Goal: Task Accomplishment & Management: Manage account settings

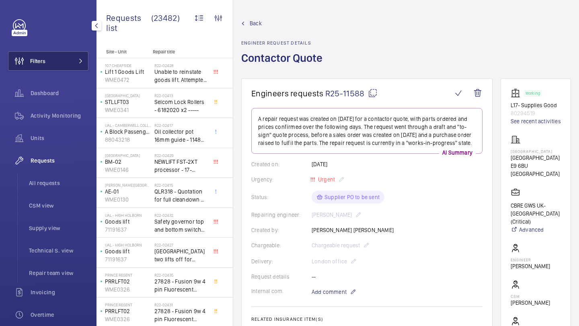
scroll to position [84, 0]
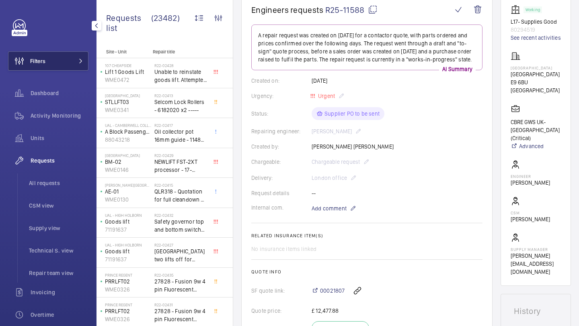
click at [78, 64] on button "Filters" at bounding box center [48, 60] width 80 height 19
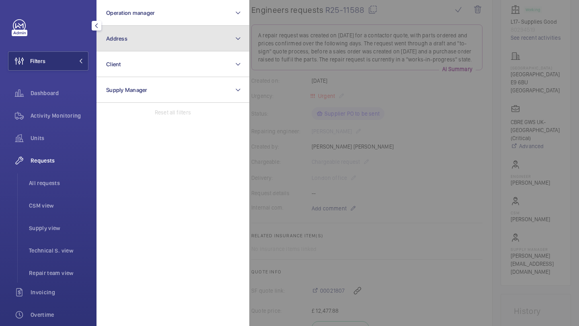
click at [107, 47] on button "Address" at bounding box center [173, 39] width 153 height 26
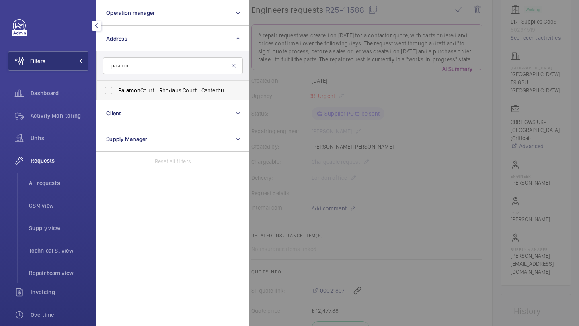
type input "palamon"
click at [125, 84] on label "Palamon Court - Rhodaus Court - Canterbury Student Accommodation, CANTERBURY CT…" at bounding box center [167, 90] width 140 height 19
click at [117, 84] on input "Palamon Court - Rhodaus Court - Canterbury Student Accommodation, CANTERBURY CT…" at bounding box center [109, 90] width 16 height 16
checkbox input "true"
click at [72, 123] on div "Activity Monitoring" at bounding box center [48, 115] width 80 height 19
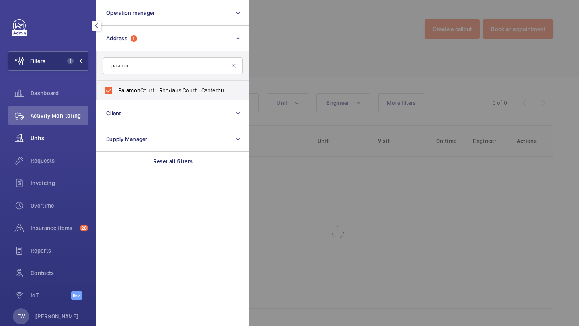
click at [79, 129] on div "Units" at bounding box center [48, 138] width 80 height 19
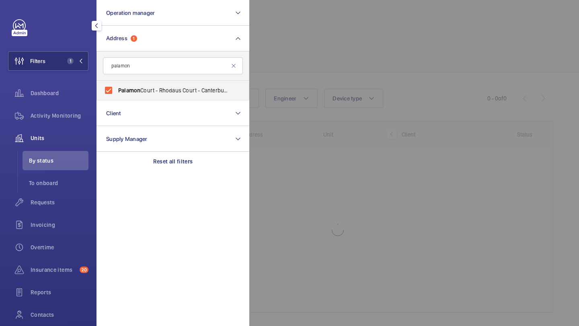
click at [243, 62] on form "palamon" at bounding box center [173, 65] width 152 height 29
click at [265, 56] on div at bounding box center [538, 163] width 579 height 326
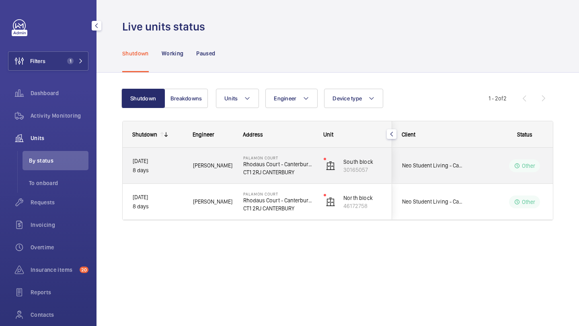
click at [413, 157] on div "Neo Student Living - Canterbury Palamon Court" at bounding box center [428, 165] width 72 height 25
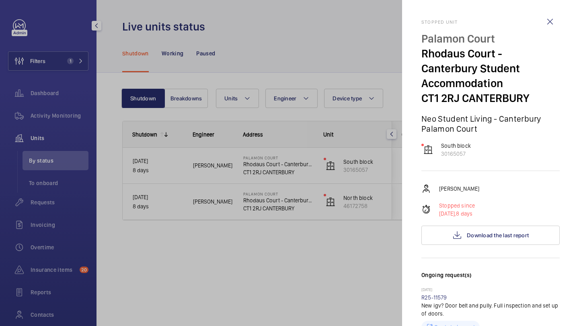
scroll to position [297, 0]
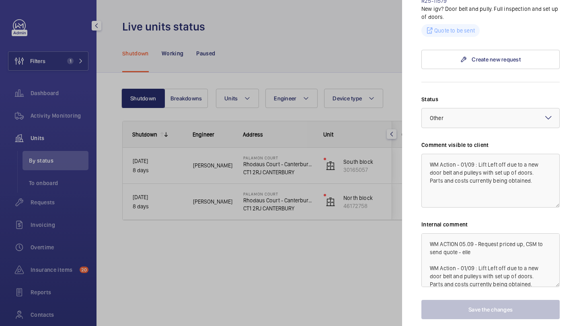
click at [390, 230] on div at bounding box center [289, 163] width 579 height 326
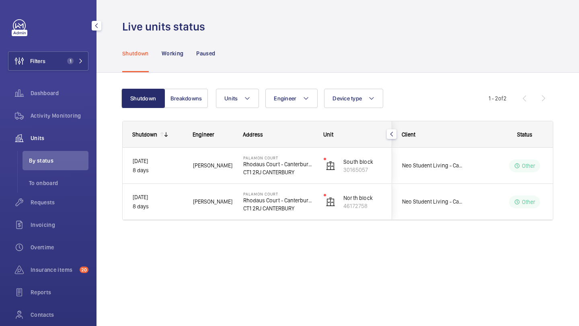
scroll to position [0, 0]
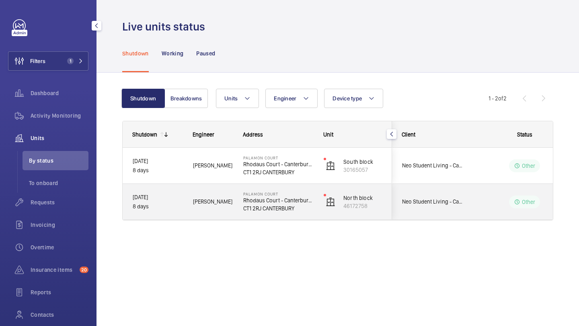
click at [428, 209] on div "Neo Student Living - Canterbury Palamon Court" at bounding box center [428, 201] width 72 height 25
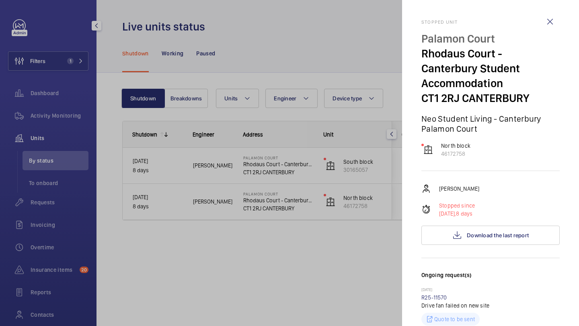
scroll to position [257, 0]
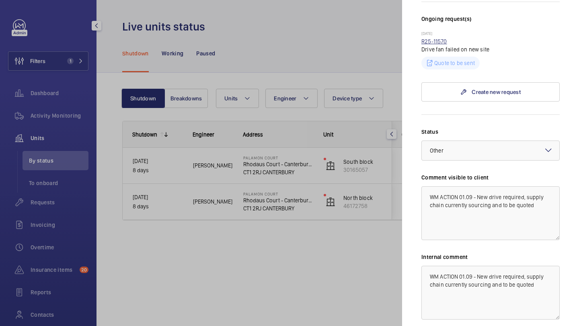
click at [439, 41] on link "R25-11570" at bounding box center [434, 41] width 26 height 6
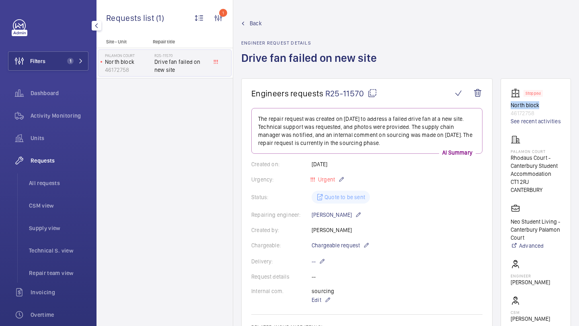
drag, startPoint x: 539, startPoint y: 105, endPoint x: 507, endPoint y: 103, distance: 31.8
click at [507, 104] on wm-front-card "Stopped North block 46172758 See recent activities Palamon Court Rhodaus Court …" at bounding box center [536, 232] width 70 height 308
copy p "North block"
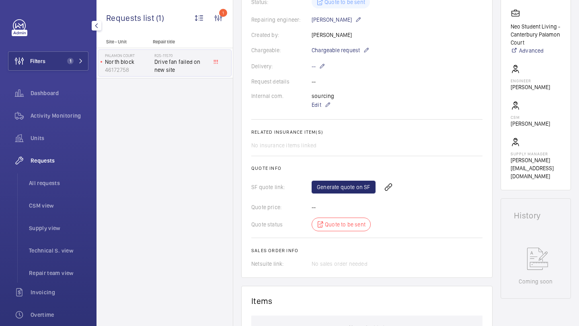
scroll to position [243, 0]
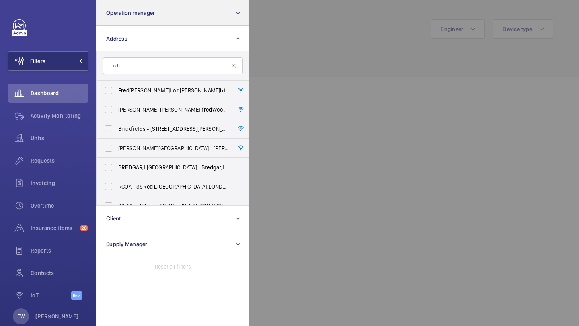
type input "red l"
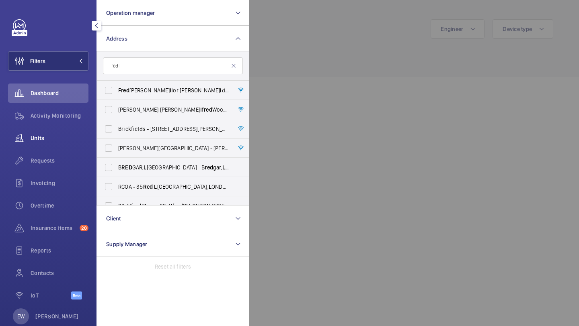
click at [52, 129] on div "Units" at bounding box center [48, 138] width 80 height 19
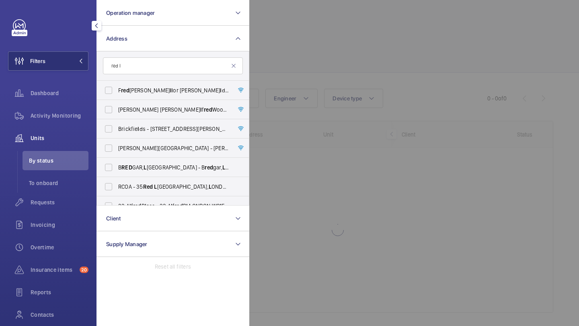
click at [355, 11] on div at bounding box center [538, 163] width 579 height 326
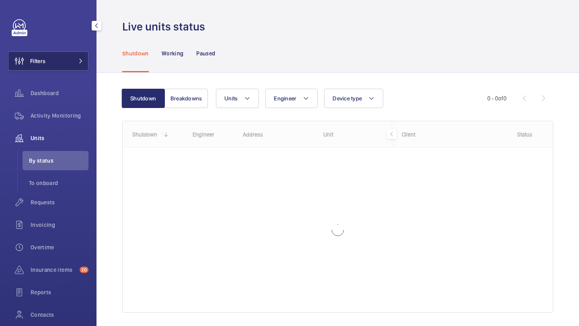
click at [46, 58] on button "Filters" at bounding box center [48, 60] width 80 height 19
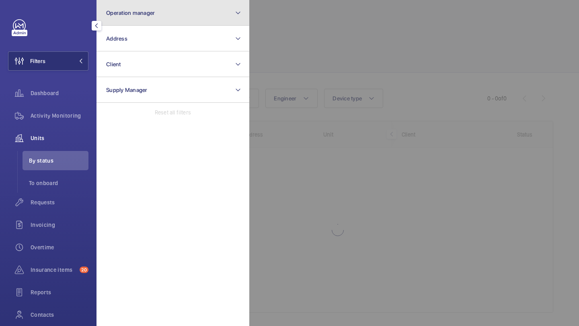
click at [110, 25] on button "Operation manager" at bounding box center [173, 13] width 153 height 26
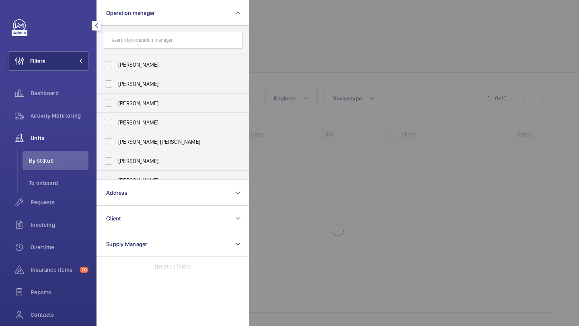
click at [125, 66] on span "[PERSON_NAME]" at bounding box center [173, 65] width 111 height 8
click at [117, 66] on input "[PERSON_NAME]" at bounding box center [109, 65] width 16 height 16
checkbox input "true"
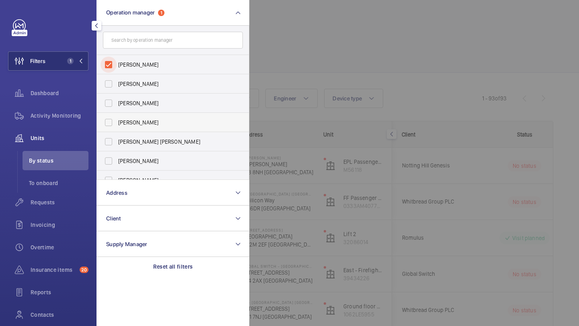
scroll to position [30, 0]
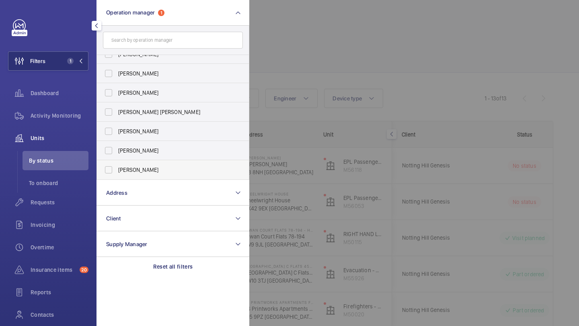
click at [133, 170] on span "[PERSON_NAME]" at bounding box center [173, 170] width 111 height 8
click at [117, 170] on input "[PERSON_NAME]" at bounding box center [109, 170] width 16 height 16
checkbox input "true"
click at [390, 67] on div at bounding box center [538, 163] width 579 height 326
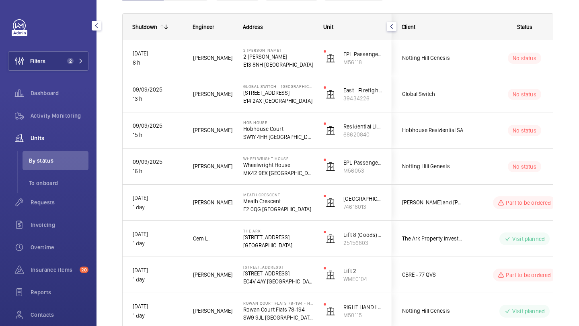
scroll to position [109, 0]
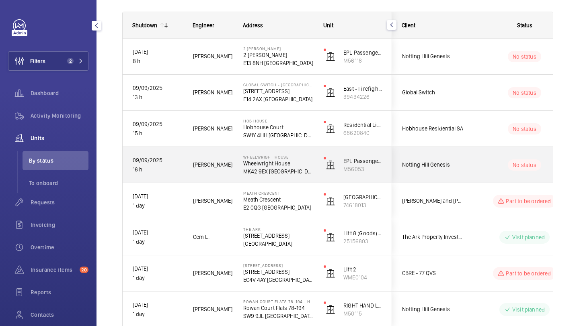
click at [414, 157] on div "Notting Hill Genesis" at bounding box center [428, 164] width 72 height 25
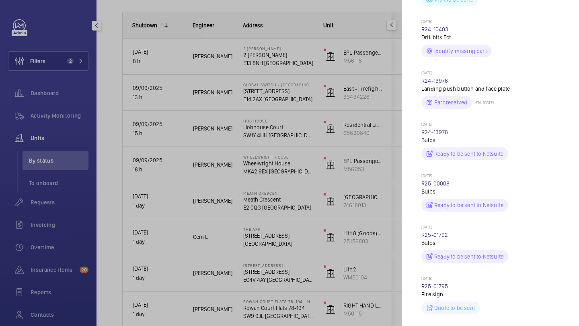
scroll to position [0, 0]
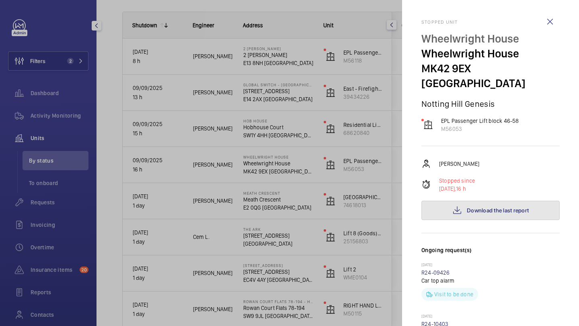
click at [455, 206] on mat-icon at bounding box center [457, 211] width 10 height 10
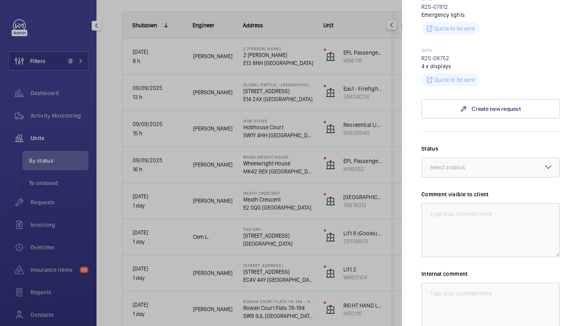
scroll to position [894, 0]
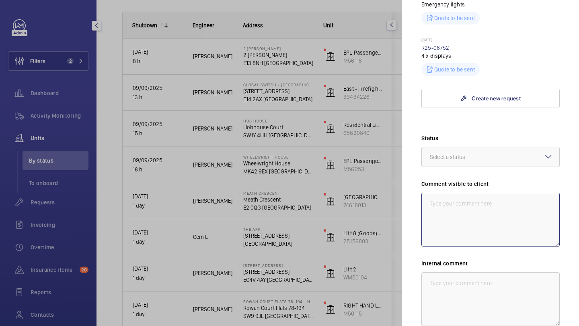
click at [447, 214] on textarea at bounding box center [490, 220] width 138 height 54
click at [454, 154] on div "Status Select a status Comment visible to client Internal comment Save the chan…" at bounding box center [490, 246] width 138 height 224
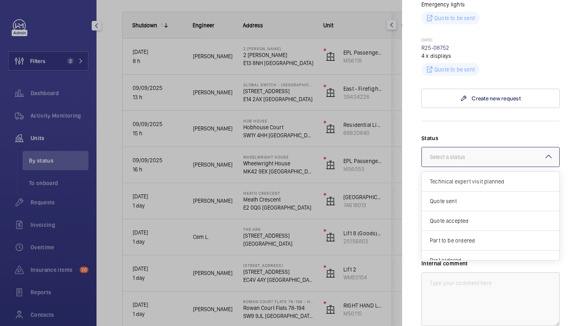
click at [454, 150] on div at bounding box center [491, 157] width 138 height 19
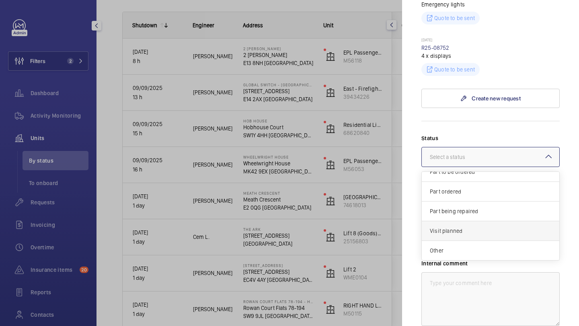
click at [455, 224] on div "Visit planned" at bounding box center [491, 232] width 138 height 20
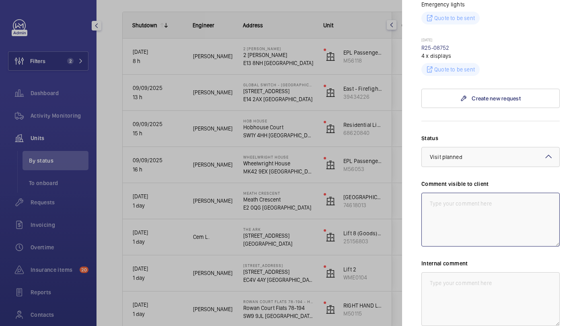
click at [455, 203] on textarea at bounding box center [490, 220] width 138 height 54
drag, startPoint x: 504, startPoint y: 190, endPoint x: 464, endPoint y: 190, distance: 40.2
click at [464, 193] on textarea "WM ACTION - Follow up today" at bounding box center [490, 220] width 138 height 54
click at [457, 193] on textarea "WM ACTION - Engineer attending today" at bounding box center [490, 220] width 138 height 54
click at [538, 193] on textarea "WM ACTION 10.09 - Engineer attending today" at bounding box center [490, 220] width 138 height 54
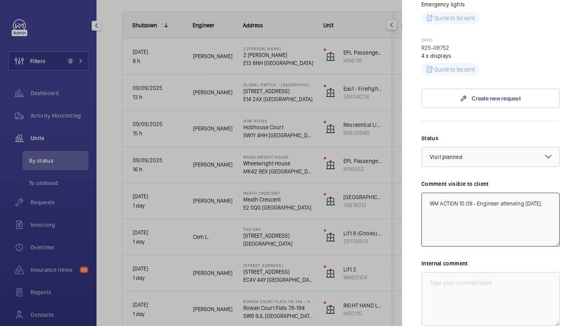
drag, startPoint x: 546, startPoint y: 191, endPoint x: 429, endPoint y: 189, distance: 116.6
click at [429, 193] on textarea "WM ACTION 10.09 - Engineer attending today." at bounding box center [490, 220] width 138 height 54
type textarea "WM ACTION 10.09 - Engineer attending today."
click at [448, 273] on textarea at bounding box center [490, 300] width 138 height 54
paste textarea "WM ACTION 10.09 - Engineer attending today."
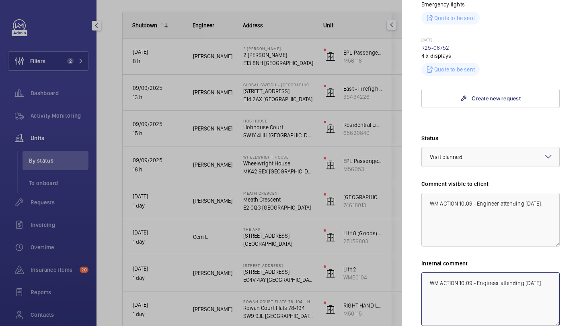
drag, startPoint x: 499, startPoint y: 268, endPoint x: 478, endPoint y: 267, distance: 21.8
click at [478, 273] on textarea "WM ACTION 10.09 - Engineer attending today." at bounding box center [490, 300] width 138 height 54
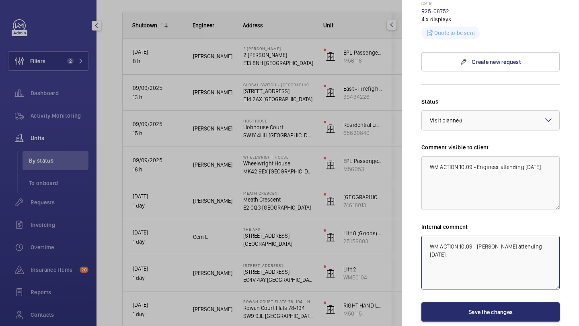
scroll to position [936, 0]
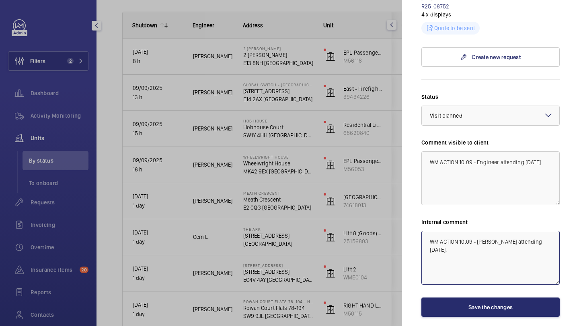
click at [539, 231] on textarea "WM ACTION 10.09 - Roger attending today." at bounding box center [490, 258] width 138 height 54
type textarea "WM ACTION 10.09 - Roger attending today - Elle"
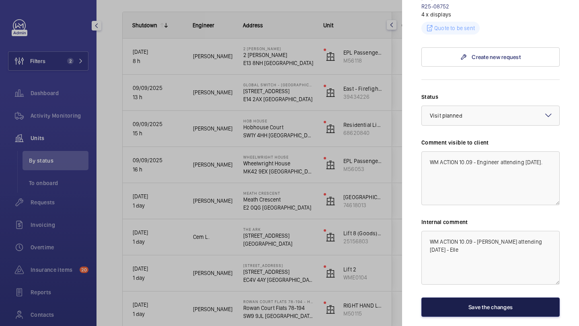
click at [512, 298] on button "Save the changes" at bounding box center [490, 307] width 138 height 19
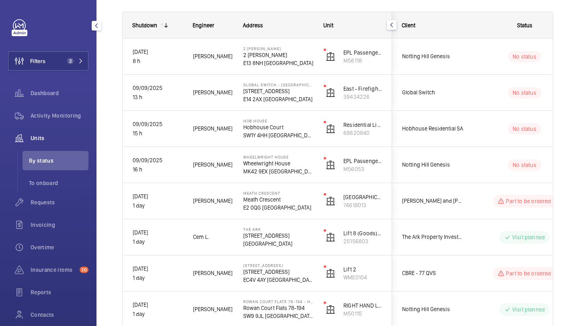
scroll to position [0, 0]
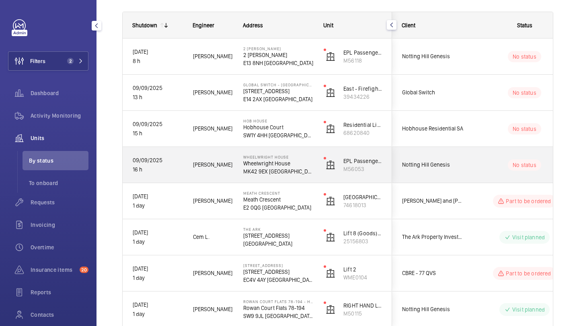
click at [482, 168] on wm-front-pills-cell "No status" at bounding box center [524, 165] width 100 height 11
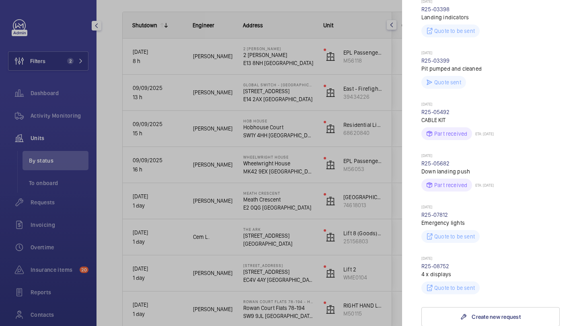
scroll to position [957, 0]
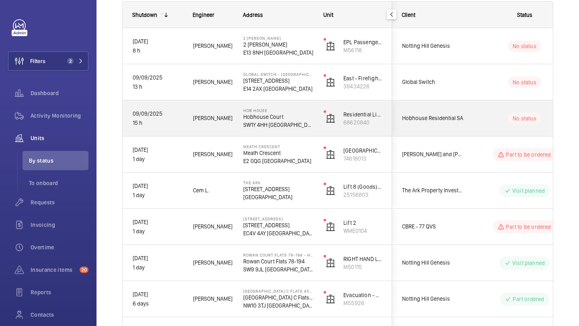
scroll to position [121, 0]
click at [462, 116] on span "Hobhouse Residential SA" at bounding box center [433, 117] width 62 height 9
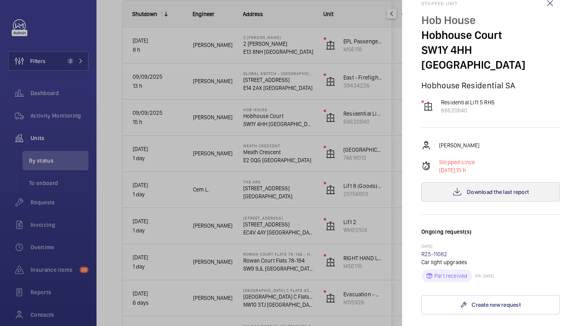
scroll to position [0, 0]
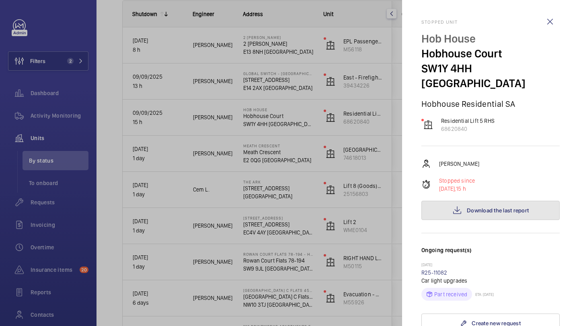
click at [462, 201] on button "Download the last report" at bounding box center [490, 210] width 138 height 19
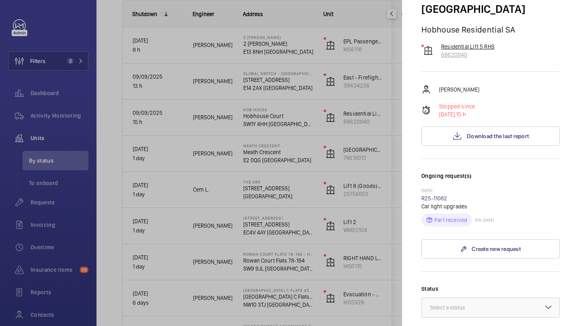
scroll to position [197, 0]
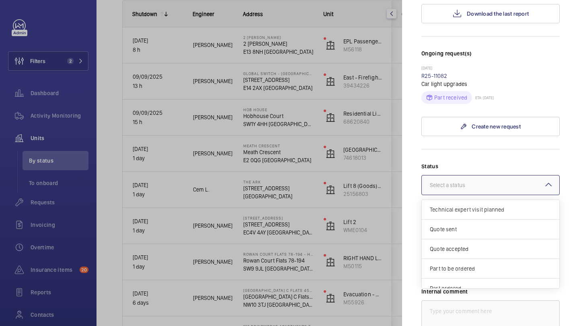
click at [473, 176] on div at bounding box center [491, 185] width 138 height 19
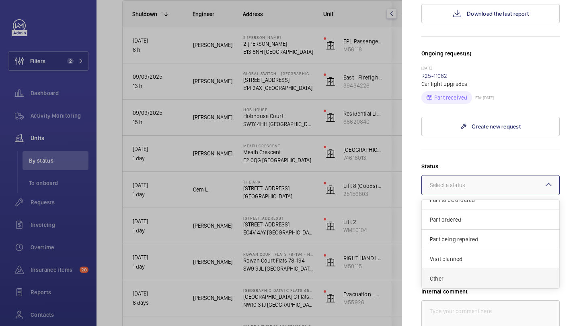
click at [460, 269] on div "Other" at bounding box center [491, 278] width 138 height 19
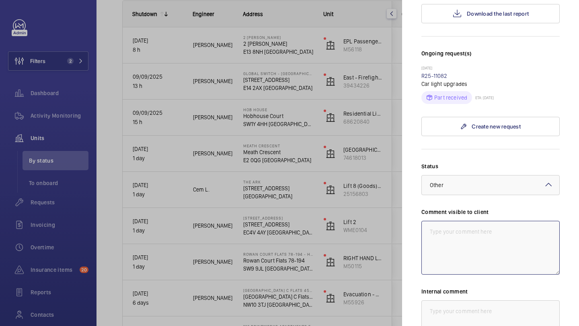
click at [471, 221] on textarea at bounding box center [490, 248] width 138 height 54
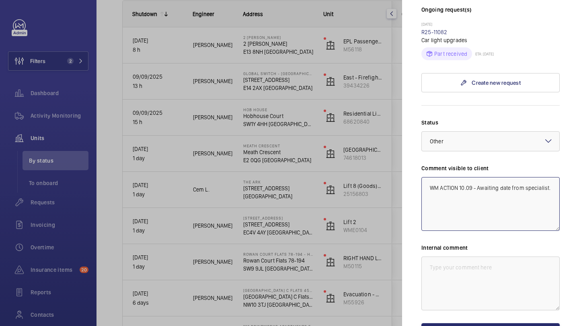
scroll to position [243, 0]
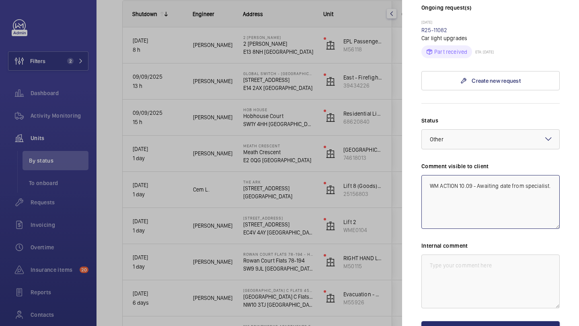
drag, startPoint x: 552, startPoint y: 171, endPoint x: 428, endPoint y: 169, distance: 123.5
click at [428, 175] on textarea "WM ACTION 10.09 - Awaiting date from specialist." at bounding box center [490, 202] width 138 height 54
type textarea "WM ACTION 10.09 - Awaiting date from specialist."
click at [463, 255] on textarea at bounding box center [490, 282] width 138 height 54
paste textarea "WM ACTION 10.09 - Awaiting date from specialist."
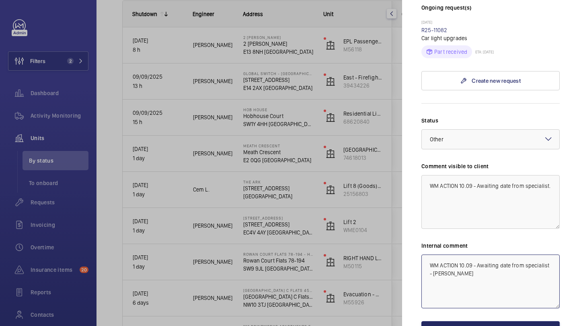
type textarea "WM ACTION 10.09 - Awaiting date from specialist - [PERSON_NAME]"
click at [461, 322] on button "Save the changes" at bounding box center [490, 331] width 138 height 19
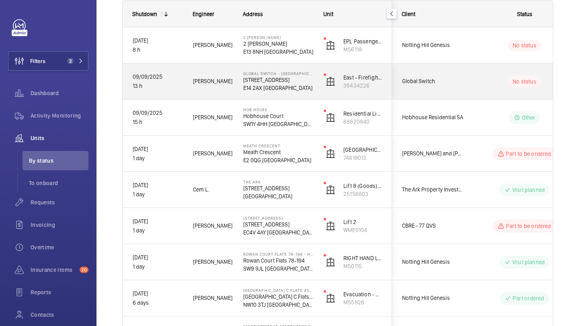
click at [448, 75] on div "Global Switch" at bounding box center [428, 81] width 72 height 25
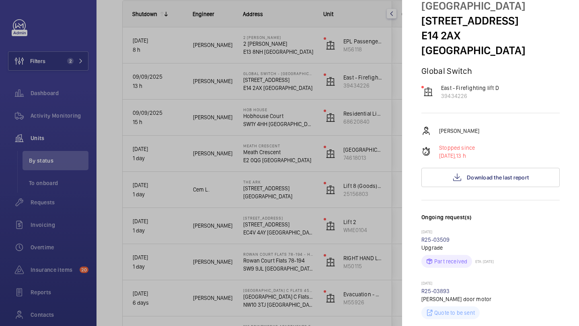
scroll to position [65, 0]
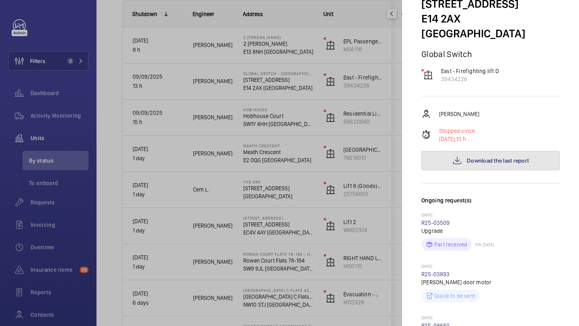
click at [468, 151] on button "Download the last report" at bounding box center [490, 160] width 138 height 19
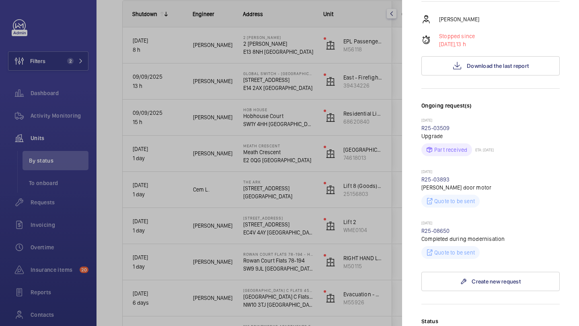
scroll to position [158, 0]
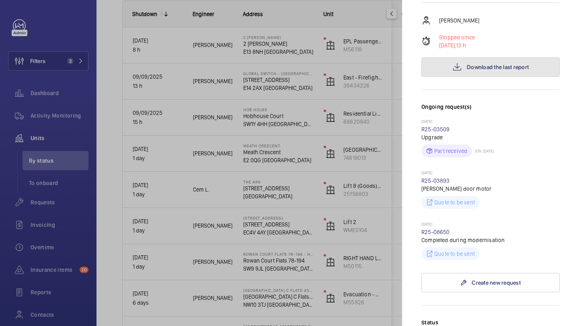
click at [474, 64] on span "Download the last report" at bounding box center [498, 67] width 62 height 6
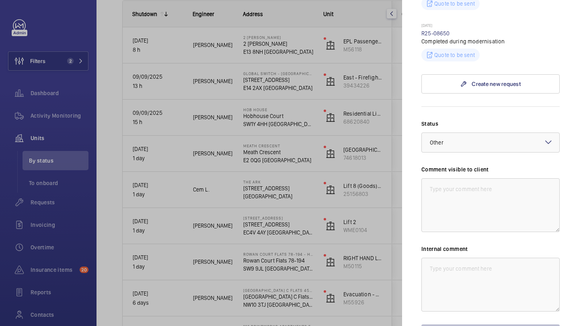
scroll to position [391, 0]
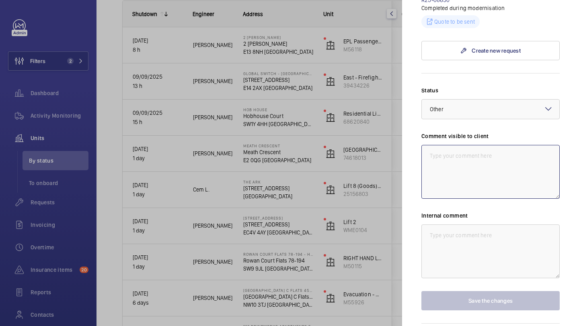
click at [449, 145] on textarea at bounding box center [490, 172] width 138 height 54
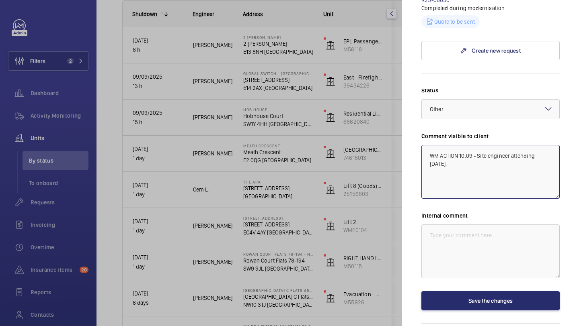
drag, startPoint x: 554, startPoint y: 127, endPoint x: 417, endPoint y: 128, distance: 136.7
click at [417, 128] on mat-sidenav "Stopped unit Global Switch - London East 3 Nutmeg Lane E14 2AX LONDON Global Sw…" at bounding box center [490, 163] width 177 height 326
type textarea "WM ACTION 10.09 - Site engineer attending today."
click at [448, 225] on textarea at bounding box center [490, 252] width 138 height 54
paste textarea "WM ACTION 10.09 - Site engineer attending today."
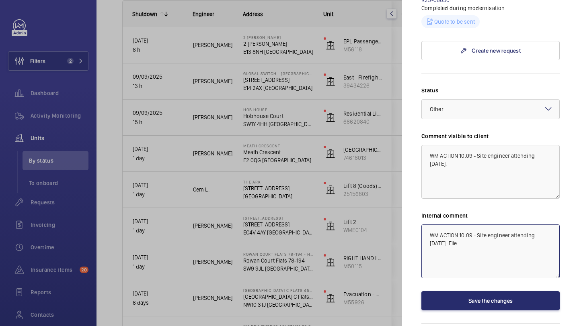
click at [432, 225] on textarea "WM ACTION 10.09 - Site engineer attending today -Elle" at bounding box center [490, 252] width 138 height 54
click at [459, 100] on div at bounding box center [491, 109] width 138 height 19
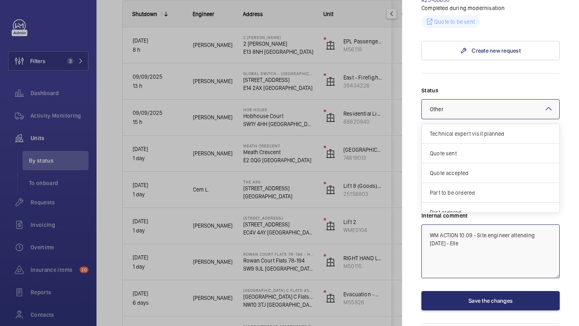
scroll to position [69, 0]
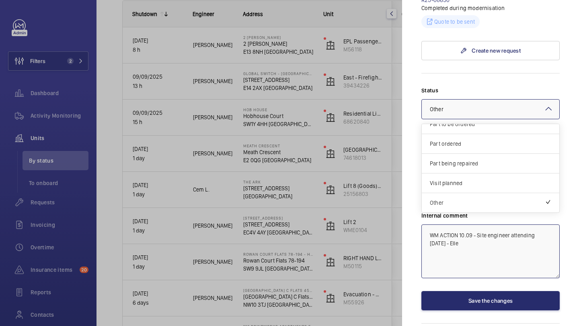
click at [457, 179] on span "Visit planned" at bounding box center [490, 183] width 121 height 8
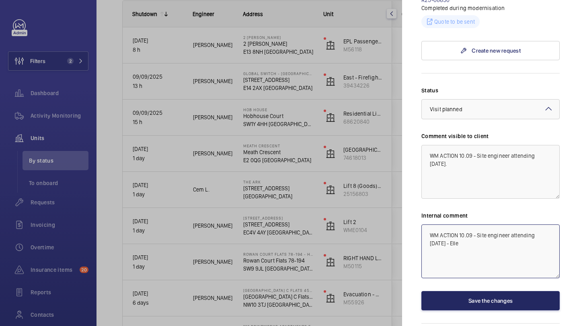
type textarea "WM ACTION 10.09 - Site engineer attending today - Elle"
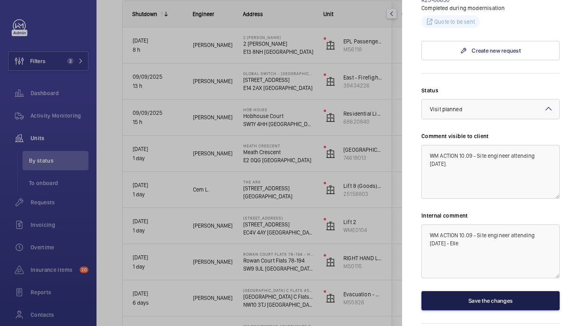
click at [472, 292] on button "Save the changes" at bounding box center [490, 301] width 138 height 19
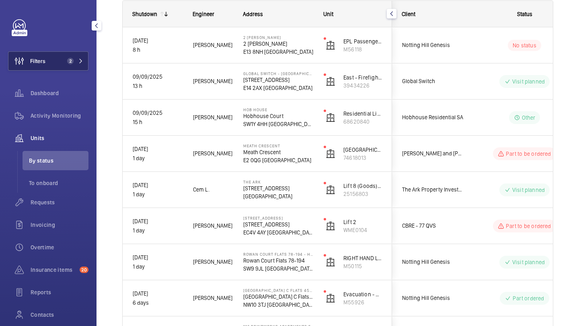
click at [42, 61] on span "Filters" at bounding box center [37, 61] width 15 height 8
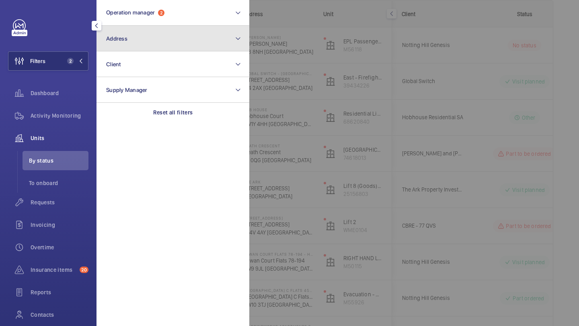
click at [124, 43] on button "Address" at bounding box center [173, 39] width 153 height 26
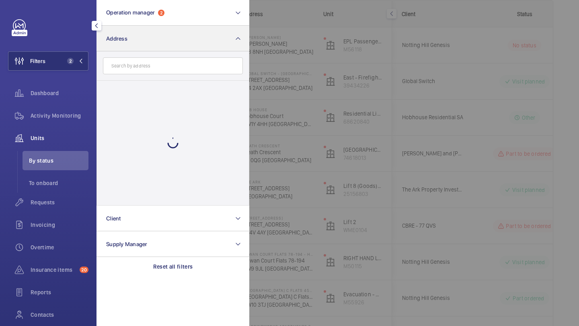
type input "e"
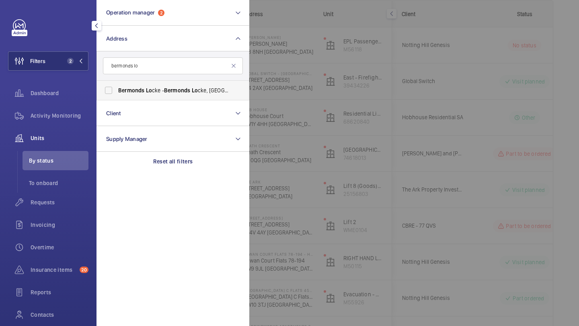
type input "bermonds lo"
click at [150, 88] on span "Lo" at bounding box center [149, 90] width 6 height 6
click at [117, 88] on input "Bermonds Lo cke - Bermonds Lo cke, Tower Bridge, LO NDON SE1 3LW" at bounding box center [109, 90] width 16 height 16
checkbox input "true"
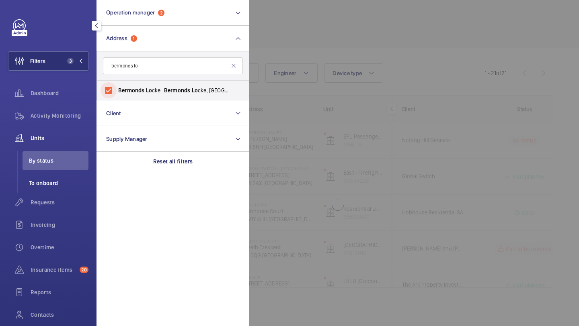
scroll to position [25, 0]
click at [365, 45] on div at bounding box center [538, 163] width 579 height 326
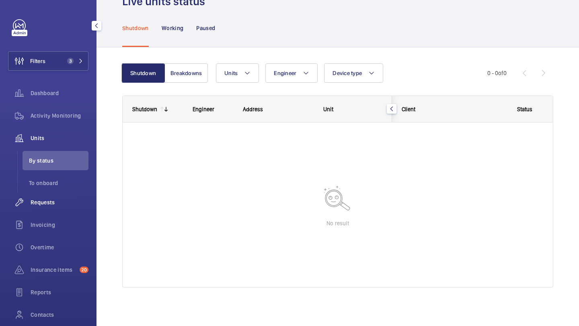
click at [59, 208] on div "Requests" at bounding box center [48, 202] width 80 height 19
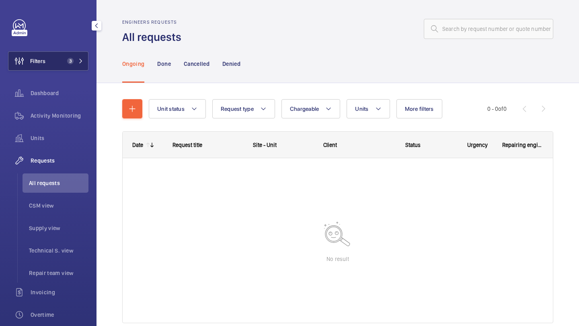
click at [70, 55] on button "Filters 3" at bounding box center [48, 60] width 80 height 19
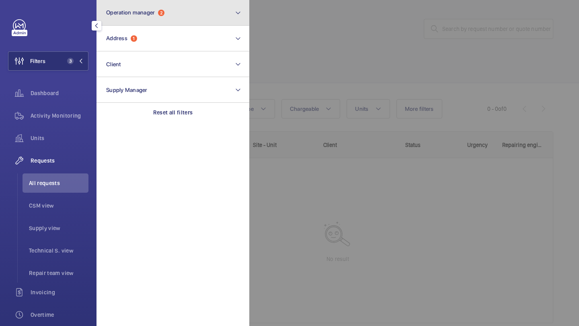
click at [124, 20] on button "Operation manager 2" at bounding box center [173, 13] width 153 height 26
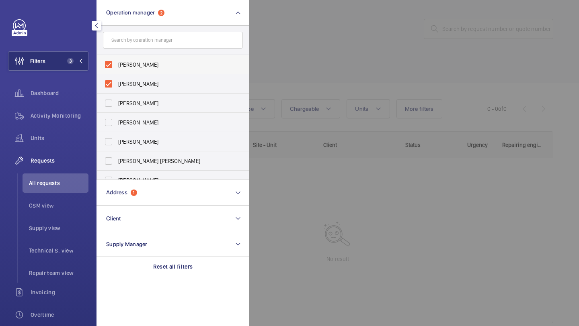
click at [135, 64] on span "Abby Archer" at bounding box center [173, 65] width 111 height 8
click at [117, 64] on input "Abby Archer" at bounding box center [109, 65] width 16 height 16
checkbox input "false"
click at [135, 64] on span "[PERSON_NAME]" at bounding box center [173, 65] width 111 height 8
click at [117, 64] on input "[PERSON_NAME]" at bounding box center [109, 65] width 16 height 16
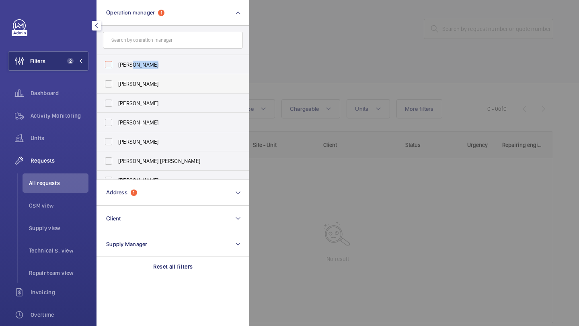
checkbox input "false"
click at [339, 52] on div at bounding box center [538, 163] width 579 height 326
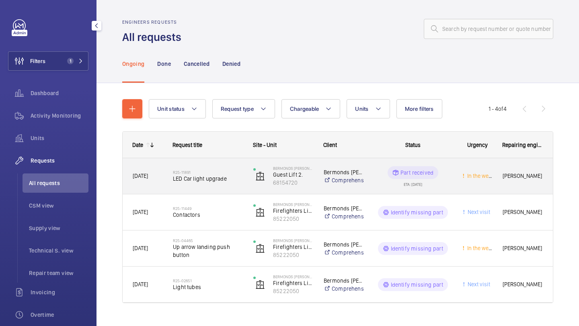
click at [214, 171] on h2 "R25-11891" at bounding box center [208, 172] width 70 height 5
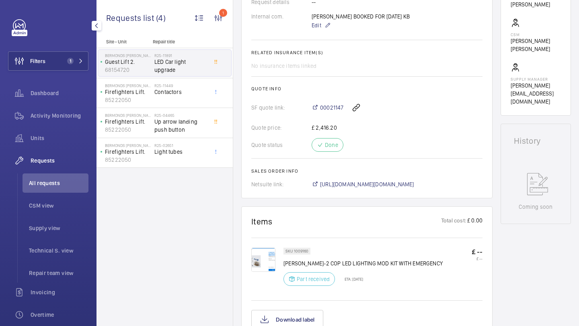
scroll to position [272, 0]
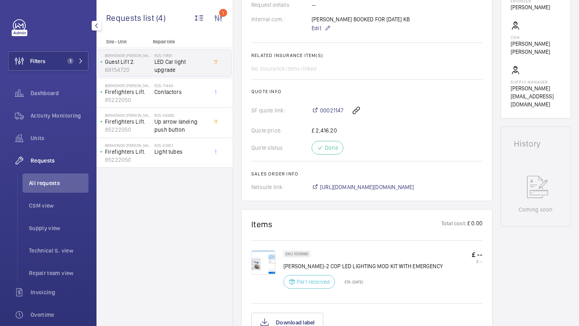
click at [336, 181] on wm-front-card-body "A repair request was created on 2025-09-08 to upgrade a car's LED lights. A par…" at bounding box center [366, 13] width 231 height 355
click at [339, 185] on span "https://6461500.app.netsuite.com/app/accounting/transactions/salesord.nl?id=298…" at bounding box center [367, 187] width 94 height 8
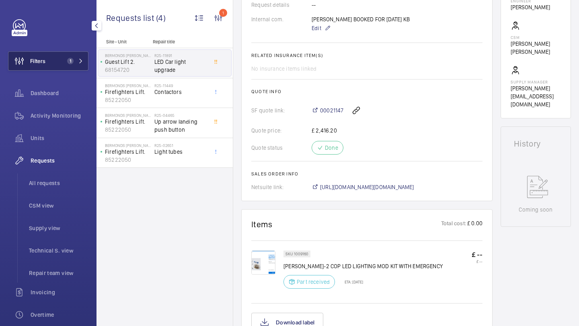
click at [26, 64] on wm-front-icon-button at bounding box center [19, 60] width 22 height 19
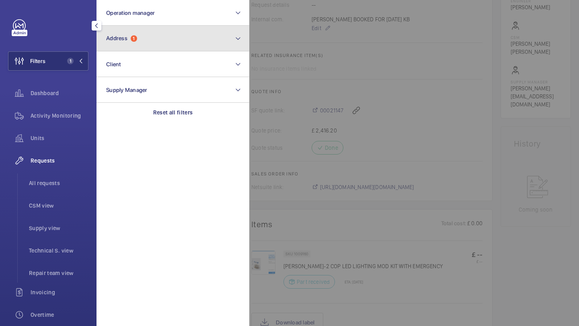
click at [135, 37] on span "1" at bounding box center [134, 38] width 6 height 6
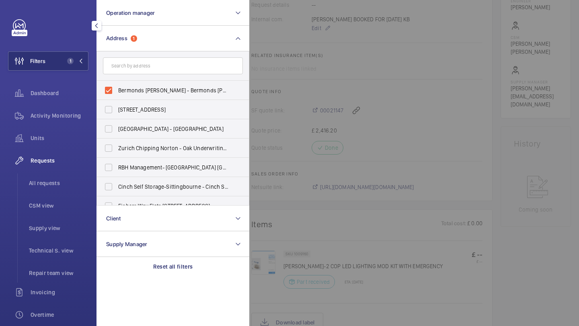
click at [127, 83] on label "Bermonds Locke - Bermonds Locke, Tower Bridge, LONDON SE1 3LW" at bounding box center [167, 90] width 140 height 19
click at [117, 83] on input "Bermonds Locke - Bermonds Locke, Tower Bridge, LONDON SE1 3LW" at bounding box center [109, 90] width 16 height 16
checkbox input "false"
click at [129, 68] on input "text" at bounding box center [173, 65] width 140 height 17
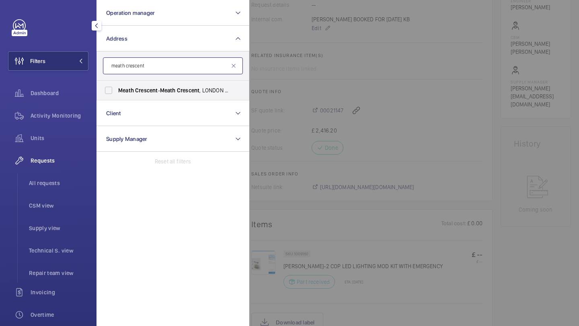
type input "meath crescent"
click at [138, 88] on span "Crescent" at bounding box center [146, 90] width 23 height 6
click at [117, 88] on input "Meath Crescent - Meath Crescent , LONDON E2 0QG" at bounding box center [109, 90] width 16 height 16
checkbox input "true"
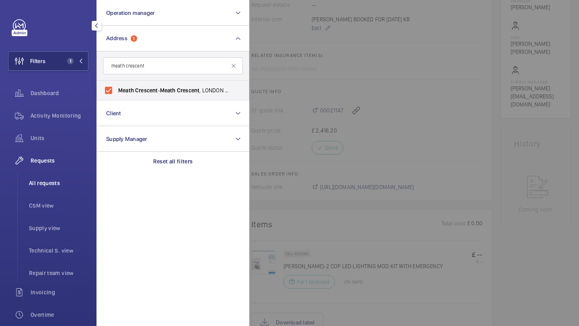
click at [38, 176] on li "All requests" at bounding box center [56, 183] width 66 height 19
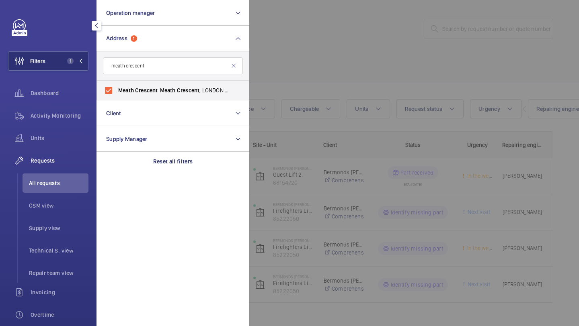
click at [340, 88] on div at bounding box center [538, 163] width 579 height 326
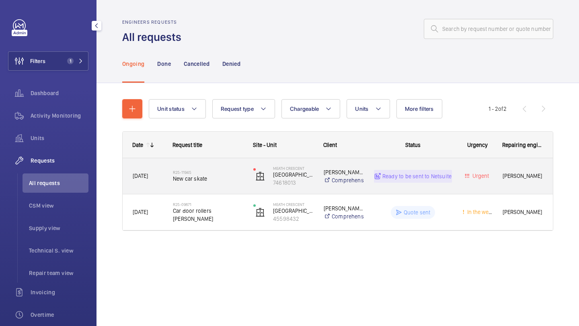
click at [201, 170] on div "R25-11945 New car skate" at bounding box center [208, 176] width 70 height 23
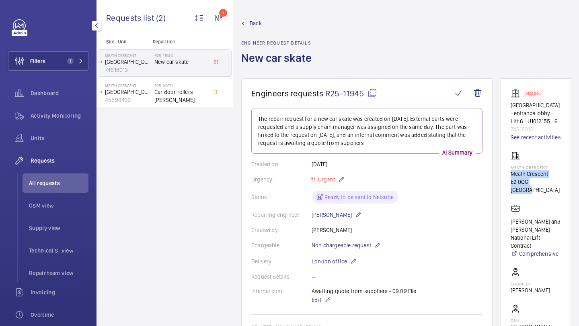
drag, startPoint x: 550, startPoint y: 181, endPoint x: 509, endPoint y: 171, distance: 41.7
click at [509, 171] on wm-front-card "Stopped Roundwood Court - entrance lobby - Lift 6 - U1012155 - 6 74618013 See r…" at bounding box center [536, 236] width 70 height 316
copy div "Meath Crescent E2 0QG LONDON"
click at [38, 127] on div "Activity Monitoring" at bounding box center [48, 117] width 80 height 23
click at [40, 132] on div "Units" at bounding box center [48, 138] width 80 height 19
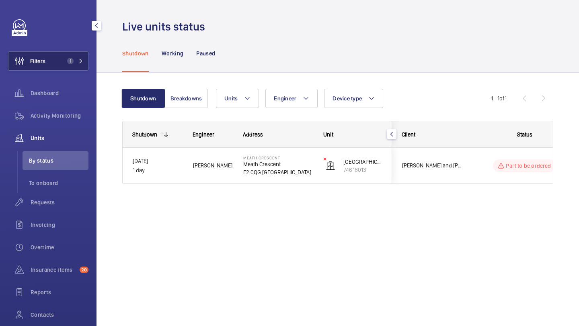
click at [79, 57] on button "Filters 1" at bounding box center [48, 60] width 80 height 19
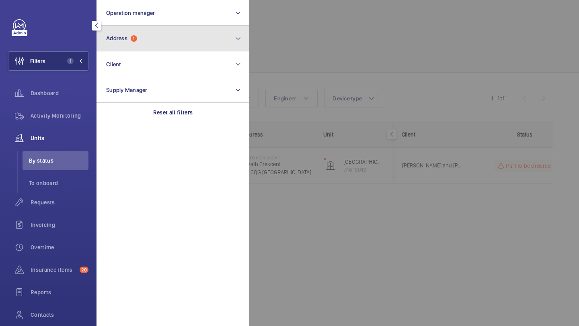
click at [117, 46] on button "Address 1" at bounding box center [173, 39] width 153 height 26
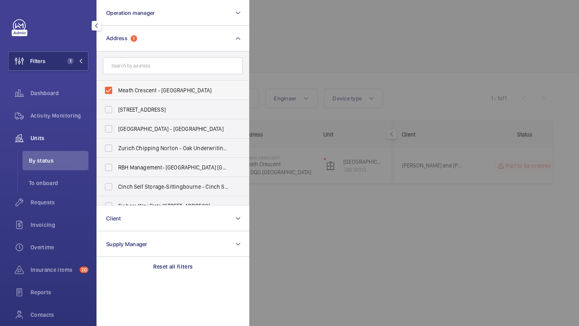
click at [126, 84] on label "Meath Crescent - Meath Crescent, LONDON E2 0QG" at bounding box center [167, 90] width 140 height 19
click at [117, 84] on input "Meath Crescent - Meath Crescent, LONDON E2 0QG" at bounding box center [109, 90] width 16 height 16
checkbox input "false"
click at [347, 19] on div at bounding box center [538, 163] width 579 height 326
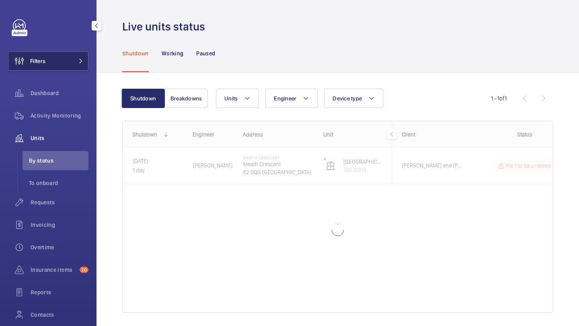
click at [73, 51] on button "Filters" at bounding box center [48, 60] width 80 height 19
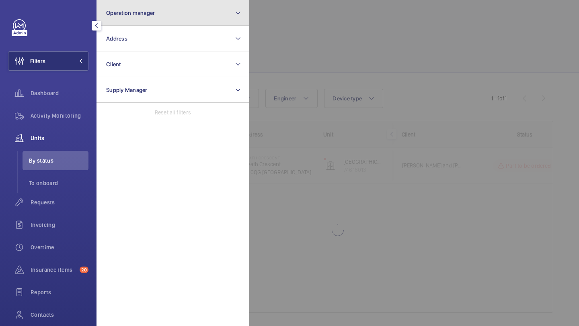
click at [138, 19] on button "Operation manager" at bounding box center [173, 13] width 153 height 26
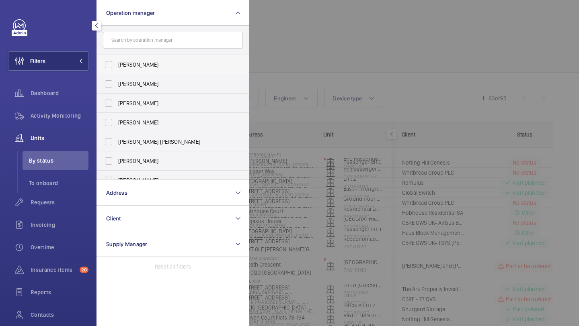
click at [129, 59] on label "Abby Archer" at bounding box center [167, 64] width 140 height 19
click at [117, 59] on input "Abby Archer" at bounding box center [109, 65] width 16 height 16
checkbox input "true"
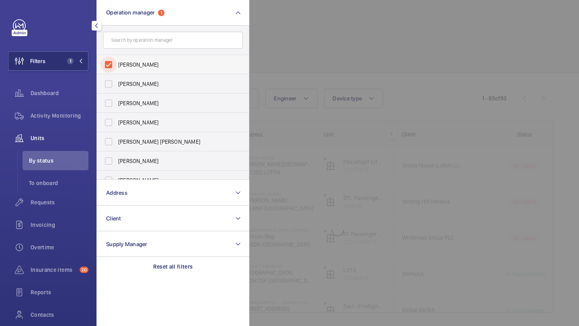
scroll to position [30, 0]
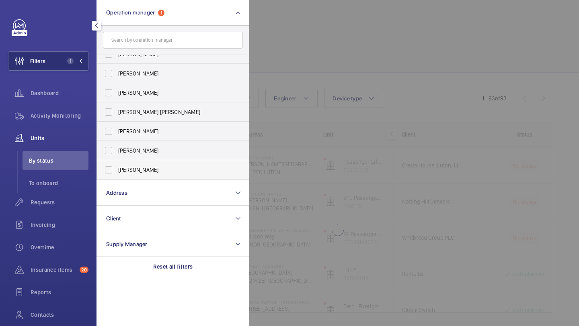
click at [146, 176] on label "[PERSON_NAME]" at bounding box center [167, 169] width 140 height 19
click at [117, 176] on input "[PERSON_NAME]" at bounding box center [109, 170] width 16 height 16
checkbox input "true"
click at [341, 53] on div at bounding box center [538, 163] width 579 height 326
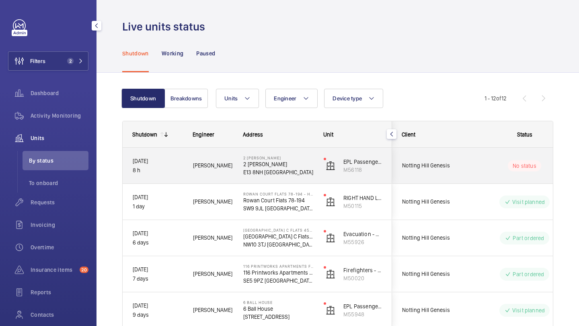
scroll to position [0, 209]
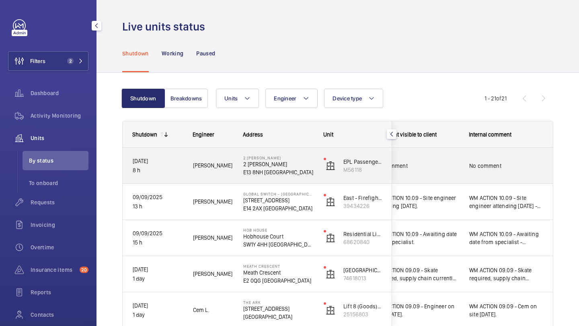
click at [443, 171] on div "No comment" at bounding box center [417, 166] width 83 height 18
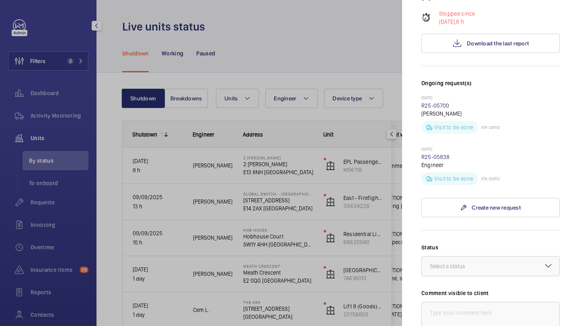
scroll to position [50, 0]
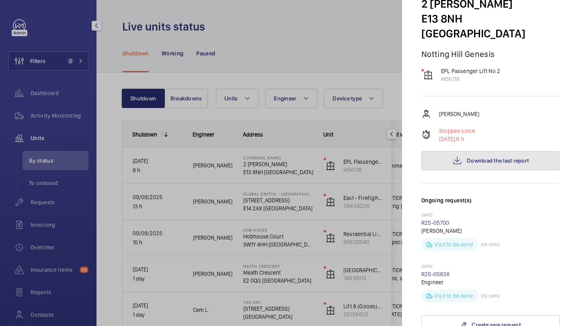
click at [475, 158] on span "Download the last report" at bounding box center [498, 161] width 62 height 6
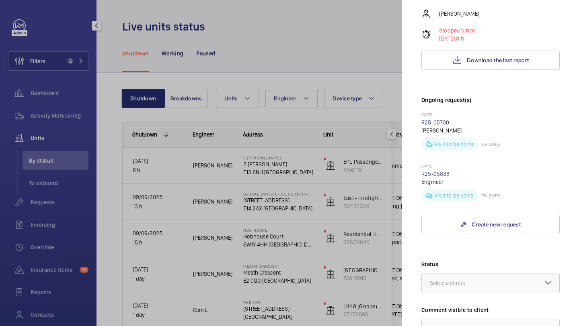
scroll to position [300, 0]
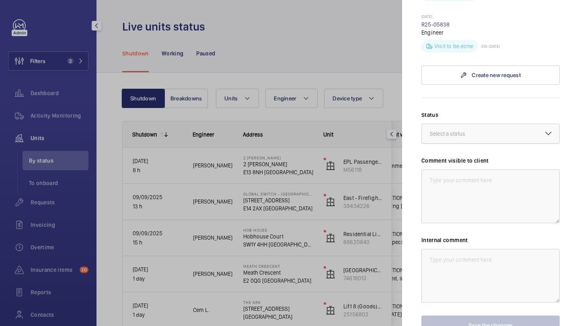
click at [468, 130] on div "Select a status" at bounding box center [457, 134] width 55 height 8
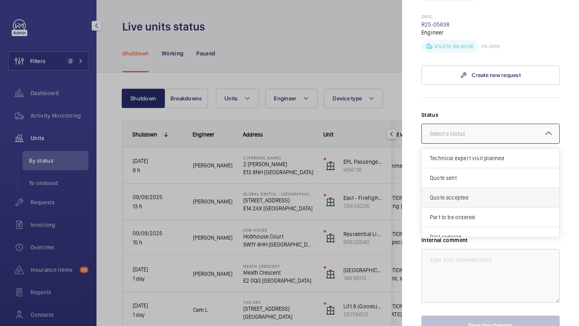
scroll to position [69, 0]
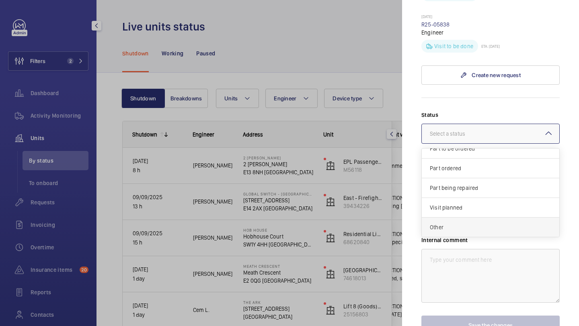
click at [458, 224] on span "Other" at bounding box center [490, 228] width 121 height 8
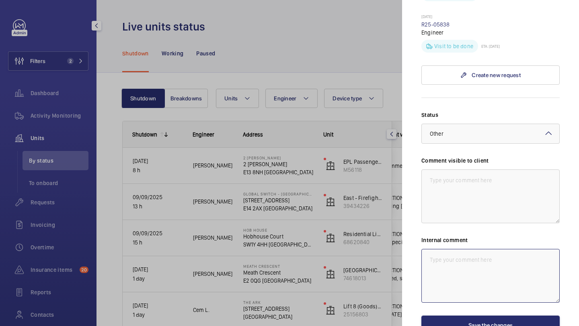
click at [454, 249] on textarea at bounding box center [490, 276] width 138 height 54
type textarea "WM Action"
click at [470, 185] on textarea at bounding box center [490, 197] width 138 height 54
drag, startPoint x: 525, startPoint y: 166, endPoint x: 416, endPoint y: 164, distance: 109.4
click at [416, 164] on mat-sidenav "Stopped unit 2 Lawrence Hall 2 Lawrence Hall E13 8NH LONDON Notting Hill Genesi…" at bounding box center [490, 163] width 177 height 326
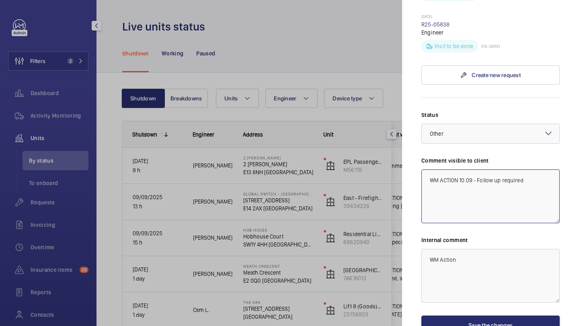
type textarea "WM ACTION 10.09 - Follow up required"
paste textarea "CTION 10.09 - Follow up required"
drag, startPoint x: 456, startPoint y: 244, endPoint x: 417, endPoint y: 244, distance: 39.0
click at [417, 244] on mat-sidenav "Stopped unit 2 Lawrence Hall 2 Lawrence Hall E13 8NH LONDON Notting Hill Genesi…" at bounding box center [490, 163] width 177 height 326
click at [537, 249] on textarea "WM ACTION 10.09 - Follow up required" at bounding box center [490, 276] width 138 height 54
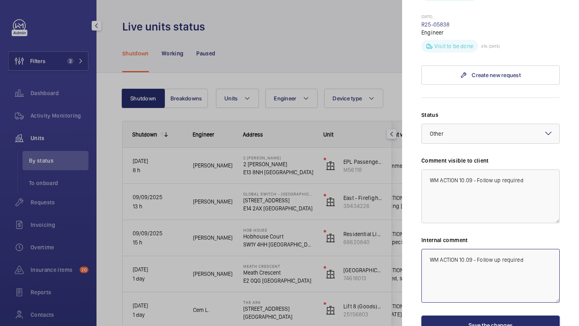
click at [532, 249] on textarea "WM ACTION 10.09 - Follow up required" at bounding box center [490, 276] width 138 height 54
type textarea "WM ACTION 10.09 - Follow up required"
click at [499, 317] on button "Save the changes" at bounding box center [490, 325] width 138 height 19
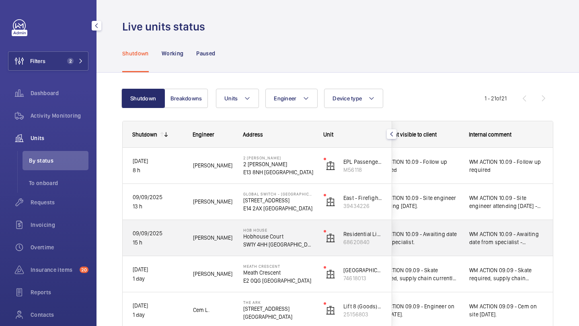
scroll to position [21, 0]
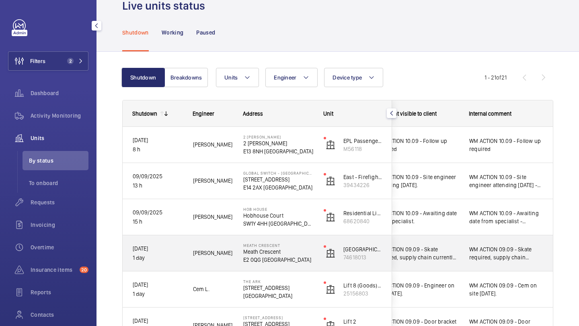
click at [486, 253] on span "WM ACTION 09.09 - Skate required, supply chain currently sourcing - Elle" at bounding box center [506, 254] width 74 height 16
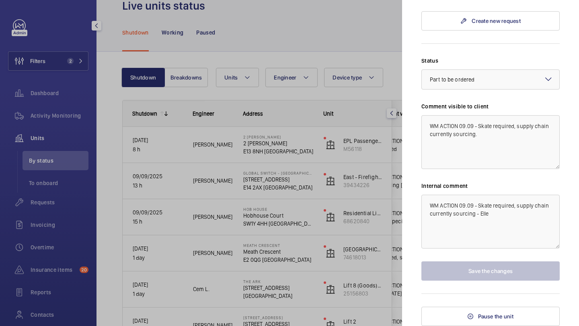
scroll to position [298, 0]
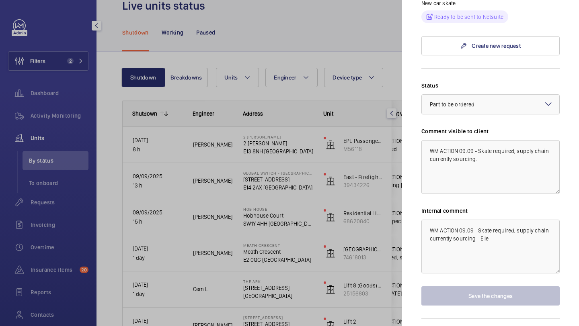
click at [366, 236] on div at bounding box center [289, 163] width 579 height 326
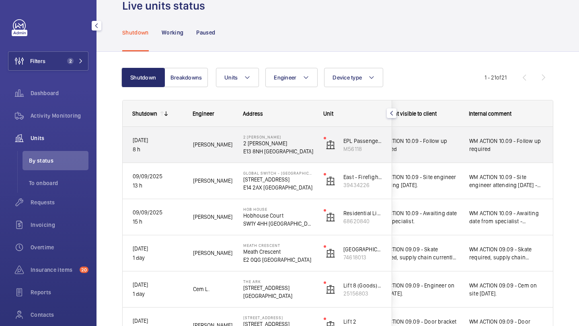
click at [477, 153] on div "WM ACTION 10.09 - Follow up required" at bounding box center [506, 145] width 74 height 18
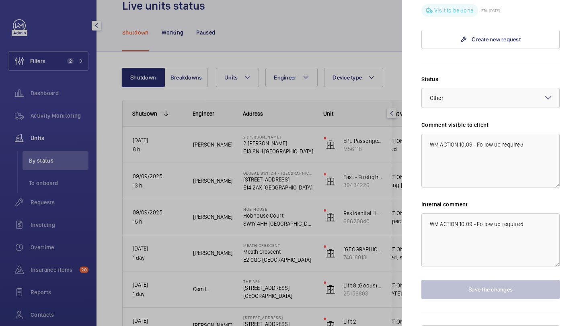
scroll to position [337, 0]
click at [529, 213] on textarea "WM ACTION 10.09 - Follow up required" at bounding box center [490, 240] width 138 height 54
click at [528, 213] on textarea "WM ACTION 10.09 - Follow up required" at bounding box center [490, 240] width 138 height 54
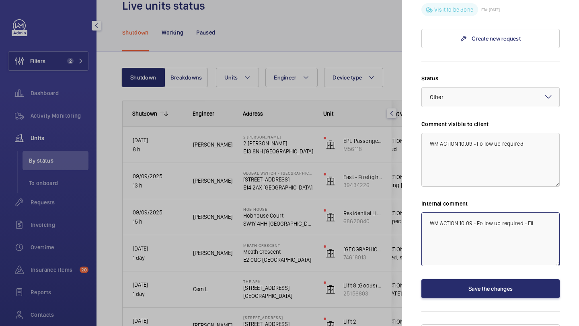
type textarea "WM ACTION 10.09 - Follow up required - Elle"
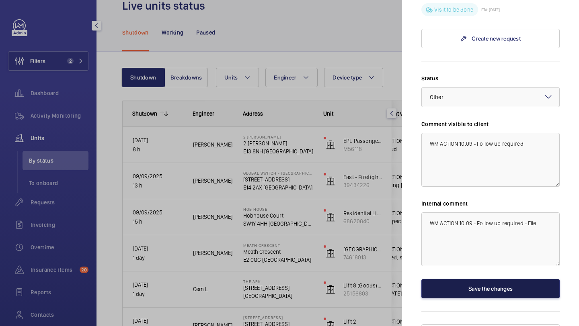
click at [503, 279] on button "Save the changes" at bounding box center [490, 288] width 138 height 19
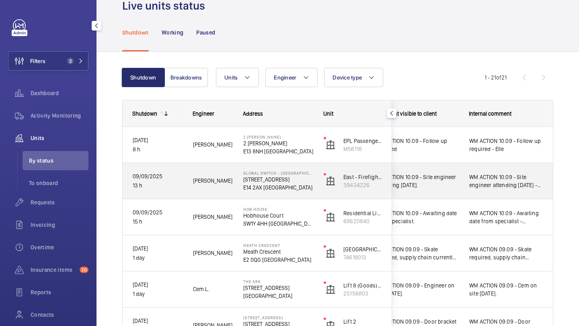
click at [502, 181] on span "WM ACTION 10.09 - Site engineer attending today - Elle" at bounding box center [506, 181] width 74 height 16
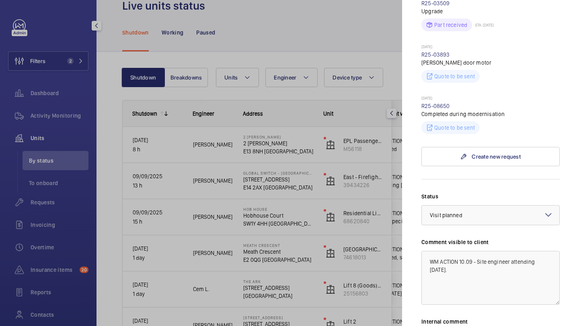
scroll to position [391, 0]
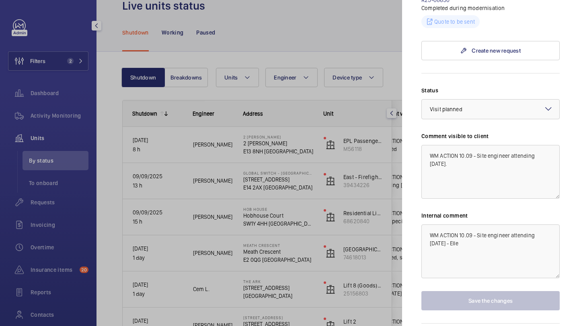
click at [332, 202] on div at bounding box center [289, 163] width 579 height 326
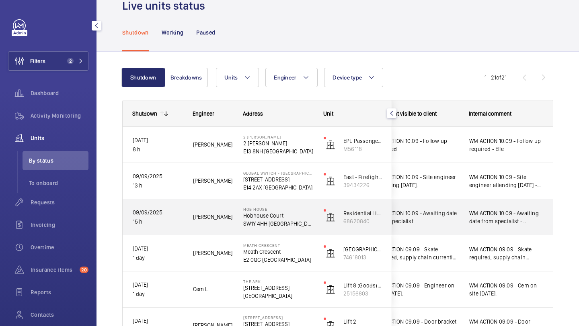
click at [438, 211] on span "WM ACTION 10.09 - Awaiting date from specialist." at bounding box center [417, 217] width 83 height 16
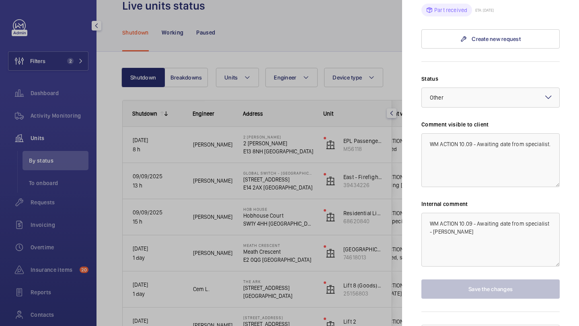
scroll to position [288, 0]
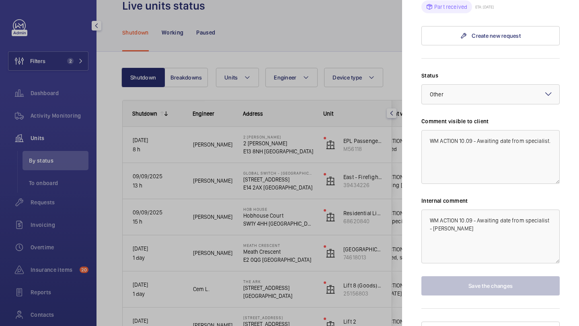
click at [375, 215] on div at bounding box center [289, 163] width 579 height 326
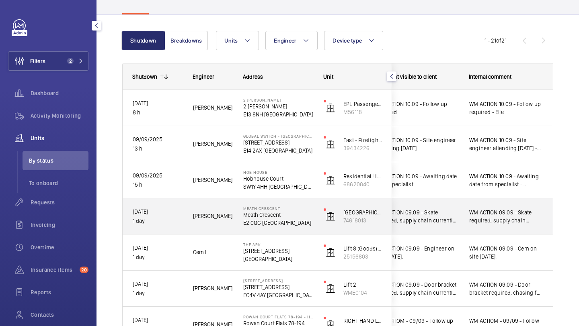
scroll to position [59, 0]
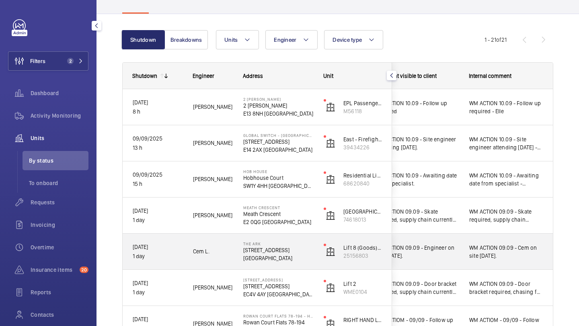
click at [461, 245] on div "WM ACTION 09.09 - Cem on site today." at bounding box center [506, 252] width 93 height 35
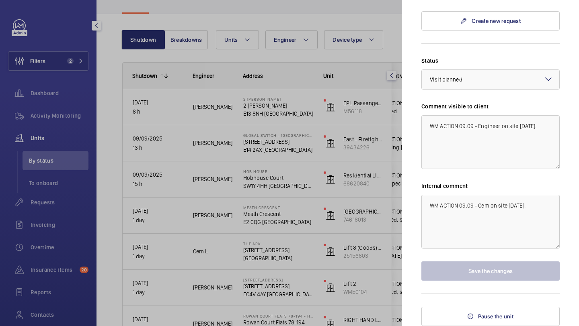
scroll to position [294, 0]
click at [343, 244] on div at bounding box center [289, 163] width 579 height 326
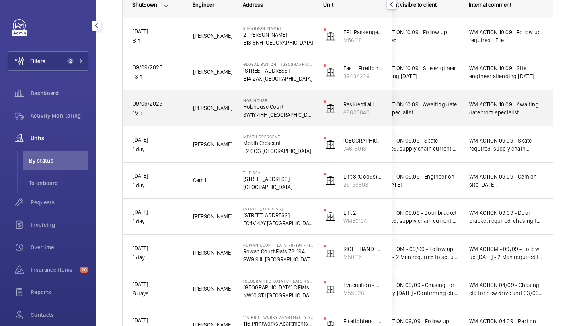
scroll to position [0, 0]
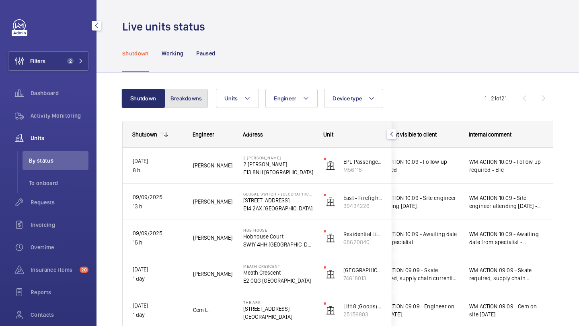
click at [195, 90] on button "Breakdowns" at bounding box center [185, 98] width 43 height 19
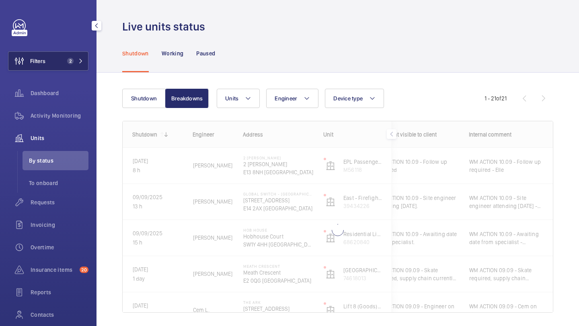
click at [62, 67] on button "Filters 2" at bounding box center [48, 60] width 80 height 19
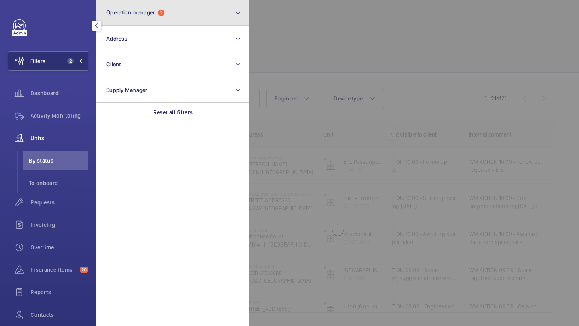
click at [143, 21] on button "Operation manager 2" at bounding box center [173, 13] width 153 height 26
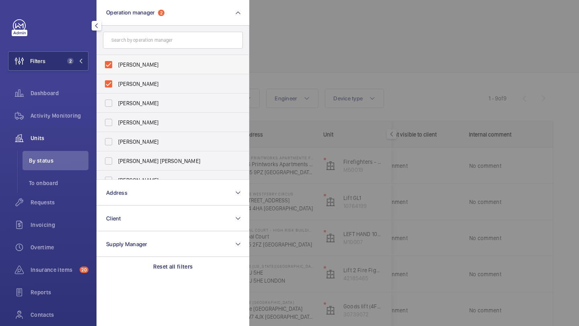
click at [139, 74] on label "Abby Archer" at bounding box center [167, 64] width 140 height 19
click at [117, 73] on input "Abby Archer" at bounding box center [109, 65] width 16 height 16
checkbox input "false"
click at [146, 66] on span "[PERSON_NAME]" at bounding box center [173, 65] width 111 height 8
click at [117, 66] on input "[PERSON_NAME]" at bounding box center [109, 65] width 16 height 16
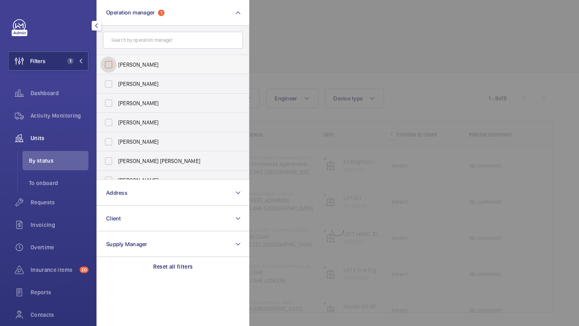
checkbox input "false"
click at [146, 66] on span "Abby Archer" at bounding box center [173, 65] width 111 height 8
click at [117, 66] on input "Abby Archer" at bounding box center [109, 65] width 16 height 16
checkbox input "true"
click at [318, 71] on div at bounding box center [538, 163] width 579 height 326
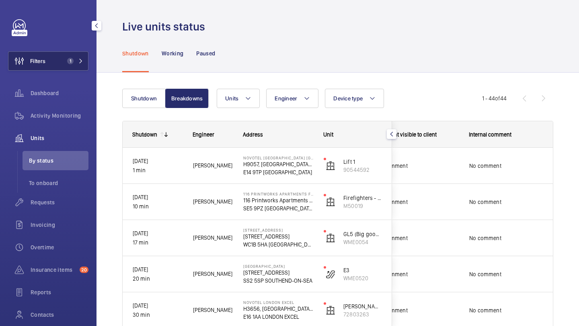
click at [66, 58] on span "1" at bounding box center [69, 61] width 10 height 6
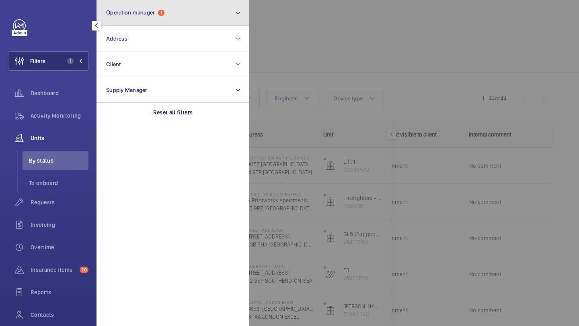
click at [140, 25] on button "Operation manager 1" at bounding box center [173, 13] width 153 height 26
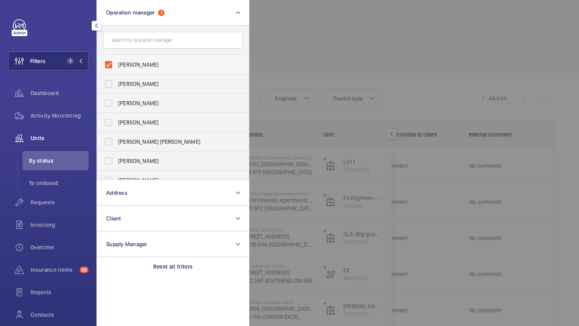
click at [137, 56] on label "Abby Archer" at bounding box center [167, 64] width 140 height 19
click at [117, 57] on input "Abby Archer" at bounding box center [109, 65] width 16 height 16
click at [137, 57] on label "Abby Archer" at bounding box center [167, 64] width 140 height 19
click at [117, 57] on input "Abby Archer" at bounding box center [109, 65] width 16 height 16
checkbox input "true"
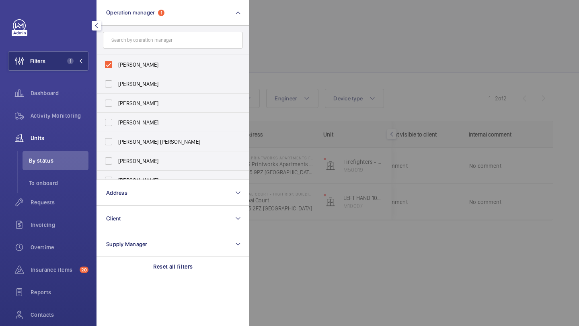
click at [349, 49] on div at bounding box center [538, 163] width 579 height 326
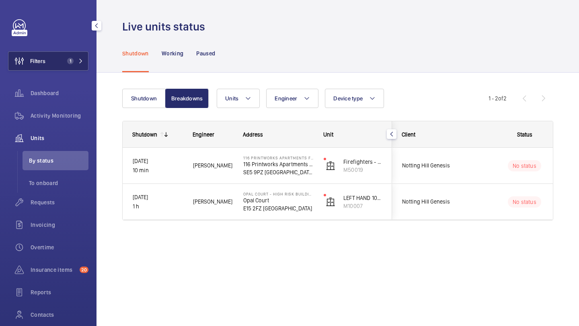
click at [66, 67] on button "Filters 1" at bounding box center [48, 60] width 80 height 19
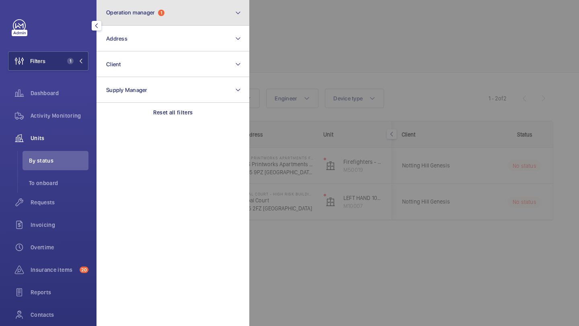
click at [162, 25] on button "Operation manager 1" at bounding box center [173, 13] width 153 height 26
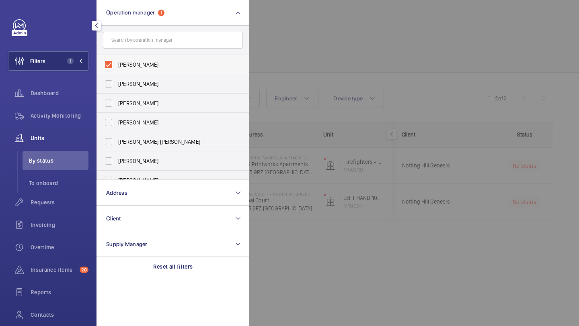
click at [146, 56] on label "Abby Archer" at bounding box center [167, 64] width 140 height 19
click at [117, 57] on input "Abby Archer" at bounding box center [109, 65] width 16 height 16
checkbox input "false"
click at [275, 58] on div at bounding box center [538, 163] width 579 height 326
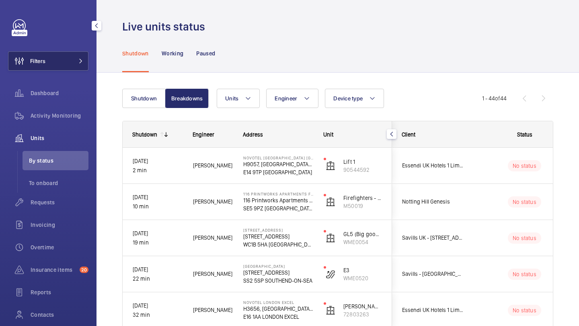
click at [77, 64] on button "Filters" at bounding box center [48, 60] width 80 height 19
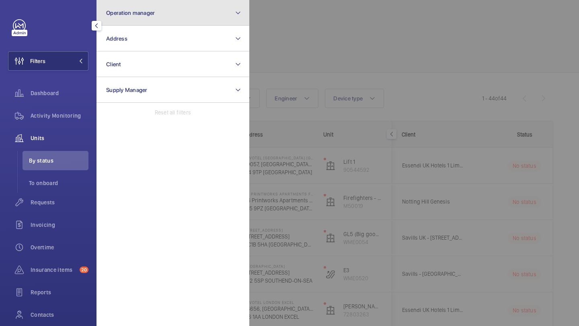
click at [142, 17] on button "Operation manager" at bounding box center [173, 13] width 153 height 26
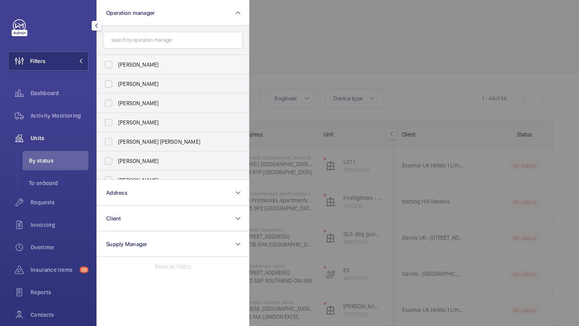
click at [132, 63] on span "Abby Archer" at bounding box center [173, 65] width 111 height 8
click at [117, 63] on input "Abby Archer" at bounding box center [109, 65] width 16 height 16
checkbox input "true"
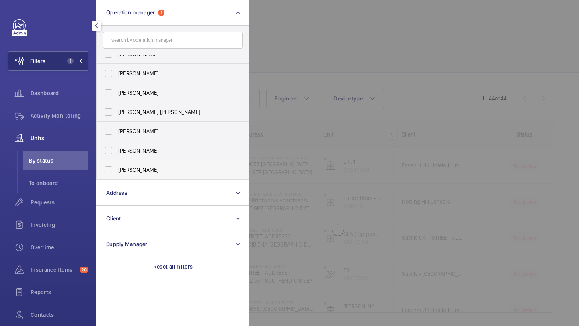
click at [133, 172] on span "[PERSON_NAME]" at bounding box center [173, 170] width 111 height 8
click at [117, 172] on input "[PERSON_NAME]" at bounding box center [109, 170] width 16 height 16
checkbox input "true"
click at [307, 123] on div at bounding box center [538, 163] width 579 height 326
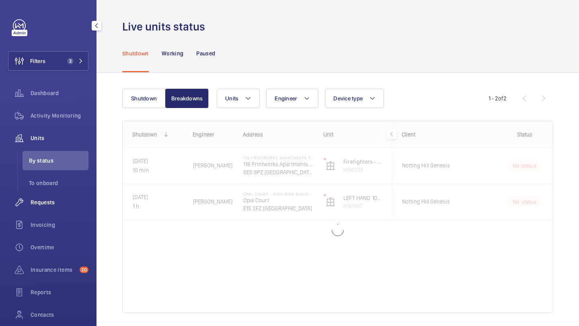
click at [60, 197] on div "Requests" at bounding box center [48, 202] width 80 height 19
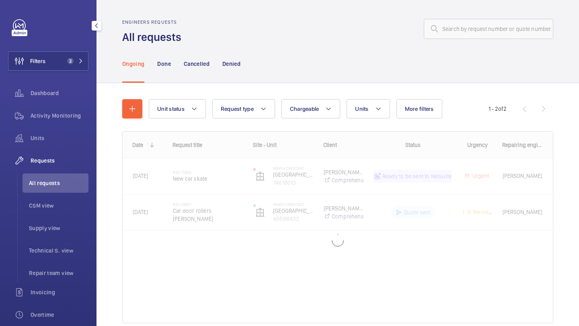
click at [266, 70] on div "Ongoing Done Cancelled Denied" at bounding box center [337, 64] width 431 height 38
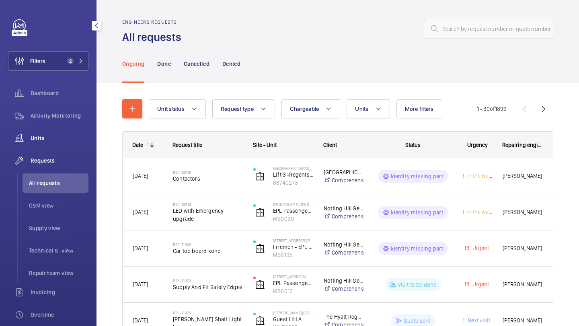
click at [59, 130] on div "Units" at bounding box center [48, 138] width 80 height 19
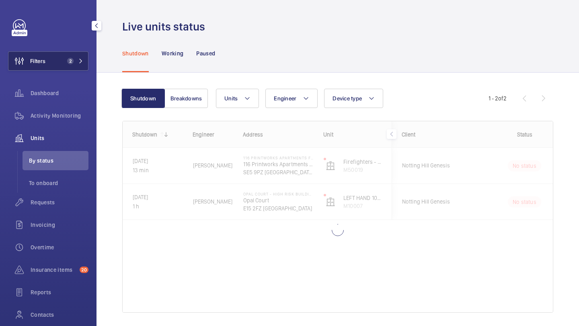
click at [67, 64] on button "Filters 2" at bounding box center [48, 60] width 80 height 19
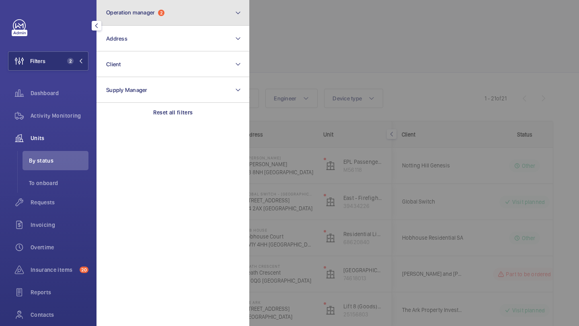
click at [133, 19] on button "Operation manager 2" at bounding box center [173, 13] width 153 height 26
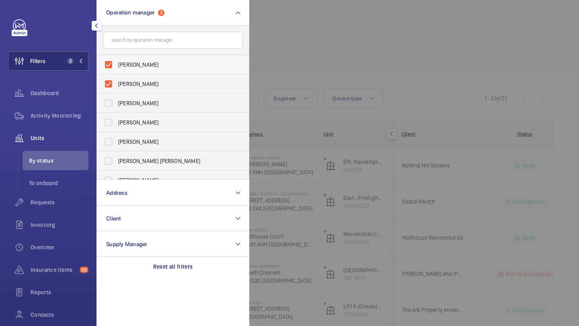
click at [133, 68] on span "Abby Archer" at bounding box center [173, 65] width 111 height 8
click at [117, 68] on input "Abby Archer" at bounding box center [109, 65] width 16 height 16
checkbox input "false"
click at [133, 68] on span "[PERSON_NAME]" at bounding box center [173, 65] width 111 height 8
click at [117, 68] on input "[PERSON_NAME]" at bounding box center [109, 65] width 16 height 16
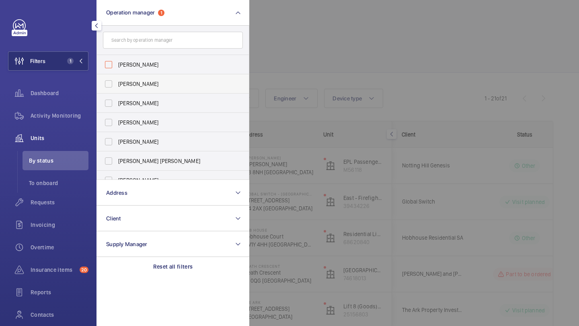
checkbox input "false"
click at [337, 65] on div at bounding box center [538, 163] width 579 height 326
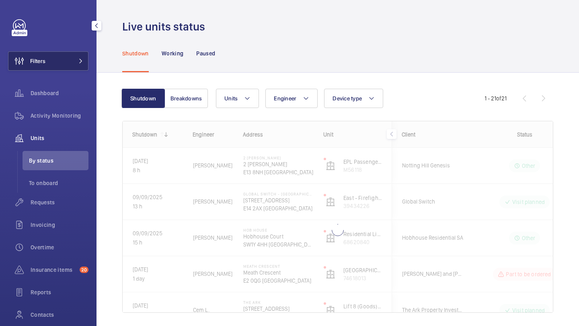
click at [37, 66] on span "Filters" at bounding box center [26, 60] width 37 height 19
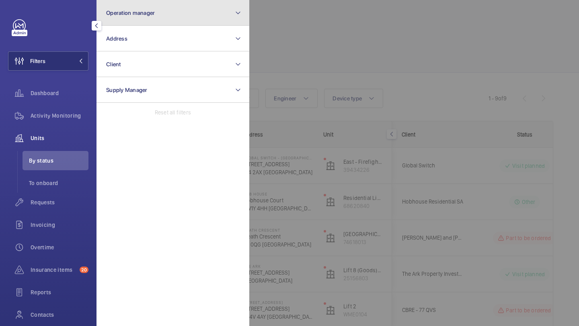
click at [124, 22] on button "Operation manager" at bounding box center [173, 13] width 153 height 26
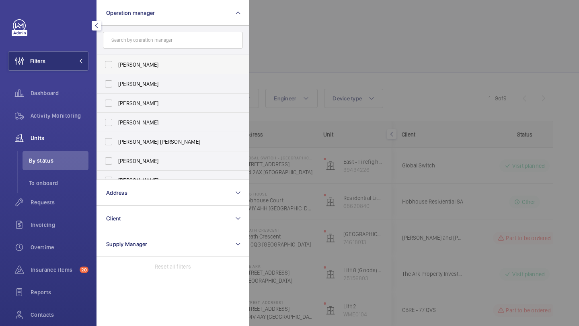
click at [126, 60] on label "Abby Archer" at bounding box center [167, 64] width 140 height 19
click at [117, 60] on input "Abby Archer" at bounding box center [109, 65] width 16 height 16
checkbox input "true"
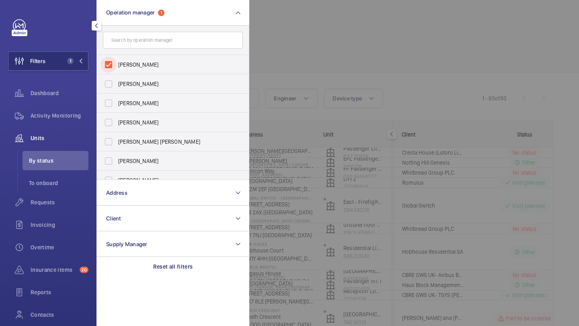
scroll to position [30, 0]
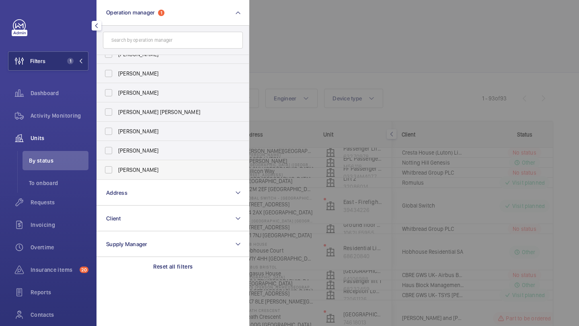
click at [135, 164] on label "[PERSON_NAME]" at bounding box center [167, 169] width 140 height 19
click at [117, 164] on input "[PERSON_NAME]" at bounding box center [109, 170] width 16 height 16
checkbox input "true"
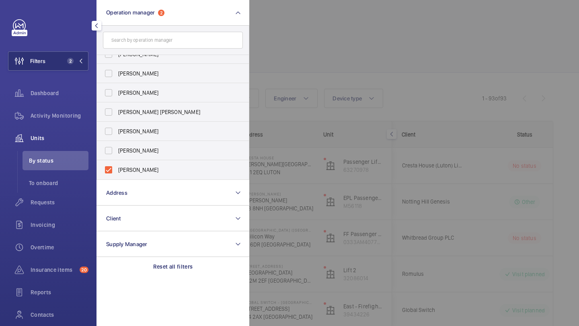
click at [425, 49] on div at bounding box center [538, 163] width 579 height 326
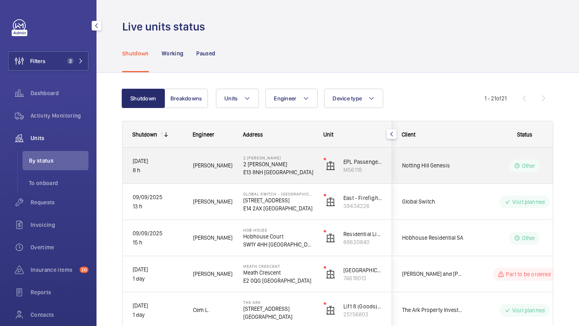
click at [429, 175] on div "Notting Hill Genesis" at bounding box center [428, 165] width 72 height 25
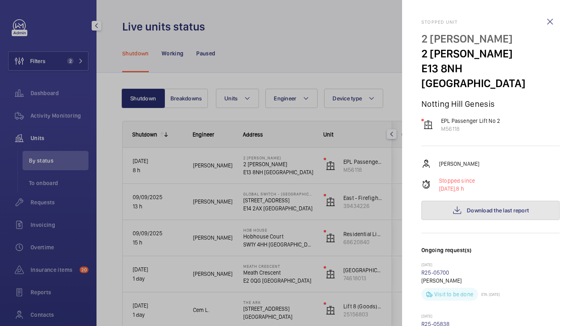
click at [481, 201] on button "Download the last report" at bounding box center [490, 210] width 138 height 19
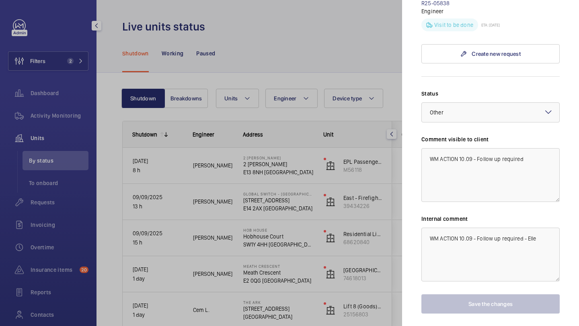
scroll to position [339, 0]
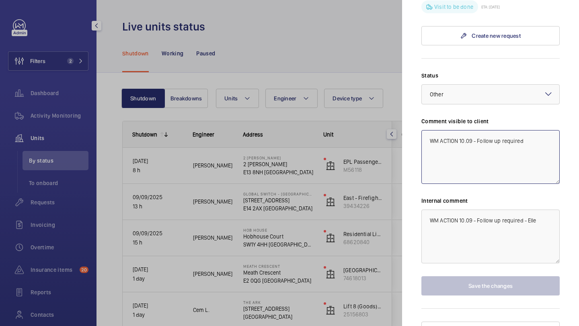
drag, startPoint x: 526, startPoint y: 128, endPoint x: 478, endPoint y: 129, distance: 48.3
click at [478, 130] on textarea "WM ACTION 10.09 - Follow up required" at bounding box center [490, 157] width 138 height 54
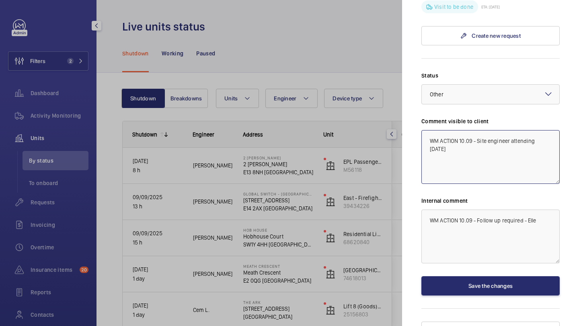
drag, startPoint x: 554, startPoint y: 127, endPoint x: 425, endPoint y: 129, distance: 129.5
click at [425, 130] on textarea "WM ACTION 10.09 - Site engineer attending today" at bounding box center [490, 157] width 138 height 54
type textarea "WM ACTION 10.09 - Site engineer attending today"
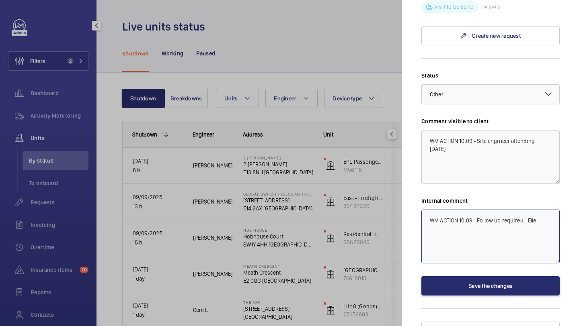
paste textarea "Site engineer attending today"
drag, startPoint x: 474, startPoint y: 208, endPoint x: 400, endPoint y: 207, distance: 73.6
click at [400, 207] on mat-sidenav-container "Filters 2 Dashboard Activity Monitoring Units By status To onboard Requests Inv…" at bounding box center [289, 163] width 579 height 326
drag, startPoint x: 511, startPoint y: 207, endPoint x: 476, endPoint y: 203, distance: 34.8
click at [476, 210] on textarea "WM ACTION 10.09 - Site engineer attending today" at bounding box center [490, 237] width 138 height 54
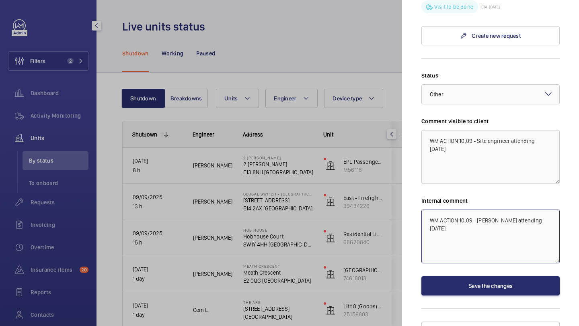
click at [540, 210] on textarea "WM ACTION 10.09 - Chris Cole attending today" at bounding box center [490, 237] width 138 height 54
click at [542, 210] on textarea "WM ACTION 10.09 - Chris Cole attending today" at bounding box center [490, 237] width 138 height 54
type textarea "WM ACTION 10.09 - Chris Cole attending today - Elle"
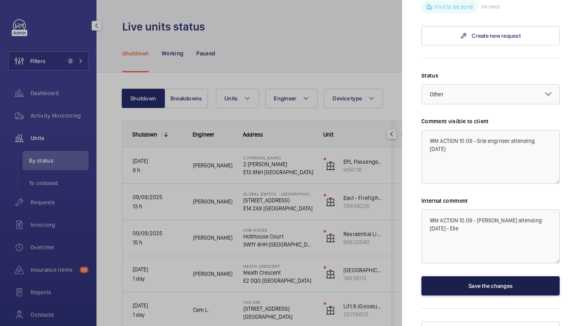
click at [544, 277] on button "Save the changes" at bounding box center [490, 286] width 138 height 19
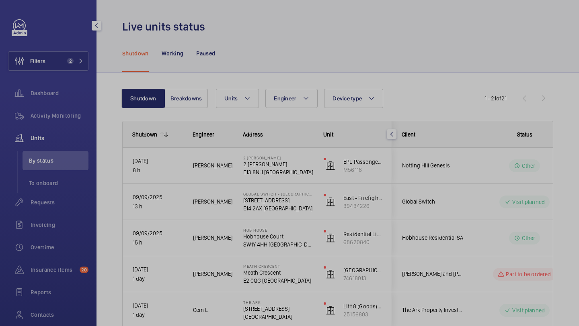
scroll to position [0, 0]
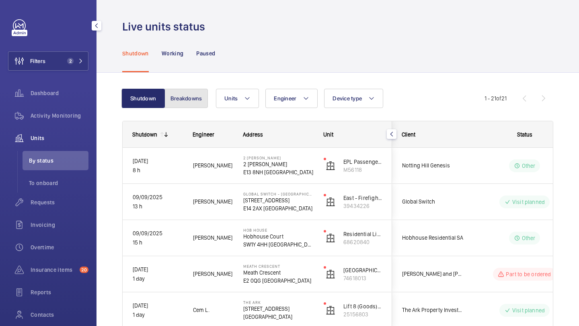
click at [184, 93] on button "Breakdowns" at bounding box center [185, 98] width 43 height 19
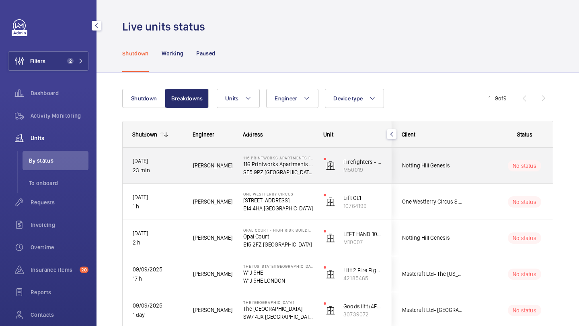
click at [434, 168] on span "Notting Hill Genesis" at bounding box center [433, 165] width 62 height 9
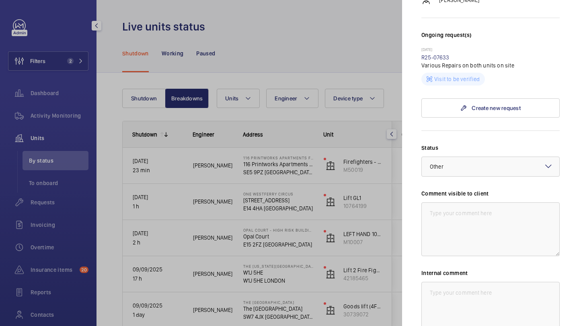
scroll to position [276, 0]
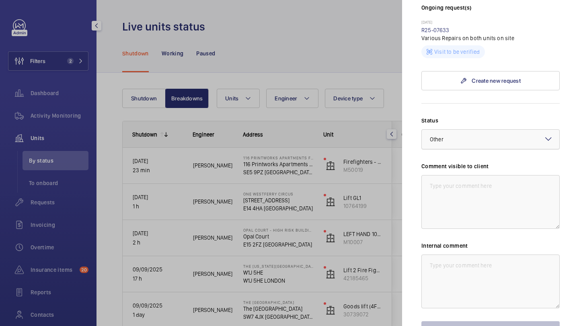
click at [483, 130] on div at bounding box center [491, 139] width 138 height 19
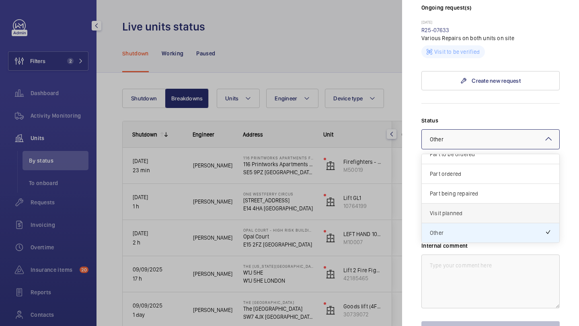
scroll to position [296, 0]
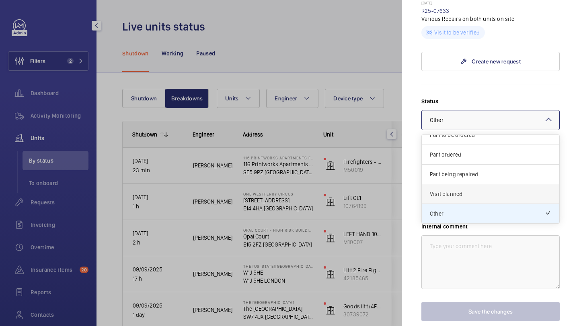
click at [469, 190] on span "Visit planned" at bounding box center [490, 194] width 121 height 8
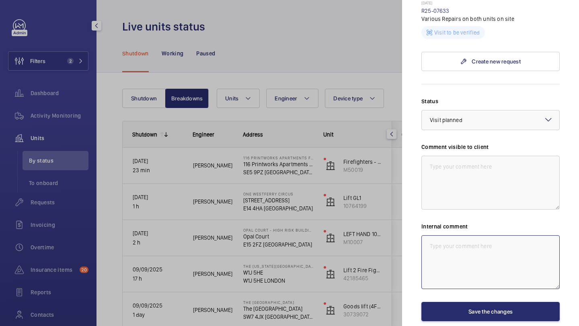
click at [464, 254] on textarea at bounding box center [490, 263] width 138 height 54
type textarea "Dan C on site today"
click at [454, 314] on div "Stopped unit 116 Printworks Apartments Flats 1-65 - High Risk Building 116 Prin…" at bounding box center [490, 45] width 138 height 643
click at [455, 309] on div "Stopped unit 116 Printworks Apartments Flats 1-65 - High Risk Building 116 Prin…" at bounding box center [490, 45] width 138 height 643
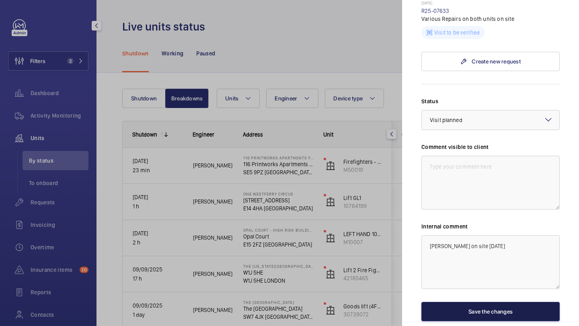
click at [456, 302] on button "Save the changes" at bounding box center [490, 311] width 138 height 19
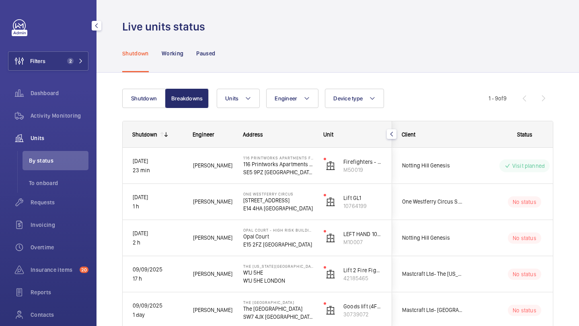
click at [76, 51] on div "Filters 2 Dashboard Activity Monitoring Units By status To onboard Requests Inv…" at bounding box center [48, 184] width 80 height 331
click at [76, 57] on button "Filters 2" at bounding box center [48, 60] width 80 height 19
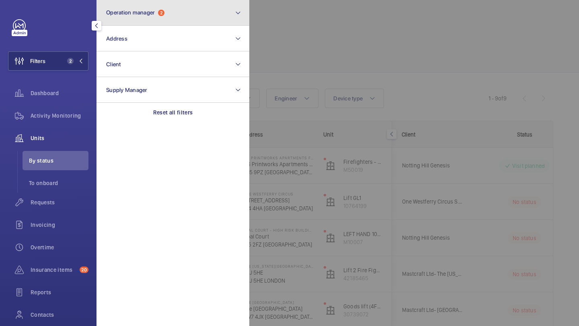
click at [134, 21] on button "Operation manager 2" at bounding box center [173, 13] width 153 height 26
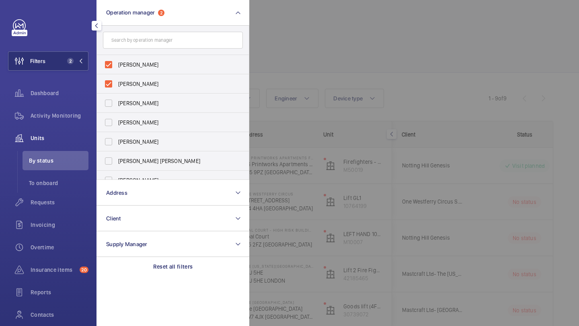
click at [446, 36] on div at bounding box center [538, 163] width 579 height 326
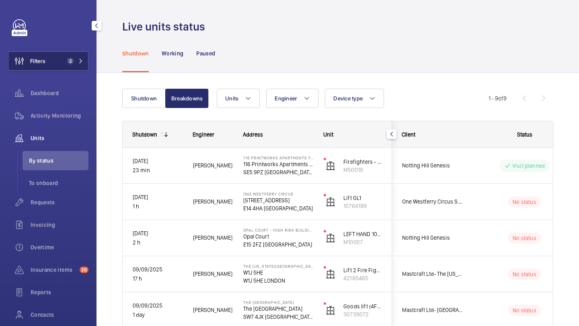
click at [70, 57] on button "Filters 2" at bounding box center [48, 60] width 80 height 19
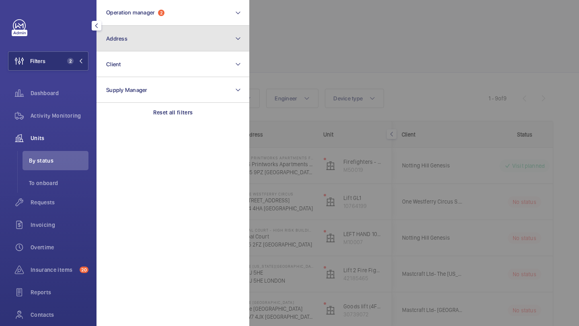
click at [130, 35] on button "Address" at bounding box center [173, 39] width 153 height 26
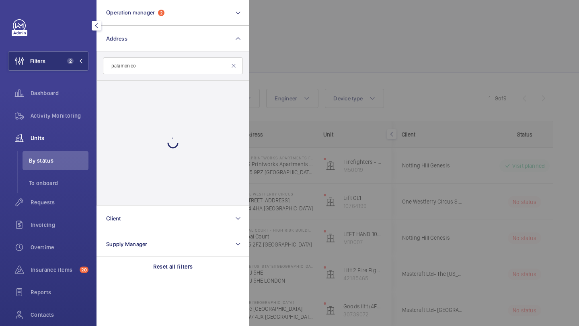
type input "palamon co"
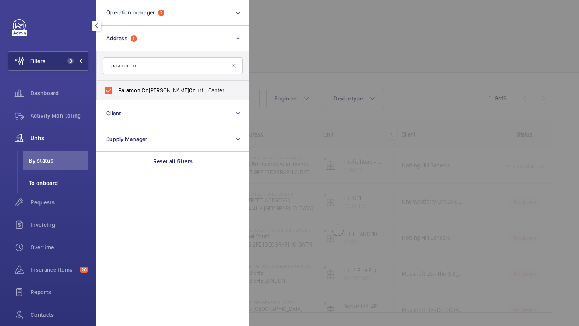
click at [67, 185] on span "To onboard" at bounding box center [59, 183] width 60 height 8
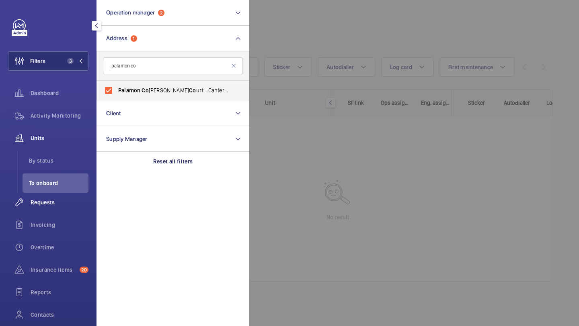
click at [62, 196] on div "Requests" at bounding box center [48, 202] width 80 height 19
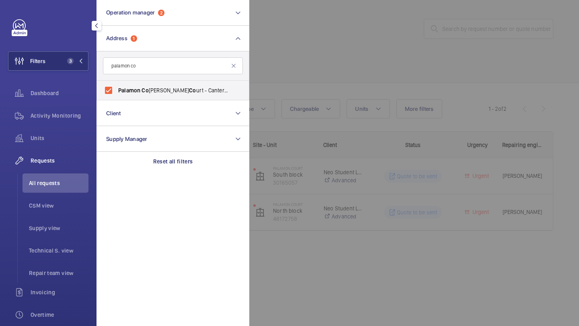
click at [302, 47] on div at bounding box center [538, 163] width 579 height 326
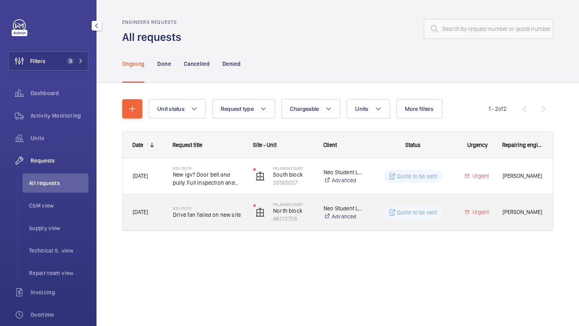
click at [216, 216] on span "Drive fan failed on new site" at bounding box center [208, 215] width 70 height 8
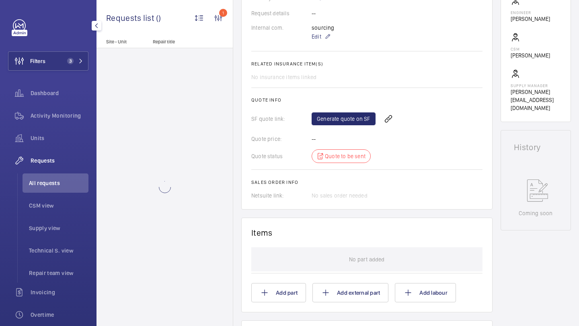
scroll to position [365, 0]
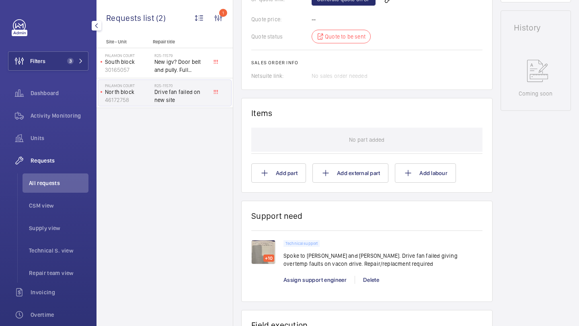
scroll to position [385, 0]
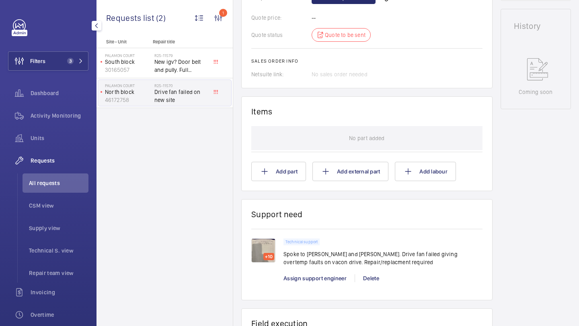
click at [273, 246] on img at bounding box center [263, 251] width 24 height 24
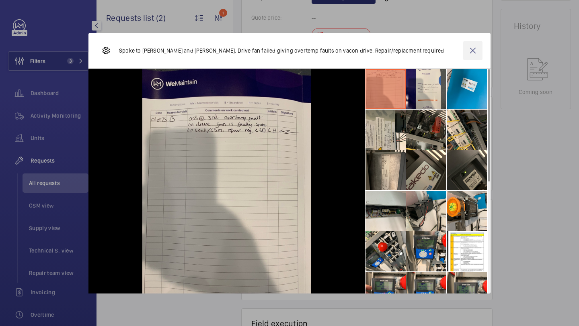
click at [471, 49] on wm-front-icon-button at bounding box center [472, 50] width 19 height 19
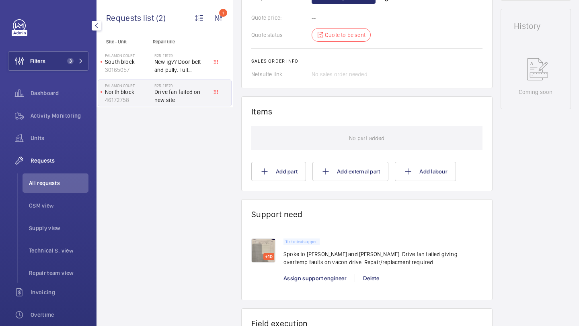
click at [263, 251] on img at bounding box center [263, 251] width 24 height 24
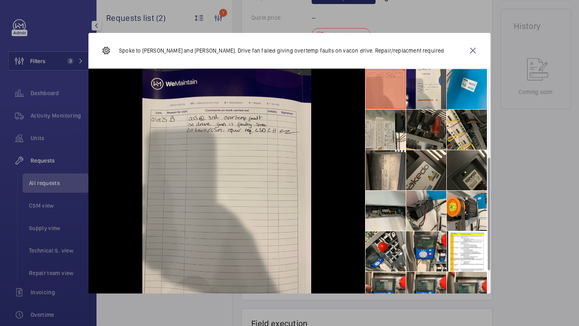
scroll to position [177, 0]
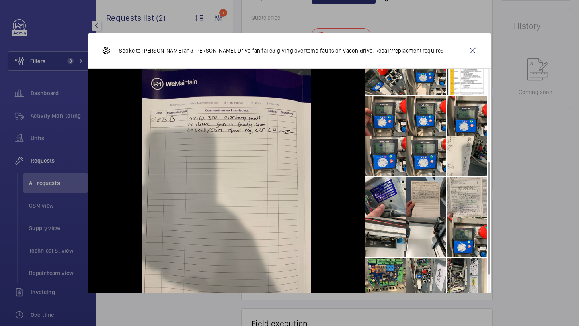
click at [432, 194] on li at bounding box center [426, 197] width 40 height 40
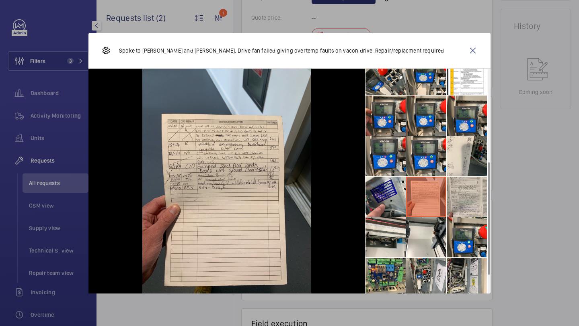
scroll to position [185, 0]
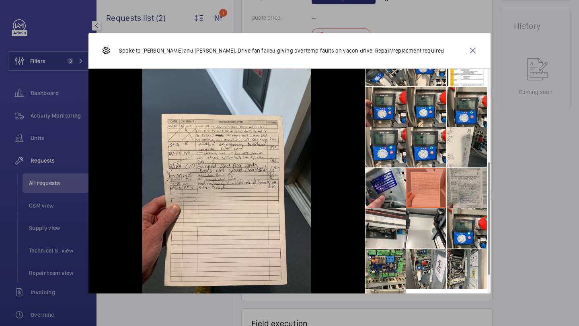
click at [459, 185] on li at bounding box center [467, 188] width 40 height 40
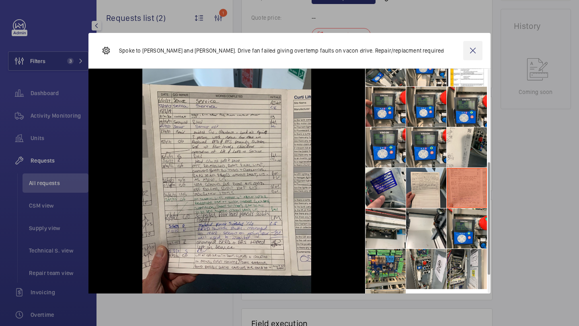
click at [484, 61] on div "Spoke to simon and Alex waterman. Drive fan failed giving overtemp faults on va…" at bounding box center [289, 51] width 402 height 36
click at [485, 40] on div "Spoke to simon and Alex waterman. Drive fan failed giving overtemp faults on va…" at bounding box center [289, 51] width 402 height 36
click at [478, 41] on wm-front-icon-button at bounding box center [472, 50] width 19 height 19
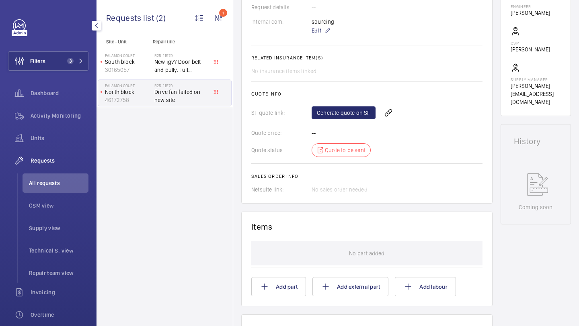
scroll to position [497, 0]
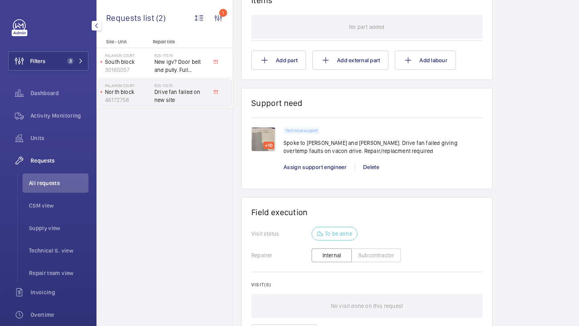
click at [269, 134] on img at bounding box center [263, 139] width 24 height 24
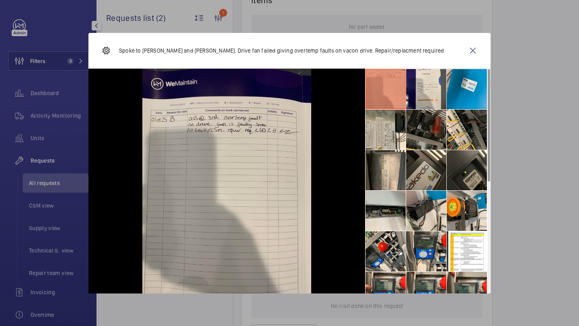
click at [430, 145] on li at bounding box center [426, 130] width 40 height 40
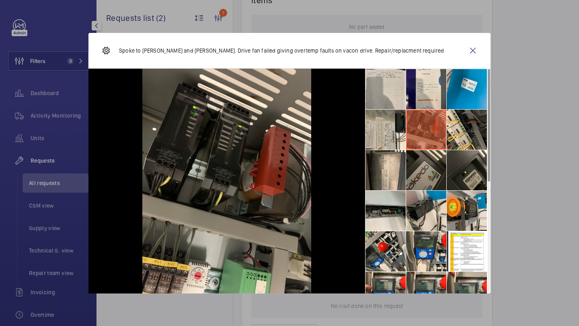
click at [427, 160] on li at bounding box center [426, 170] width 40 height 40
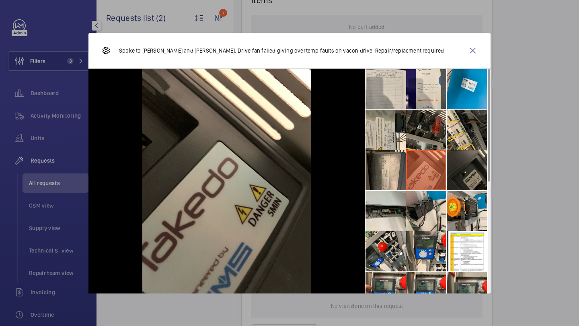
click at [460, 173] on li at bounding box center [467, 170] width 40 height 40
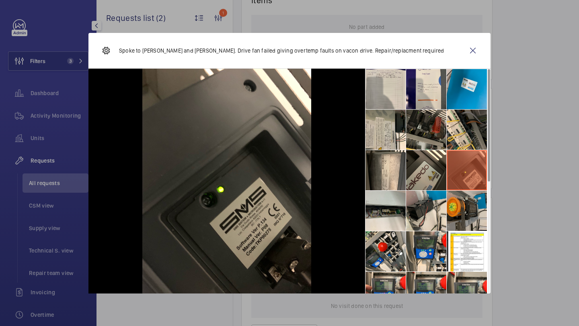
click at [462, 200] on li at bounding box center [467, 211] width 40 height 40
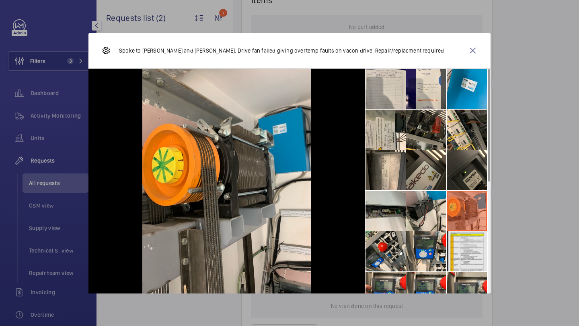
click at [466, 238] on li at bounding box center [467, 252] width 40 height 40
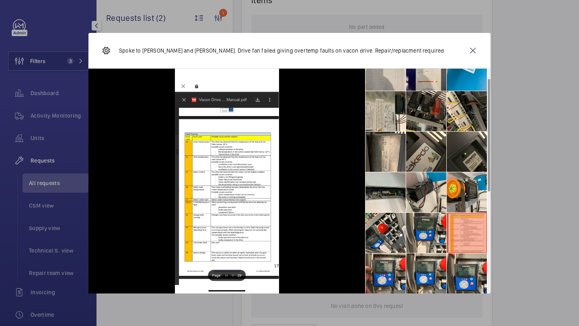
scroll to position [20, 0]
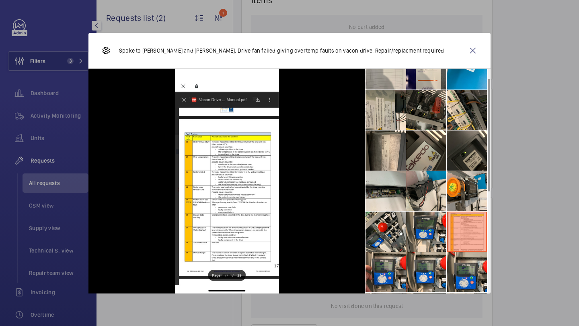
click at [467, 61] on div "Spoke to simon and Alex waterman. Drive fan failed giving overtemp faults on va…" at bounding box center [289, 51] width 402 height 36
click at [468, 51] on wm-front-icon-button at bounding box center [472, 50] width 19 height 19
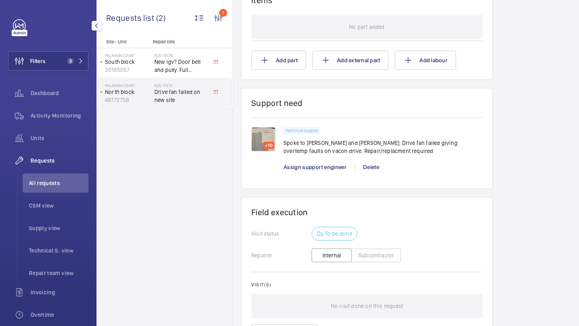
scroll to position [515, 0]
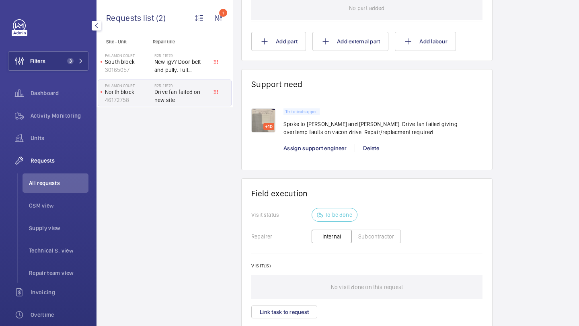
click at [268, 114] on img at bounding box center [263, 121] width 24 height 24
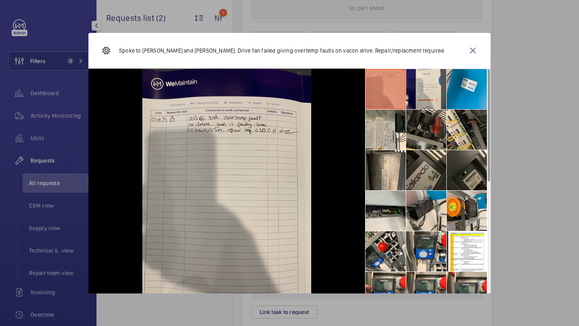
click at [426, 177] on li at bounding box center [426, 170] width 40 height 40
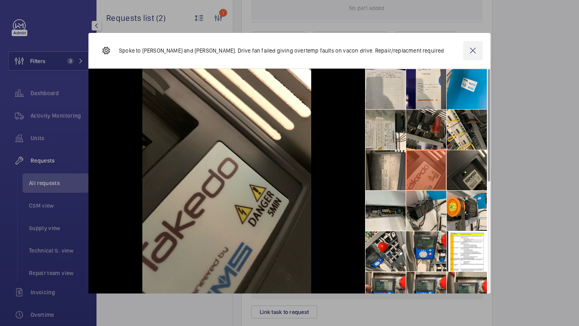
click at [469, 43] on wm-front-icon-button at bounding box center [472, 50] width 19 height 19
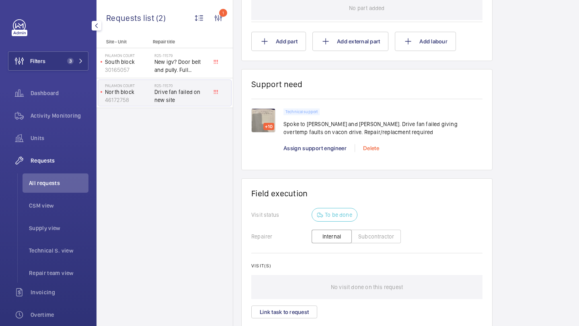
click at [380, 149] on div "Delete" at bounding box center [371, 148] width 33 height 8
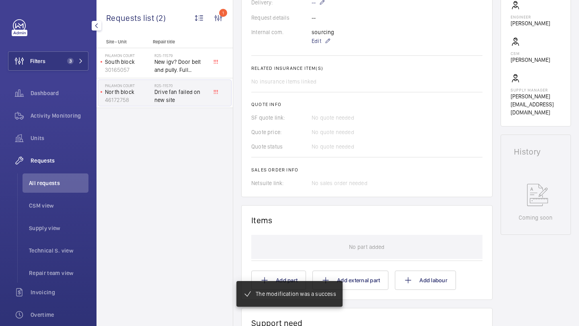
scroll to position [496, 0]
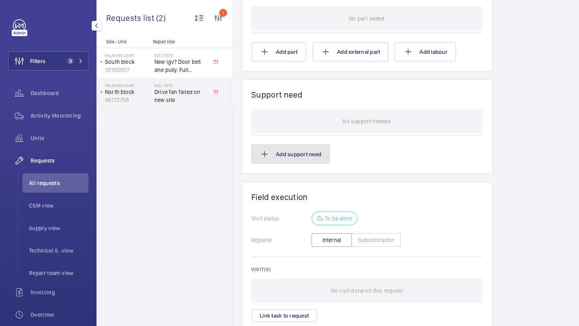
click at [305, 150] on button "Add support need" at bounding box center [290, 154] width 78 height 19
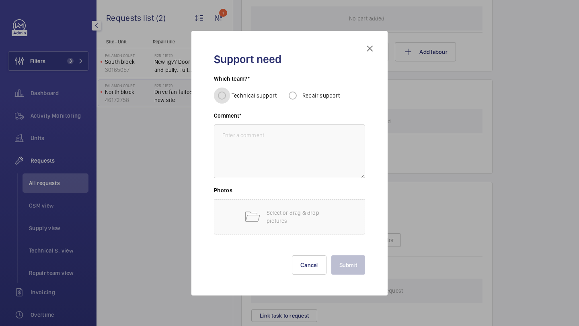
click at [223, 95] on input "Technical support" at bounding box center [222, 96] width 16 height 16
radio input "true"
click at [241, 150] on textarea at bounding box center [289, 152] width 151 height 54
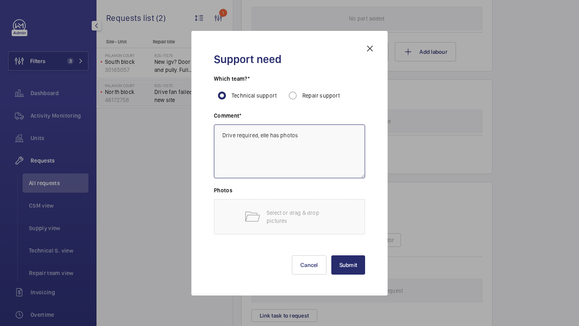
drag, startPoint x: 306, startPoint y: 141, endPoint x: 209, endPoint y: 136, distance: 97.4
click at [209, 136] on div "Support need Which team?* Technical support Repair support Comment* Drive requi…" at bounding box center [289, 163] width 170 height 239
type textarea "Drive required, elle has photos"
click at [368, 48] on mat-icon at bounding box center [370, 49] width 10 height 10
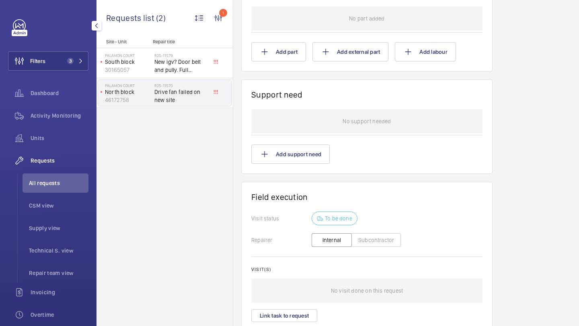
scroll to position [205, 0]
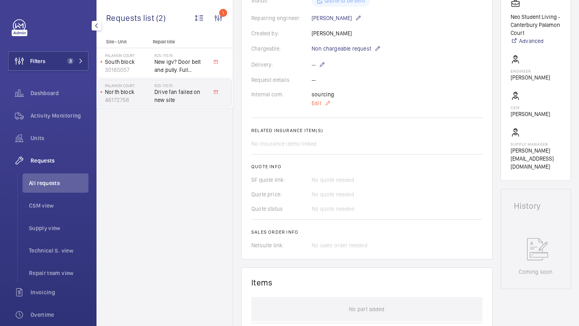
click at [323, 102] on p "Edit" at bounding box center [342, 104] width 60 height 10
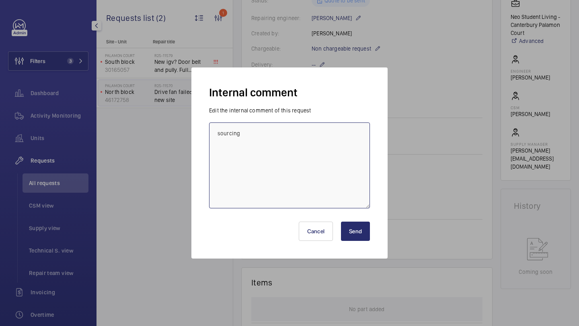
click at [314, 130] on textarea "sourcing" at bounding box center [289, 166] width 161 height 86
paste textarea "Drive required, elle has photos"
type textarea "sourcing Drive required, elle has photos"
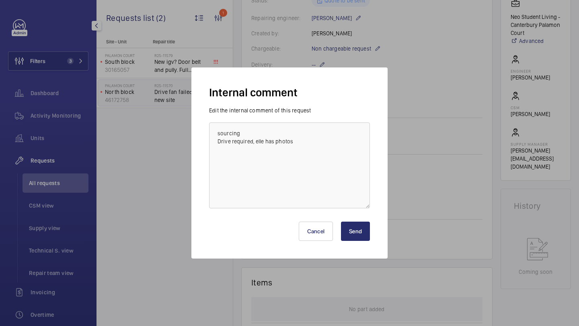
click at [361, 236] on button "Send" at bounding box center [355, 231] width 29 height 19
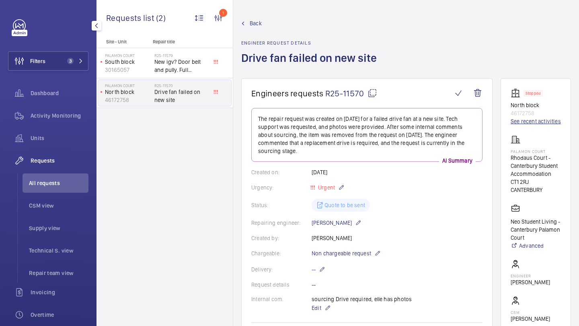
click at [522, 124] on link "See recent activities" at bounding box center [536, 121] width 50 height 8
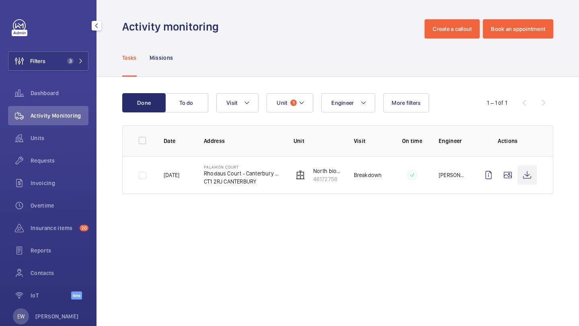
click at [528, 172] on wm-front-icon-button at bounding box center [526, 175] width 19 height 19
click at [68, 63] on span "3" at bounding box center [70, 61] width 6 height 6
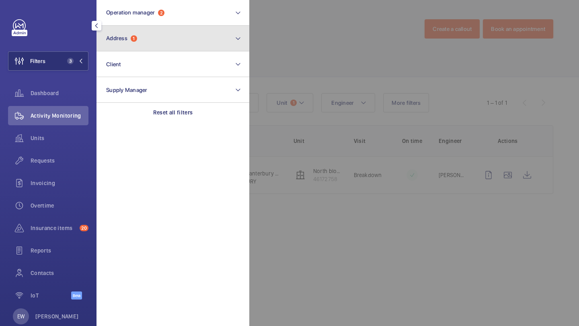
click at [150, 41] on button "Address 1" at bounding box center [173, 39] width 153 height 26
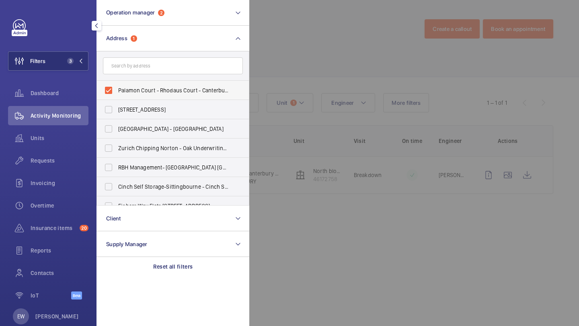
click at [136, 94] on span "Palamon Court - Rhodaus Court - Canterbury Student Accommodation, CANTERBURY CT…" at bounding box center [173, 90] width 111 height 8
click at [117, 94] on input "Palamon Court - Rhodaus Court - Canterbury Student Accommodation, CANTERBURY CT…" at bounding box center [109, 90] width 16 height 16
checkbox input "false"
click at [76, 177] on div "Invoicing" at bounding box center [48, 183] width 80 height 19
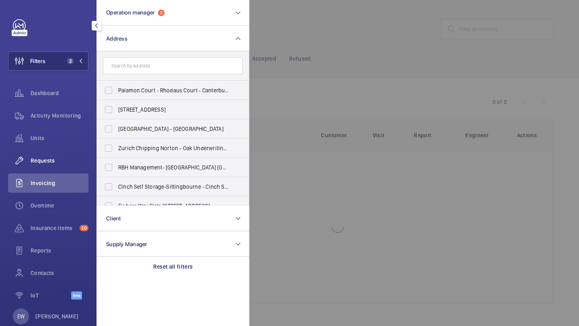
click at [76, 167] on div "Requests" at bounding box center [48, 160] width 80 height 19
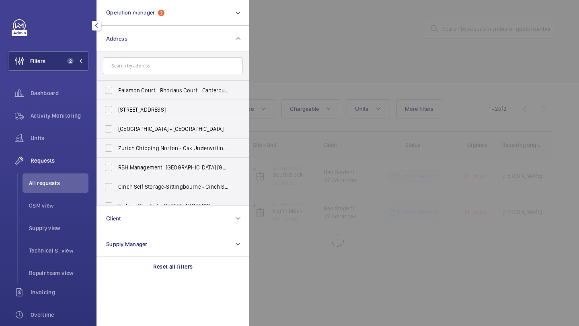
click at [285, 72] on div at bounding box center [538, 163] width 579 height 326
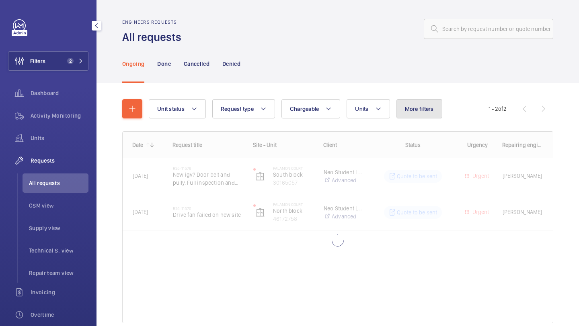
click at [406, 103] on button "More filters" at bounding box center [419, 108] width 46 height 19
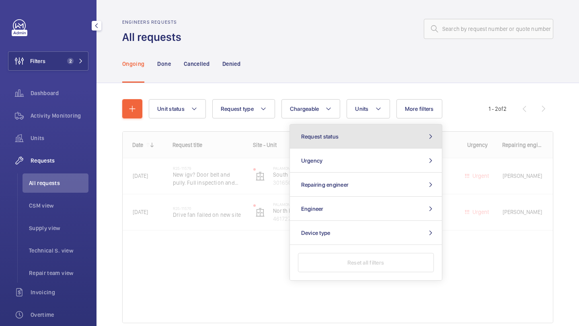
click at [374, 130] on button "Request status" at bounding box center [366, 137] width 152 height 24
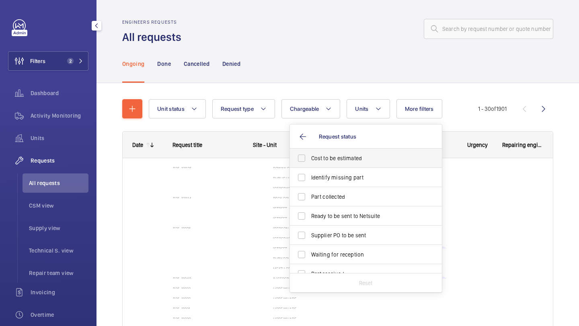
click at [361, 154] on span "Cost to be estimated" at bounding box center [366, 158] width 111 height 8
click at [310, 154] on input "Cost to be estimated" at bounding box center [302, 158] width 16 height 16
checkbox input "true"
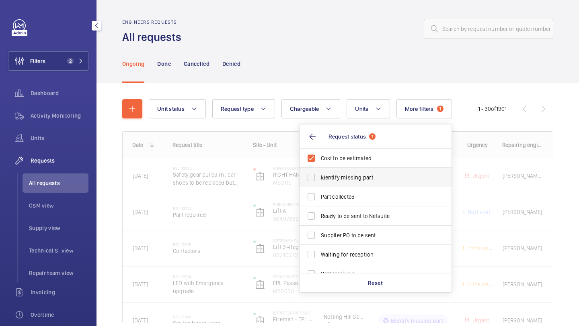
click at [353, 176] on span "Identify missing part" at bounding box center [376, 178] width 111 height 8
click at [319, 176] on input "Identify missing part" at bounding box center [311, 178] width 16 height 16
checkbox input "true"
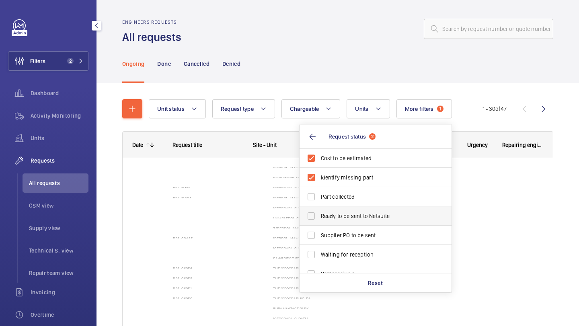
click at [343, 224] on label "Ready to be sent to Netsuite" at bounding box center [370, 216] width 140 height 19
click at [319, 224] on input "Ready to be sent to Netsuite" at bounding box center [311, 216] width 16 height 16
checkbox input "true"
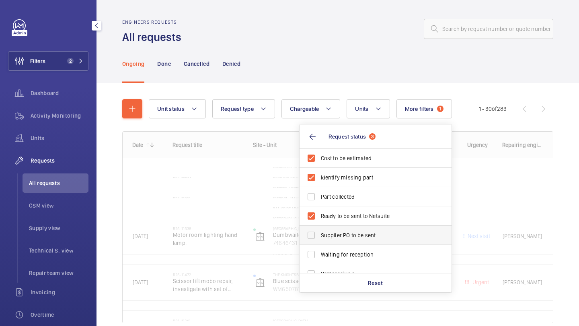
click at [343, 233] on span "Supplier PO to be sent" at bounding box center [376, 236] width 111 height 8
click at [319, 233] on input "Supplier PO to be sent" at bounding box center [311, 236] width 16 height 16
checkbox input "true"
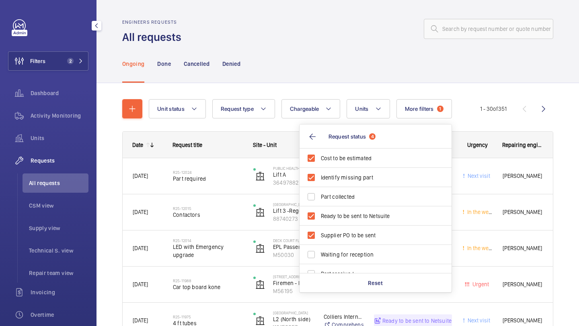
click at [347, 54] on div "Ongoing Done Cancelled Denied" at bounding box center [337, 64] width 431 height 38
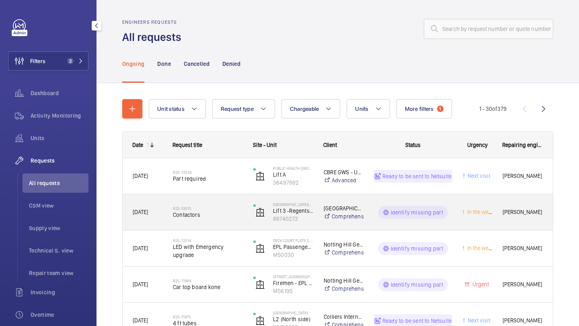
click at [222, 213] on span "Contactors" at bounding box center [208, 215] width 70 height 8
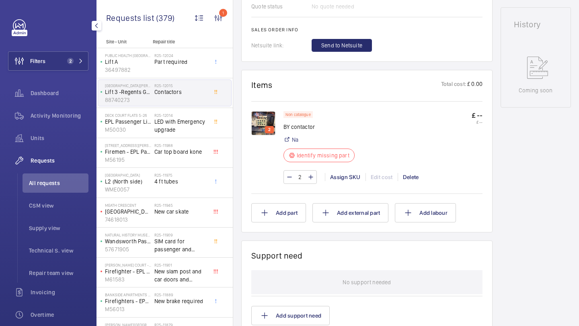
scroll to position [400, 0]
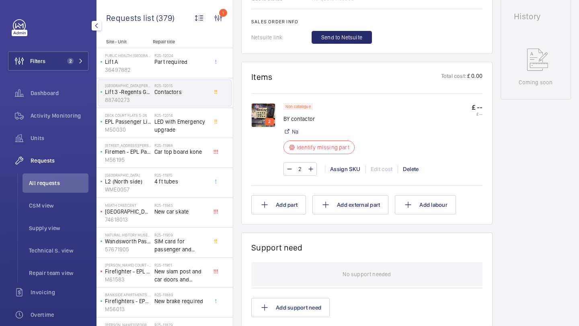
click at [264, 113] on img at bounding box center [263, 115] width 24 height 24
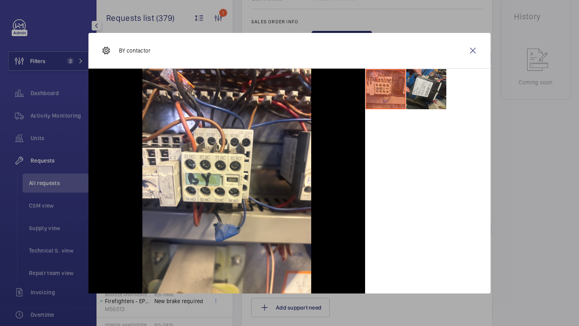
click at [410, 85] on li at bounding box center [426, 89] width 40 height 40
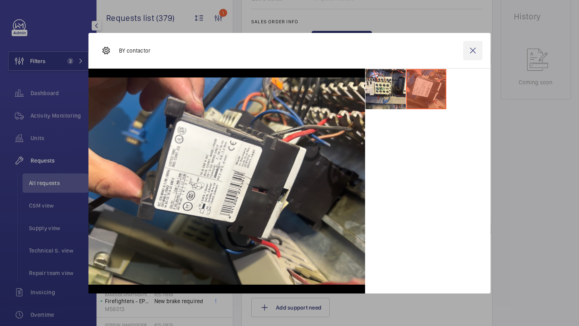
click at [473, 49] on wm-front-icon-button at bounding box center [472, 50] width 19 height 19
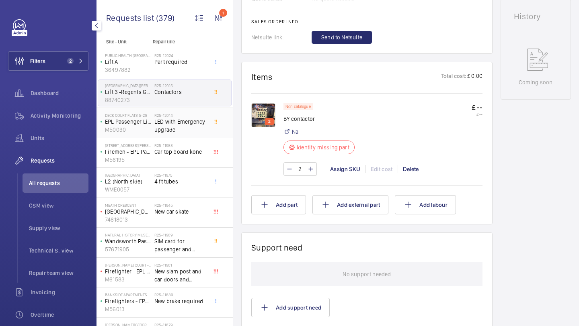
click at [184, 115] on h2 "R25-12014" at bounding box center [180, 115] width 53 height 5
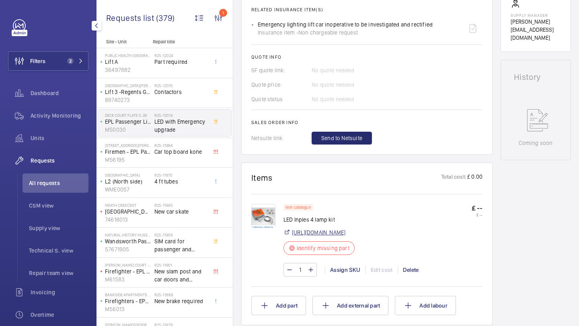
scroll to position [318, 0]
click at [314, 235] on link "https://aa-electrical.com/Product/Detail?Code=AAILCB02T4&Type=Syspro" at bounding box center [318, 233] width 53 height 8
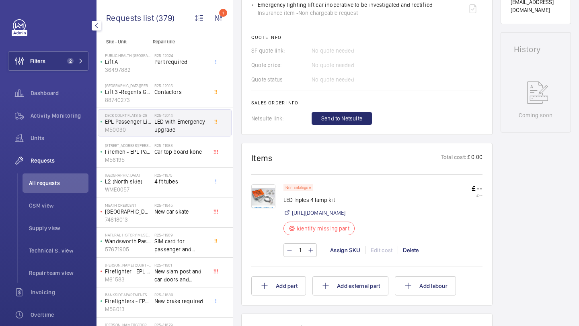
click at [338, 253] on div "1 Assign SKU Edit cost Delete" at bounding box center [382, 251] width 199 height 14
click at [338, 255] on div "Assign SKU" at bounding box center [345, 250] width 41 height 8
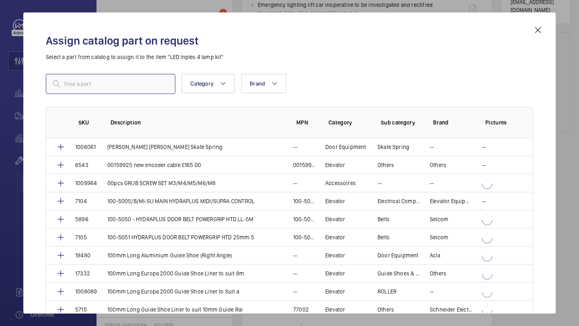
click at [137, 91] on input "text" at bounding box center [110, 84] width 129 height 20
paste input "ILCB/02/T4 4 x INPLES LED CAR LIGHTING KIT WITH EMERGENCY BACKUP AND SLEEP MODE…"
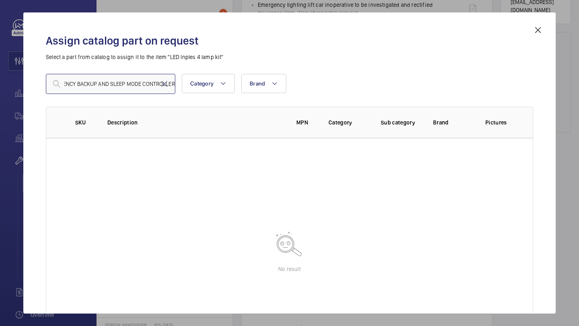
type input "ILCB/02/T4 4 x INPLES LED CAR LIGHTING KIT WITH EMERGENCY BACKUP AND SLEEP MODE…"
click at [536, 34] on mat-icon at bounding box center [538, 30] width 10 height 10
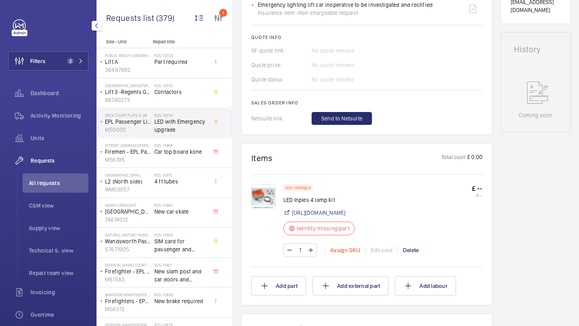
click at [336, 255] on div "Assign SKU" at bounding box center [345, 250] width 41 height 8
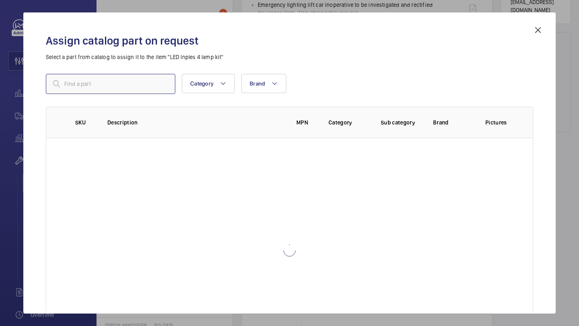
click at [123, 82] on input "text" at bounding box center [110, 84] width 129 height 20
paste input "ILCB/02/T4 4 x INPLES LED CAR LIGHTING KIT WITH EMERGENCY BACKUP AND SLEEP MODE…"
type input "ILCB/02/T4 4 x INPLES LED CAR LIGHTING KIT WITH EMERGENCY BACKUP AND SLEEP MODE…"
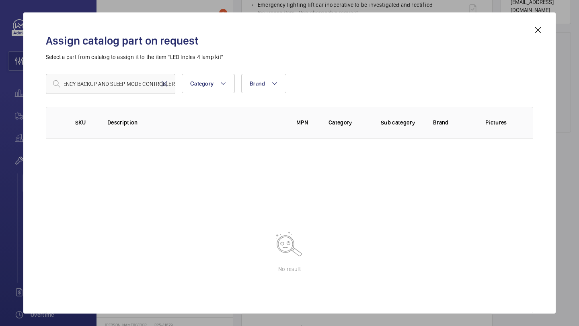
click at [164, 84] on mat-icon at bounding box center [165, 84] width 10 height 10
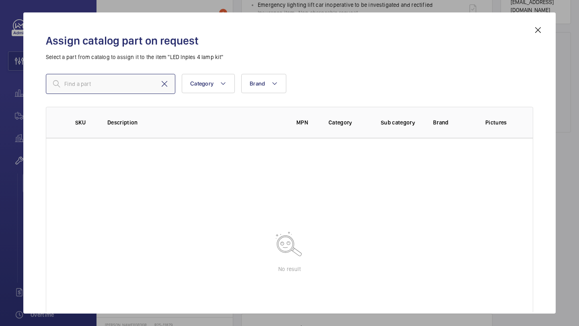
scroll to position [0, 0]
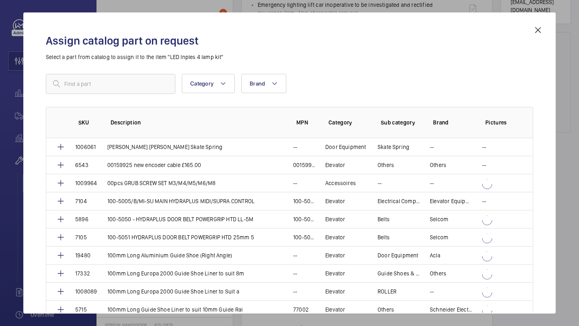
click at [542, 29] on mat-icon at bounding box center [538, 30] width 10 height 10
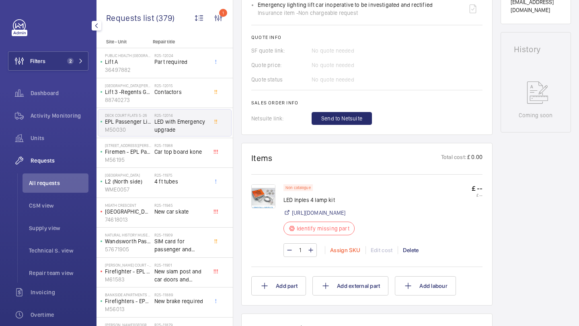
click at [342, 255] on div "Assign SKU" at bounding box center [345, 250] width 41 height 8
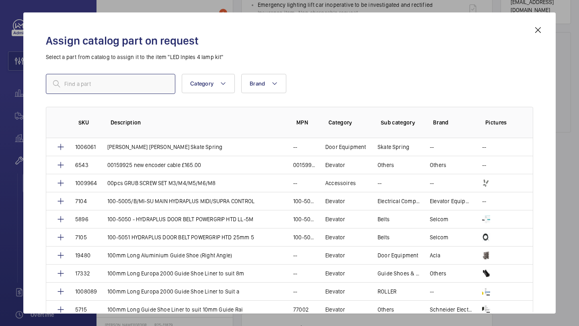
click at [131, 86] on input "text" at bounding box center [110, 84] width 129 height 20
paste input "1010228"
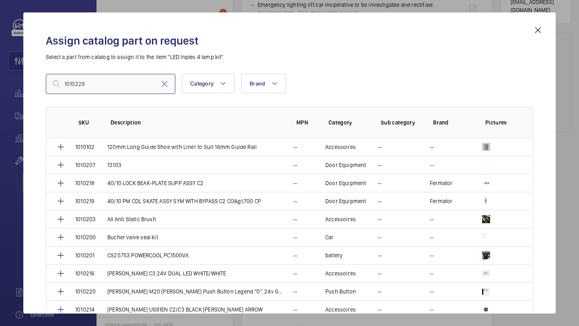
type input "1010228"
click at [166, 86] on mat-icon at bounding box center [165, 84] width 10 height 10
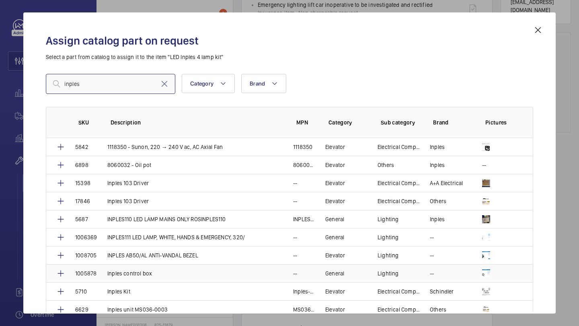
type input "inples"
click at [119, 272] on p "Inples control box" at bounding box center [129, 274] width 45 height 8
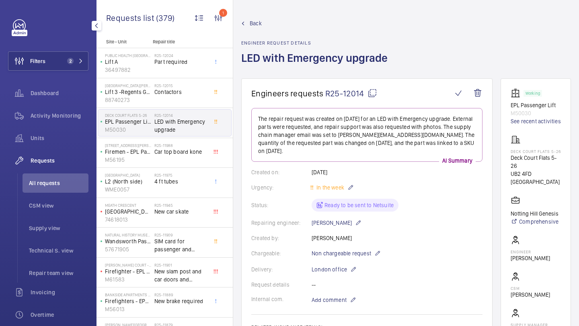
scroll to position [185, 0]
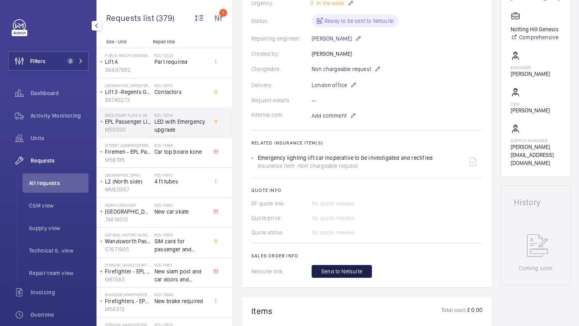
click at [355, 265] on button "Send to Netsuite" at bounding box center [342, 271] width 60 height 13
click at [352, 265] on div "Send to Netsuite" at bounding box center [397, 271] width 171 height 13
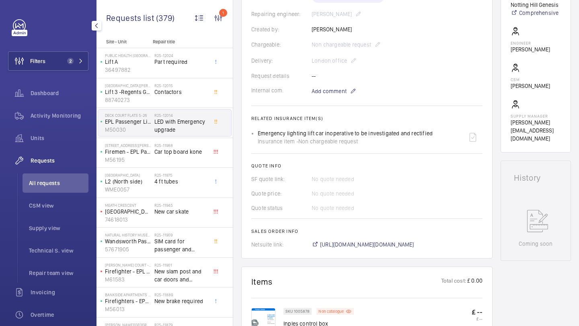
scroll to position [229, 0]
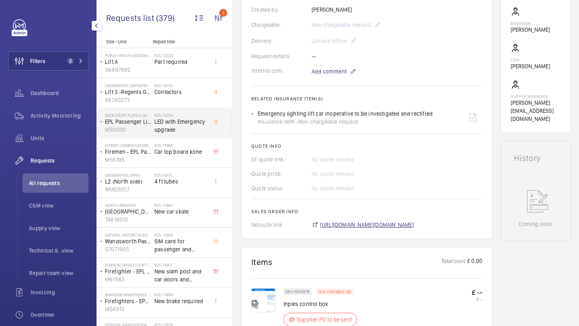
click at [339, 221] on span "https://6461500.app.netsuite.com/app/accounting/transactions/salesord.nl?id=299…" at bounding box center [367, 225] width 94 height 8
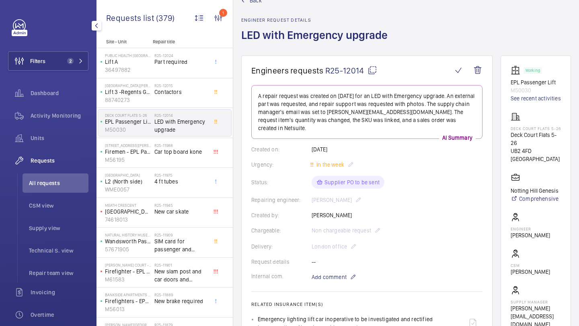
scroll to position [28, 0]
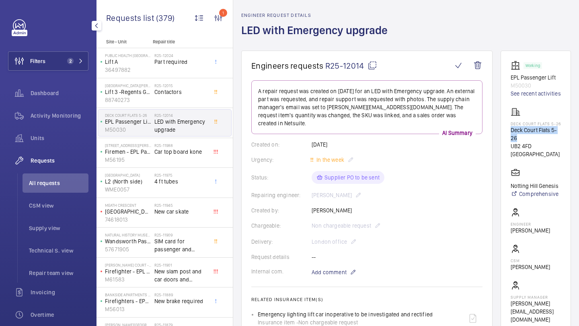
drag, startPoint x: 522, startPoint y: 153, endPoint x: 513, endPoint y: 145, distance: 12.6
click at [513, 142] on p "Deck Court Flats 5-26" at bounding box center [536, 134] width 50 height 16
copy p "Deck Court Flats 5-26"
click at [173, 151] on span "Car top board kone" at bounding box center [180, 152] width 53 height 8
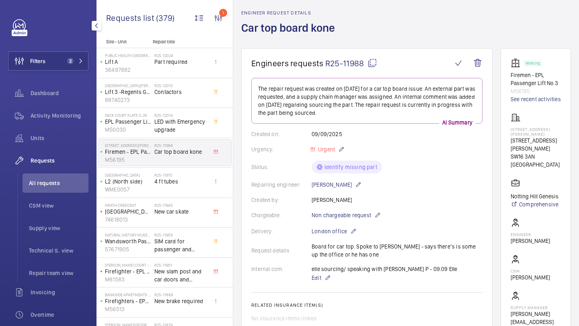
scroll to position [19, 0]
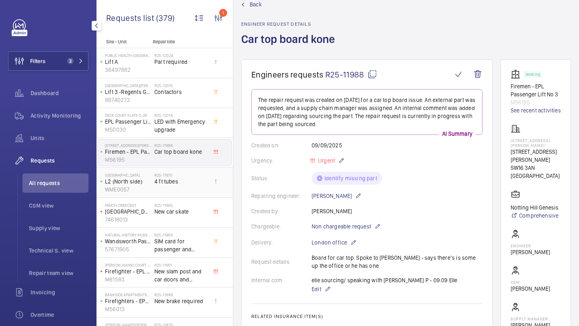
click at [193, 188] on div "R25-11975 4 ft tubes" at bounding box center [180, 184] width 53 height 23
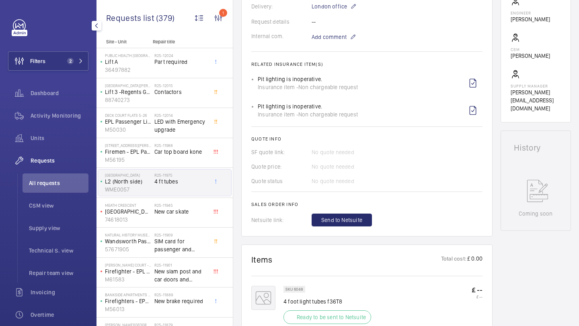
scroll to position [313, 0]
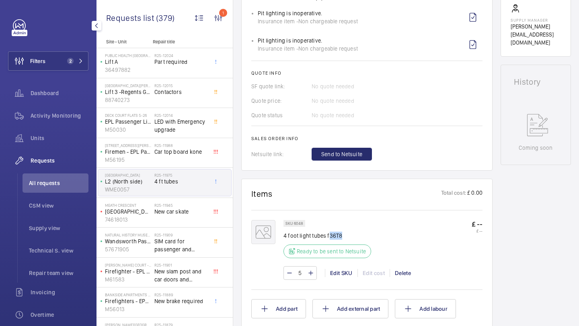
drag, startPoint x: 341, startPoint y: 240, endPoint x: 327, endPoint y: 239, distance: 13.4
click at [327, 239] on p "4 foot light tubes f36T8" at bounding box center [329, 236] width 92 height 8
drag, startPoint x: 341, startPoint y: 236, endPoint x: 327, endPoint y: 236, distance: 14.1
click at [327, 236] on p "4 foot light tubes f36T8" at bounding box center [329, 236] width 92 height 8
copy p "f36T8"
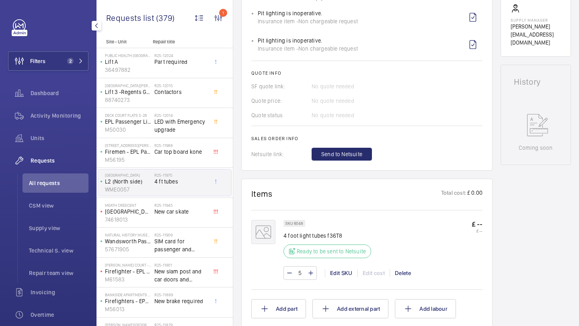
click at [355, 151] on button "Send to Netsuite" at bounding box center [342, 154] width 60 height 13
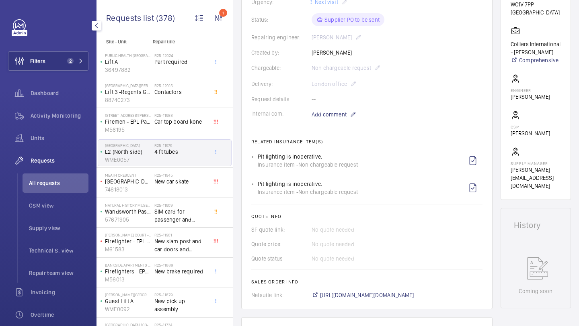
scroll to position [258, 0]
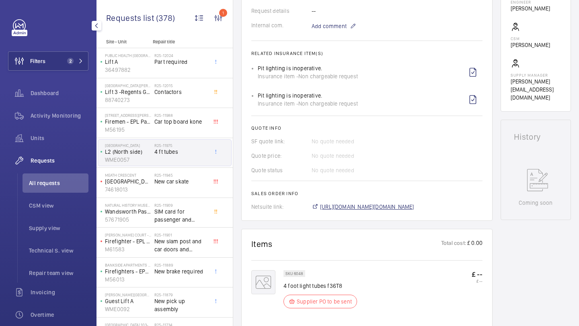
click at [339, 209] on span "https://6461500.app.netsuite.com/app/accounting/transactions/salesord.nl?id=299…" at bounding box center [367, 207] width 94 height 8
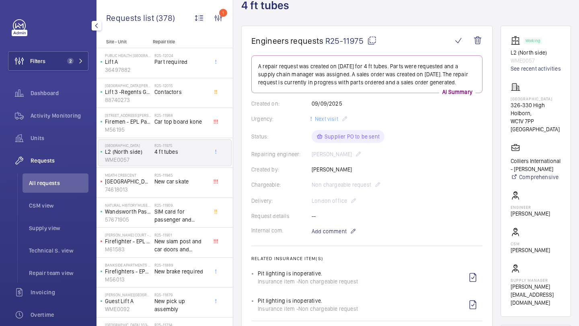
scroll to position [0, 0]
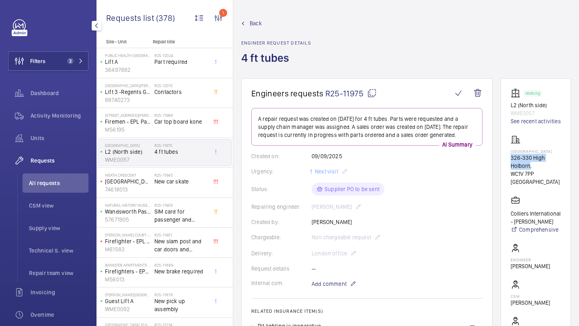
drag, startPoint x: 531, startPoint y: 173, endPoint x: 511, endPoint y: 163, distance: 22.3
click at [512, 163] on p "326-330 High Holborn," at bounding box center [536, 162] width 50 height 16
copy p "326-330 High Holborn"
click at [181, 181] on span "New car skate" at bounding box center [180, 182] width 53 height 8
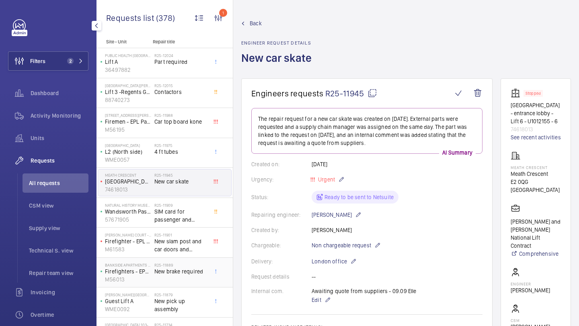
click at [192, 284] on div "R25-11889 New brake required" at bounding box center [180, 274] width 53 height 23
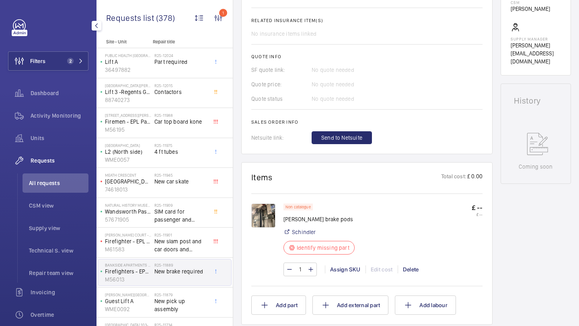
scroll to position [304, 0]
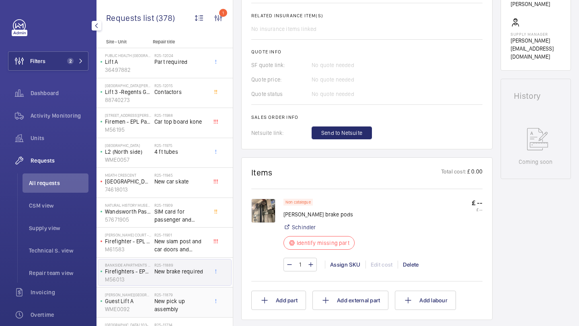
click at [189, 305] on span "New pick up assembly" at bounding box center [180, 306] width 53 height 16
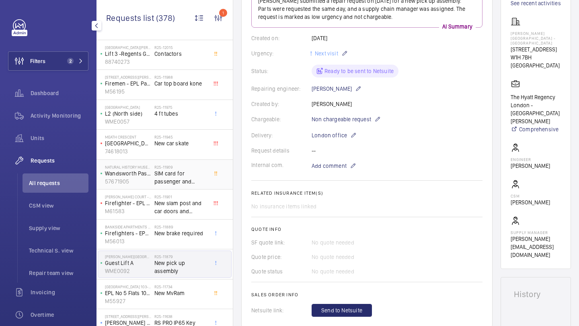
scroll to position [38, 0]
click at [181, 304] on div "R25-11734 New MvRam" at bounding box center [180, 296] width 53 height 23
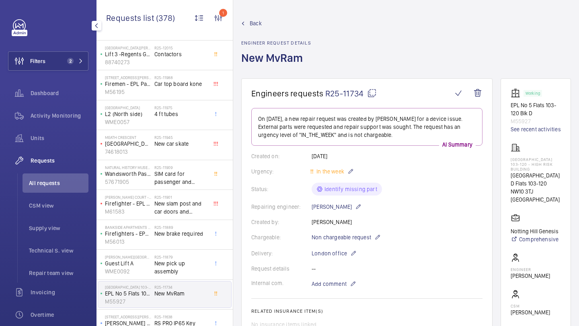
scroll to position [58, 0]
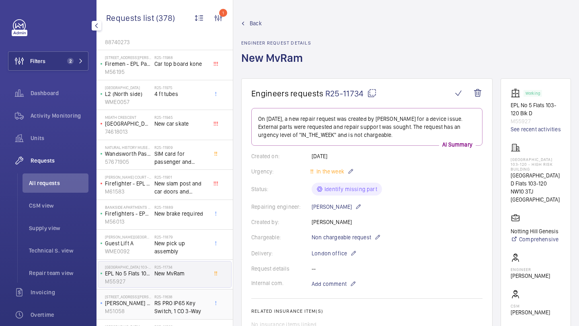
click at [181, 305] on span "RS PRO IP65 Key Switch, 1 CO 3-Way" at bounding box center [180, 308] width 53 height 16
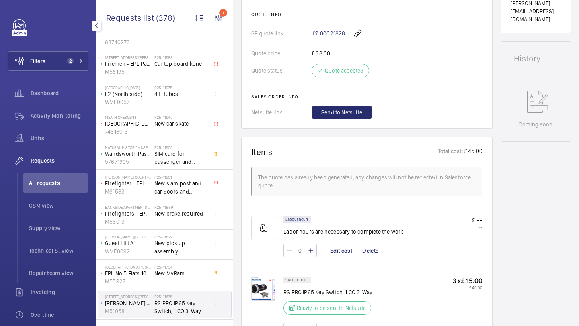
scroll to position [415, 0]
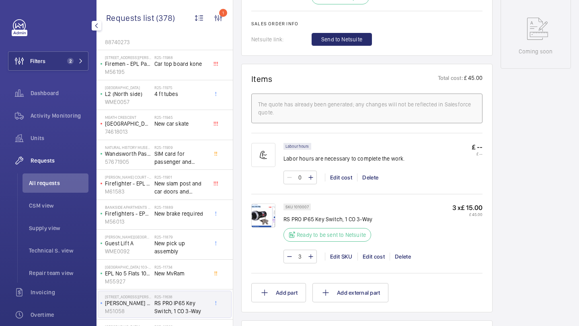
click at [272, 221] on img at bounding box center [263, 216] width 24 height 24
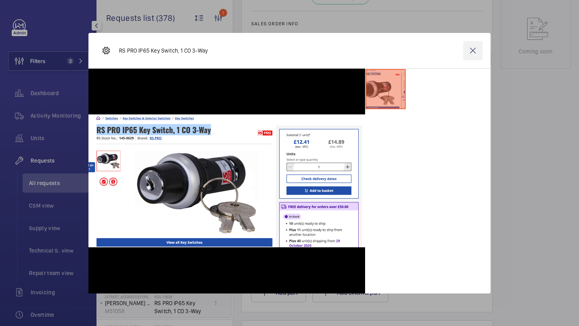
click at [476, 50] on wm-front-icon-button at bounding box center [472, 50] width 19 height 19
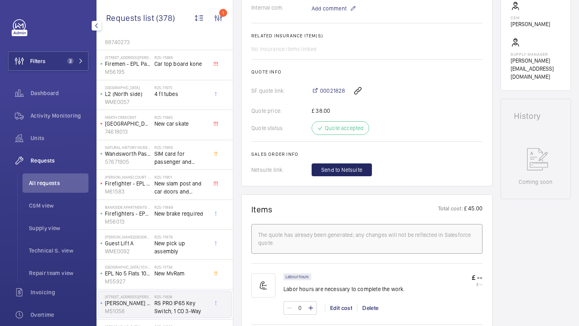
scroll to position [286, 0]
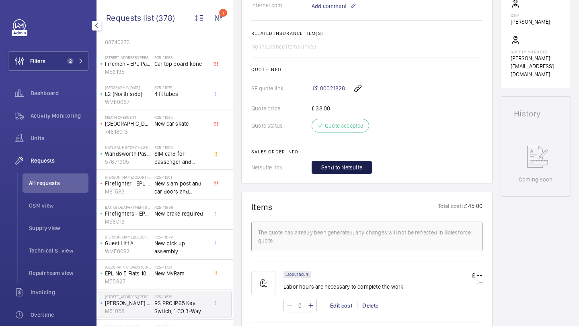
click at [360, 170] on span "Send to Netsuite" at bounding box center [341, 168] width 41 height 8
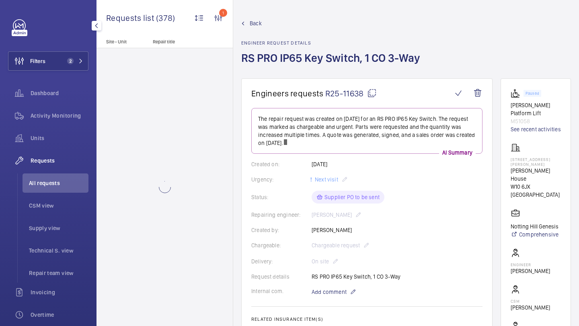
scroll to position [0, 0]
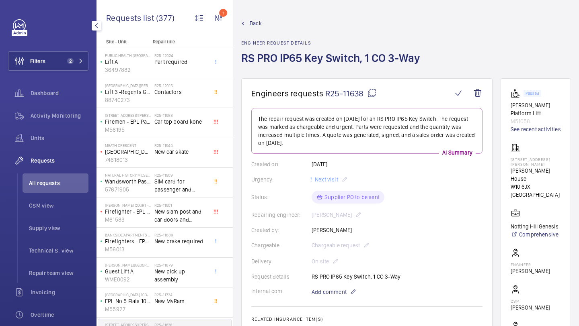
click at [74, 74] on div "Filters 2 Dashboard Activity Monitoring Units Requests All requests CSM view Su…" at bounding box center [48, 218] width 80 height 399
click at [73, 66] on button "Filters 2" at bounding box center [48, 60] width 80 height 19
click at [62, 170] on div "Requests" at bounding box center [48, 160] width 80 height 19
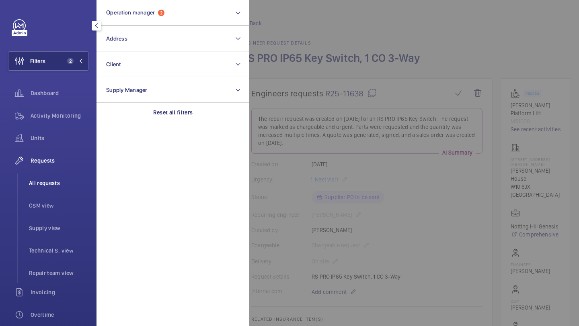
click at [61, 182] on span "All requests" at bounding box center [59, 183] width 60 height 8
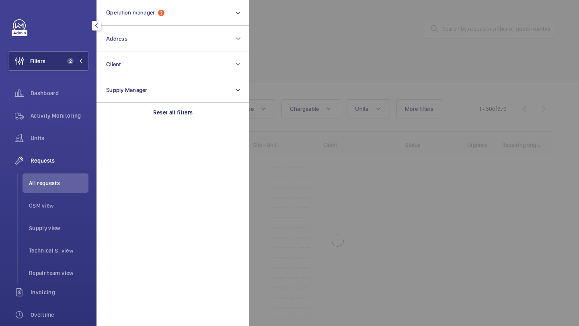
click at [365, 66] on div at bounding box center [538, 163] width 579 height 326
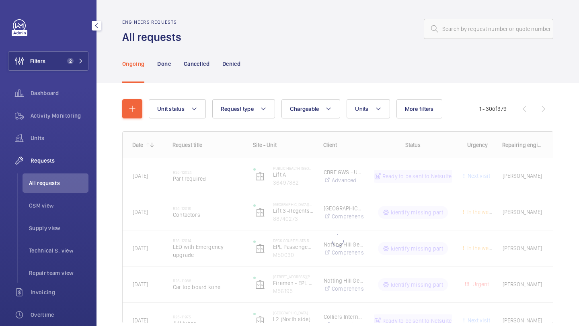
click at [449, 39] on div "Engineers requests All requests" at bounding box center [337, 31] width 431 height 25
click at [450, 39] on input "text" at bounding box center [488, 29] width 129 height 20
paste input "R25-11117"
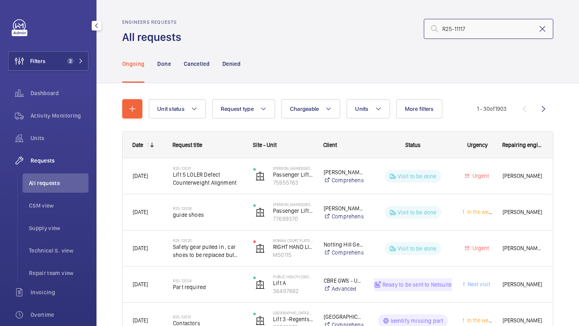
type input "R25-11117"
click at [540, 28] on mat-icon at bounding box center [543, 29] width 10 height 10
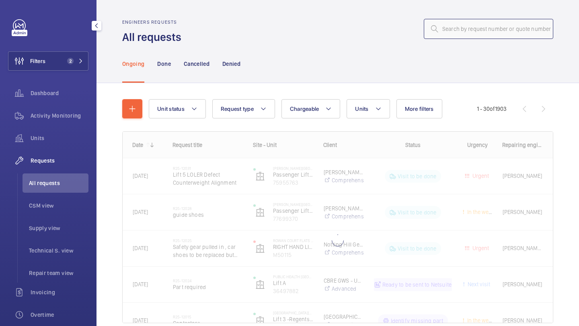
type input "R25-11117"
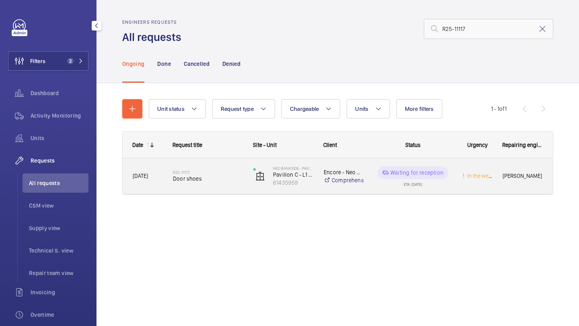
click at [230, 183] on div "R25-11117 Door shoes" at bounding box center [208, 176] width 70 height 23
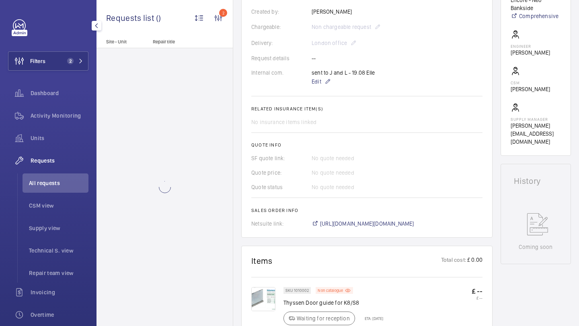
scroll to position [257, 0]
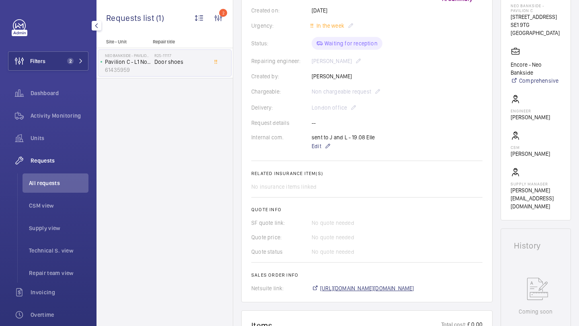
scroll to position [137, 0]
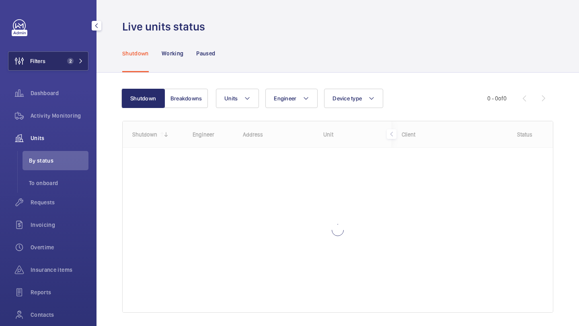
click at [64, 68] on button "Filters 2" at bounding box center [48, 60] width 80 height 19
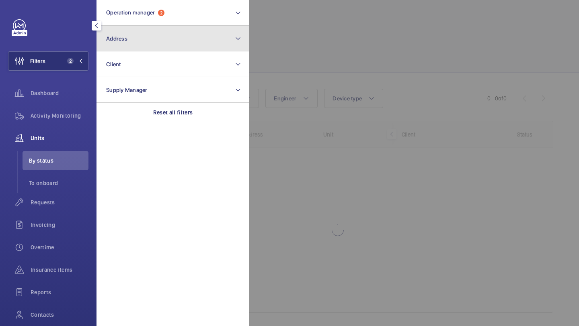
click at [136, 35] on button "Address" at bounding box center [173, 39] width 153 height 26
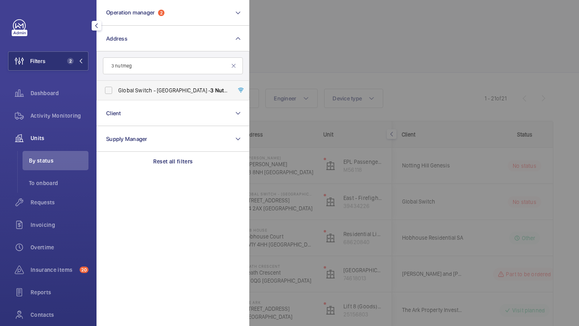
type input "3 nutmeg"
click at [136, 92] on span "Global Switch - London East - 3 Nutmeg Lane, LONDON E14 2AX" at bounding box center [173, 90] width 111 height 8
click at [117, 92] on input "Global Switch - London East - 3 Nutmeg Lane, LONDON E14 2AX" at bounding box center [109, 90] width 16 height 16
checkbox input "true"
click at [52, 208] on div "Requests" at bounding box center [48, 202] width 80 height 19
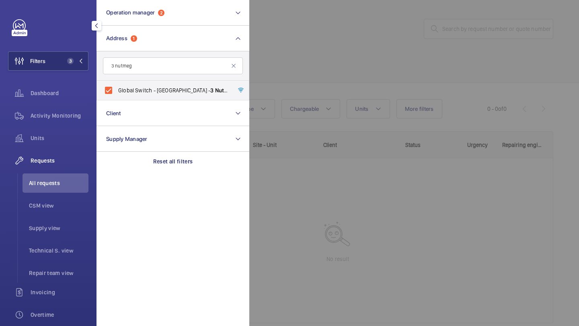
click at [356, 61] on div at bounding box center [538, 163] width 579 height 326
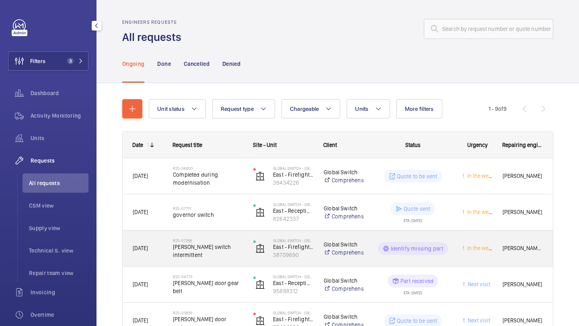
click at [227, 254] on span "Load weigher switch intermittent" at bounding box center [208, 251] width 70 height 16
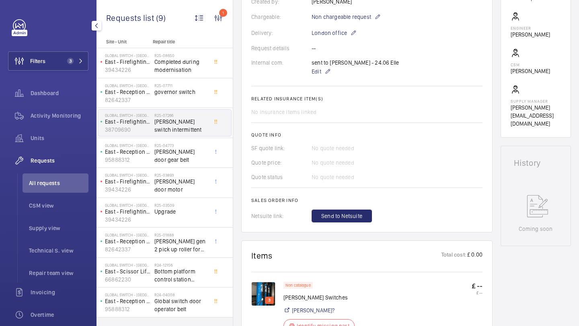
scroll to position [229, 0]
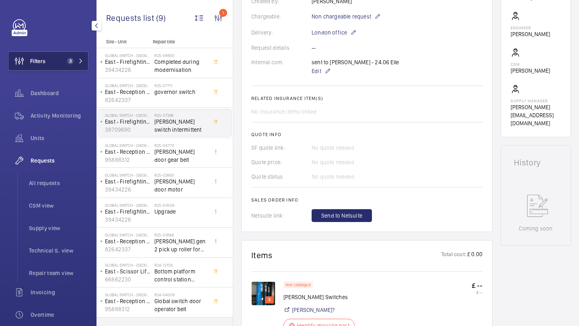
click at [68, 65] on button "Filters 3" at bounding box center [48, 60] width 80 height 19
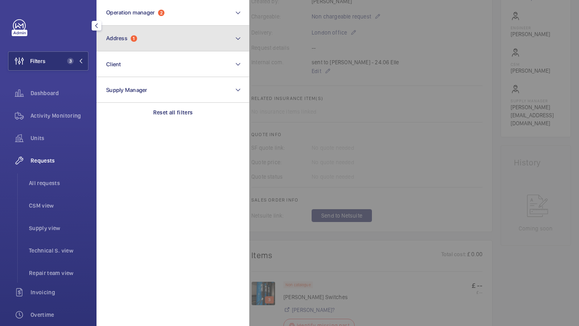
click at [142, 44] on button "Address 1" at bounding box center [173, 39] width 153 height 26
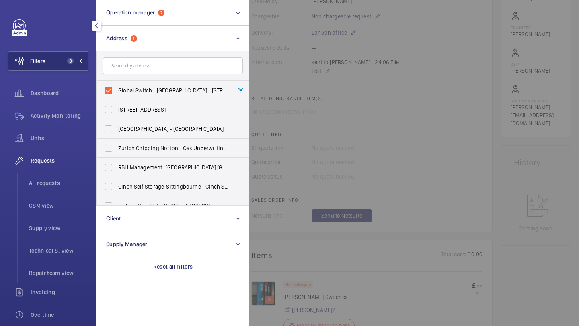
click at [132, 86] on label "Global Switch - London East - 3 Nutmeg Lane, LONDON E14 2AX" at bounding box center [167, 90] width 140 height 19
click at [117, 86] on input "Global Switch - London East - 3 Nutmeg Lane, LONDON E14 2AX" at bounding box center [109, 90] width 16 height 16
checkbox input "false"
click at [132, 68] on input "text" at bounding box center [173, 65] width 140 height 17
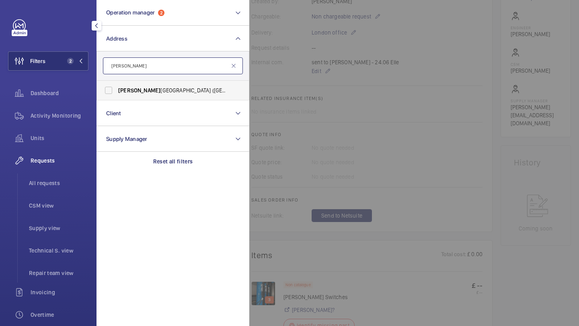
type input "eastman"
click at [142, 90] on span "Eastman Dental Hospital (UCLH) - 47-49 Huntley Street, LONDON WC1E 6DG" at bounding box center [173, 90] width 111 height 8
click at [117, 90] on input "Eastman Dental Hospital (UCLH) - 47-49 Huntley Street, LONDON WC1E 6DG" at bounding box center [109, 90] width 16 height 16
checkbox input "true"
click at [61, 179] on li "All requests" at bounding box center [56, 183] width 66 height 19
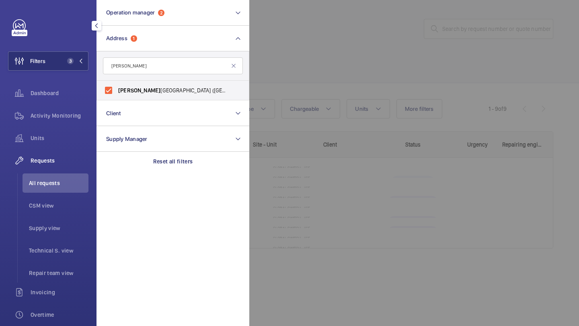
click at [285, 97] on div at bounding box center [538, 163] width 579 height 326
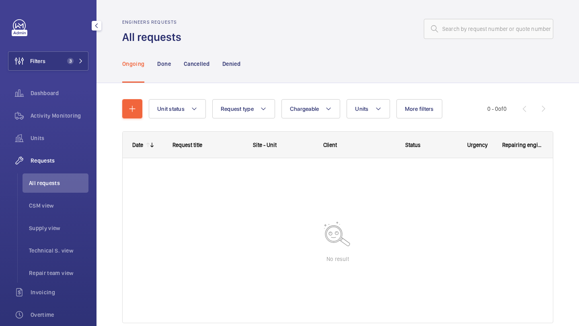
click at [156, 70] on nav "Ongoing Done Cancelled Denied" at bounding box center [181, 64] width 118 height 38
click at [162, 68] on div "Done" at bounding box center [163, 64] width 13 height 38
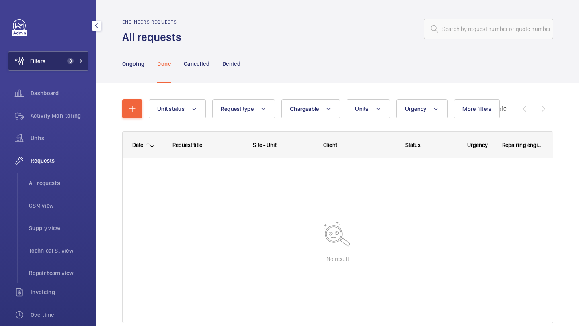
drag, startPoint x: 63, startPoint y: 66, endPoint x: 78, endPoint y: 59, distance: 17.3
click at [63, 66] on button "Filters 3" at bounding box center [48, 60] width 80 height 19
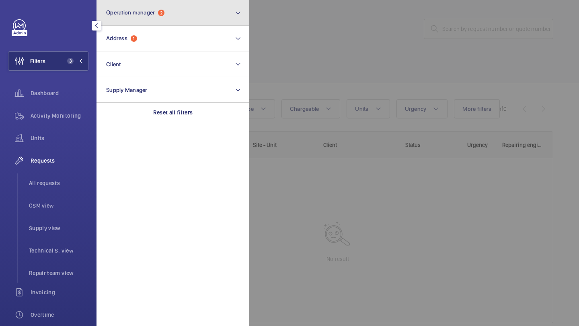
click at [128, 9] on span "Operation manager" at bounding box center [130, 12] width 49 height 6
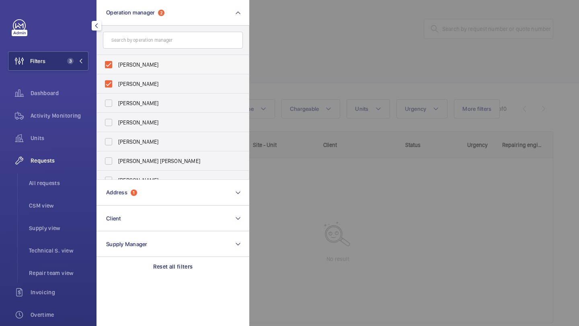
click at [126, 64] on span "Abby Archer" at bounding box center [173, 65] width 111 height 8
click at [117, 64] on input "Abby Archer" at bounding box center [109, 65] width 16 height 16
checkbox input "false"
click at [126, 64] on span "[PERSON_NAME]" at bounding box center [173, 65] width 111 height 8
click at [117, 64] on input "[PERSON_NAME]" at bounding box center [109, 65] width 16 height 16
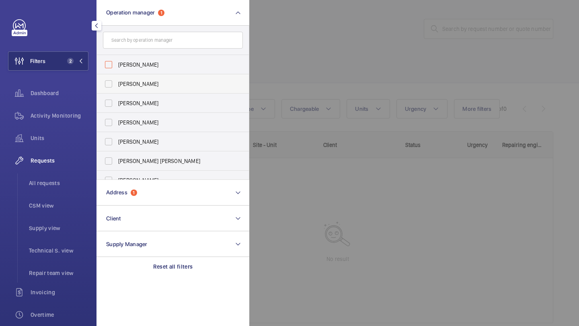
checkbox input "false"
click at [343, 64] on div at bounding box center [538, 163] width 579 height 326
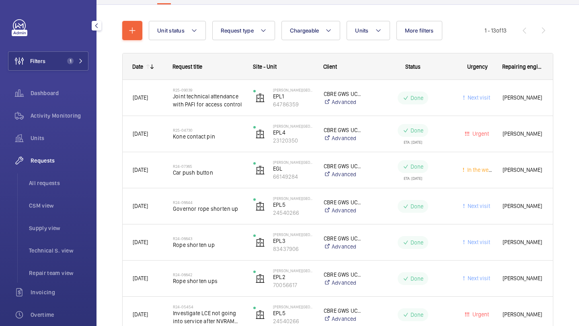
scroll to position [86, 0]
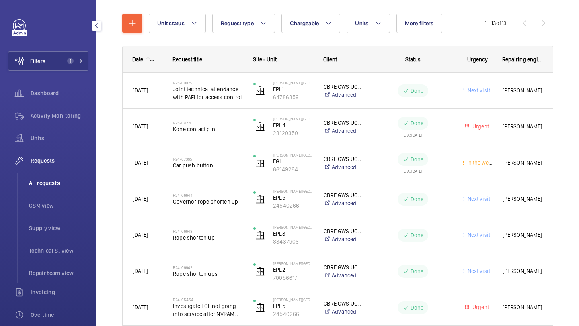
click at [63, 188] on li "All requests" at bounding box center [56, 183] width 66 height 19
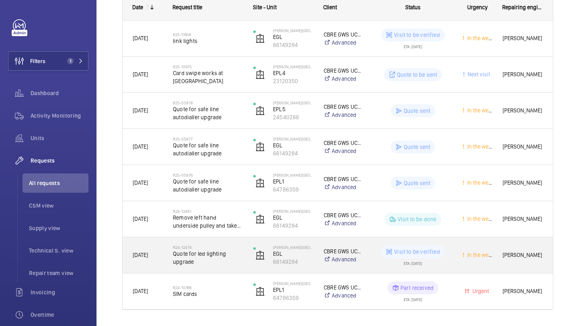
scroll to position [140, 0]
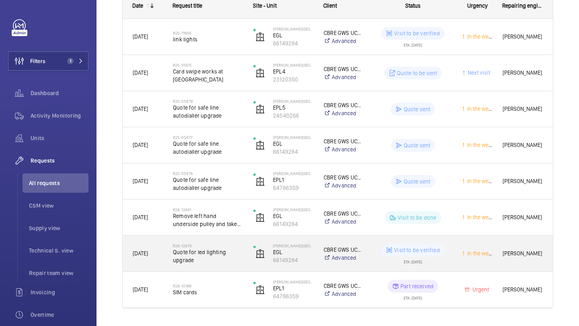
click at [198, 253] on span "Quote for led lighting upgrade" at bounding box center [208, 256] width 70 height 16
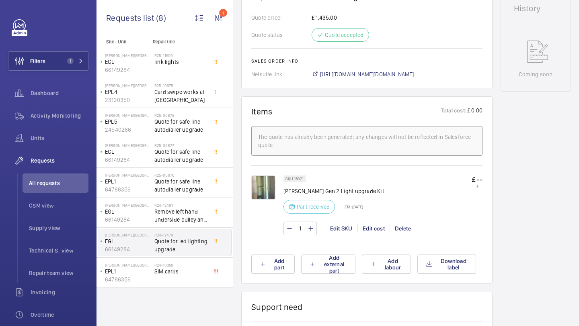
scroll to position [435, 0]
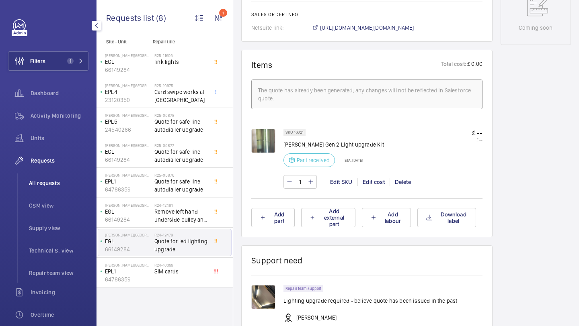
click at [82, 185] on span "All requests" at bounding box center [59, 183] width 60 height 8
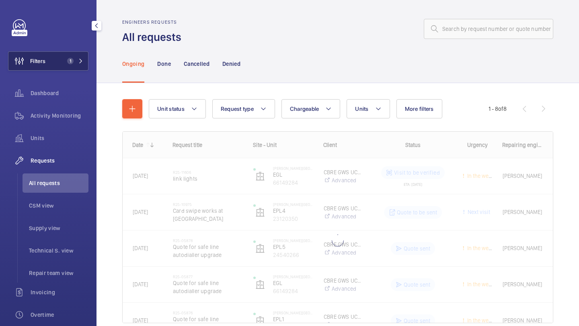
click at [72, 61] on span "1" at bounding box center [70, 61] width 6 height 6
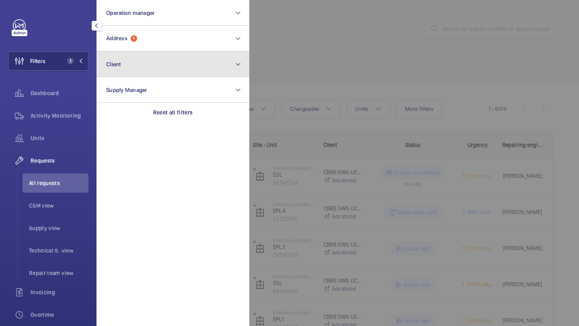
click at [136, 52] on button "Client" at bounding box center [173, 64] width 153 height 26
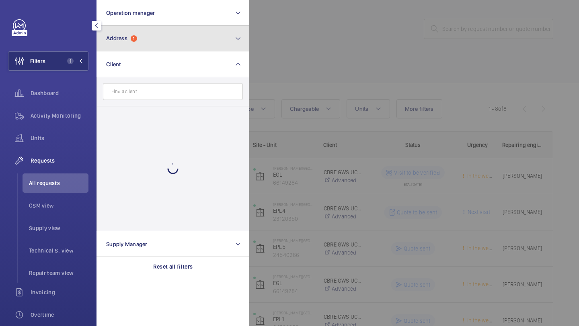
click at [136, 47] on button "Address 1" at bounding box center [173, 39] width 153 height 26
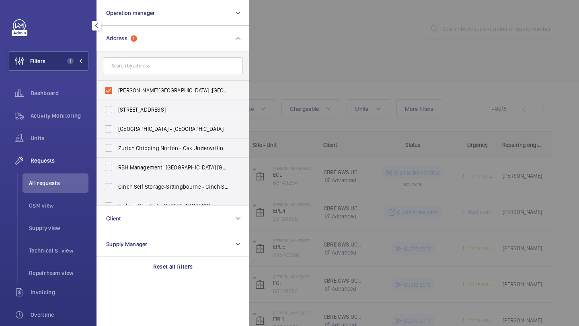
click at [136, 81] on label "Eastman Dental Hospital (UCLH) - 47-49 Huntley Street, LONDON WC1E 6DG" at bounding box center [167, 90] width 140 height 19
click at [117, 82] on input "Eastman Dental Hospital (UCLH) - 47-49 Huntley Street, LONDON WC1E 6DG" at bounding box center [109, 90] width 16 height 16
checkbox input "false"
click at [317, 58] on div at bounding box center [538, 163] width 579 height 326
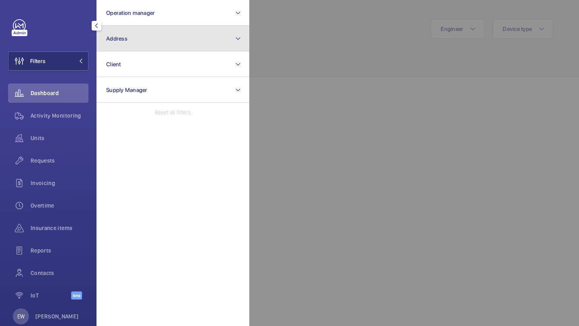
click at [131, 40] on button "Address" at bounding box center [173, 39] width 153 height 26
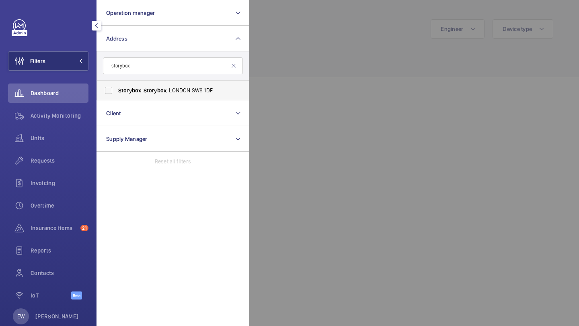
type input "storybox"
click at [184, 90] on span "Storybox - Storybox , [GEOGRAPHIC_DATA] 1DF" at bounding box center [173, 90] width 111 height 8
click at [117, 90] on input "Storybox - Storybox , [GEOGRAPHIC_DATA] 1DF" at bounding box center [109, 90] width 16 height 16
checkbox input "true"
click at [61, 161] on span "Requests" at bounding box center [60, 161] width 58 height 8
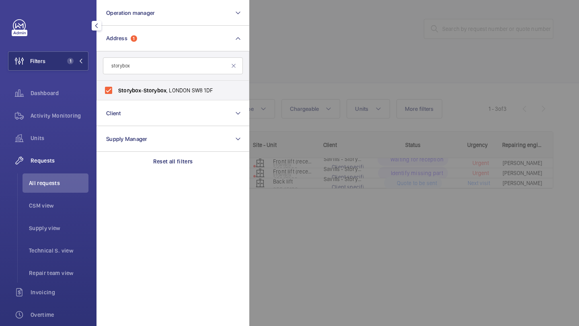
click at [283, 68] on div at bounding box center [538, 163] width 579 height 326
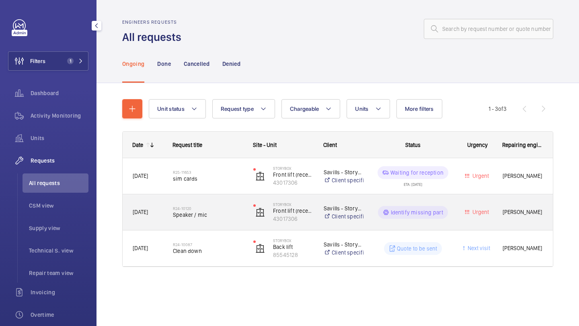
click at [221, 203] on div "R24-10120 Speaker / mic" at bounding box center [208, 212] width 70 height 23
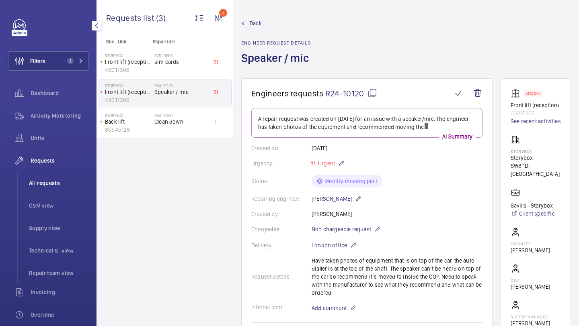
click at [70, 185] on span "All requests" at bounding box center [59, 183] width 60 height 8
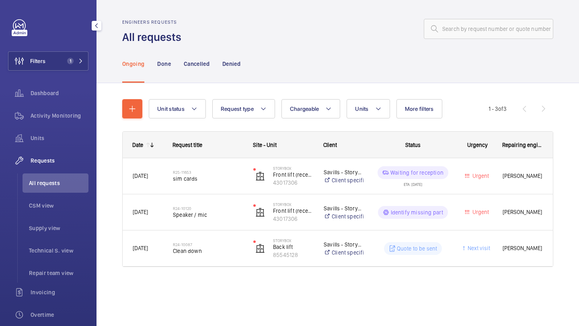
click at [57, 240] on ul "All requests CSM view Supply view Technical S. view Repair team view" at bounding box center [52, 228] width 71 height 109
click at [57, 231] on span "Supply view" at bounding box center [59, 228] width 60 height 8
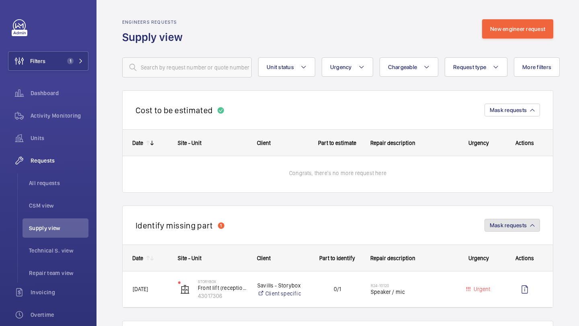
click at [513, 224] on span "Mask requests" at bounding box center [508, 225] width 37 height 6
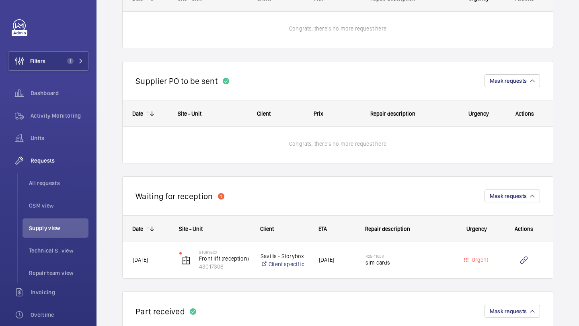
scroll to position [400, 0]
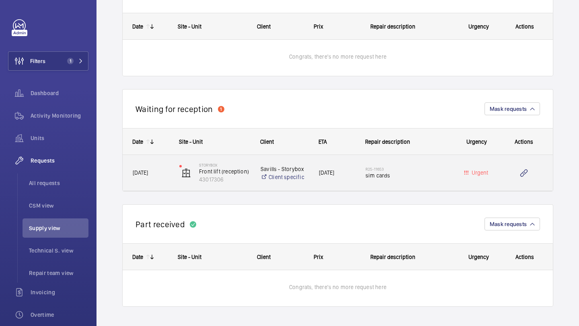
click at [400, 165] on div "R25-11653 sim cards" at bounding box center [406, 173] width 82 height 23
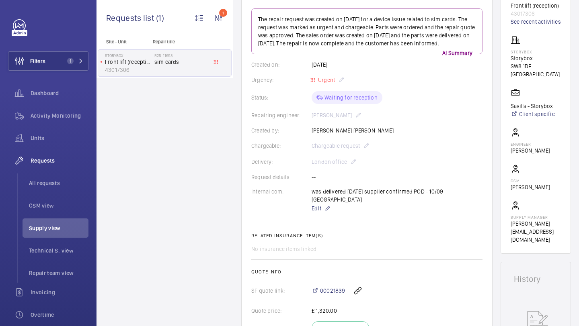
scroll to position [97, 0]
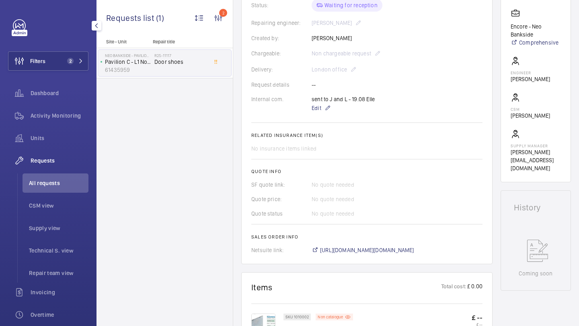
scroll to position [289, 0]
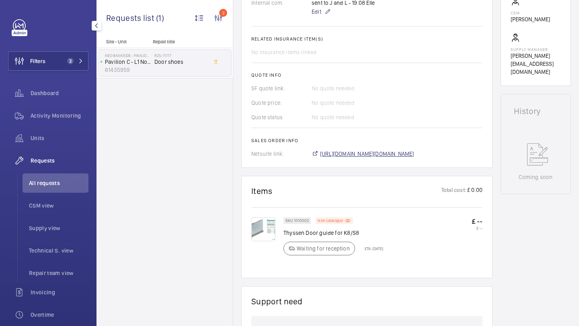
click at [392, 157] on span "[URL][DOMAIN_NAME][DOMAIN_NAME]" at bounding box center [367, 154] width 94 height 8
